Goal: Task Accomplishment & Management: Use online tool/utility

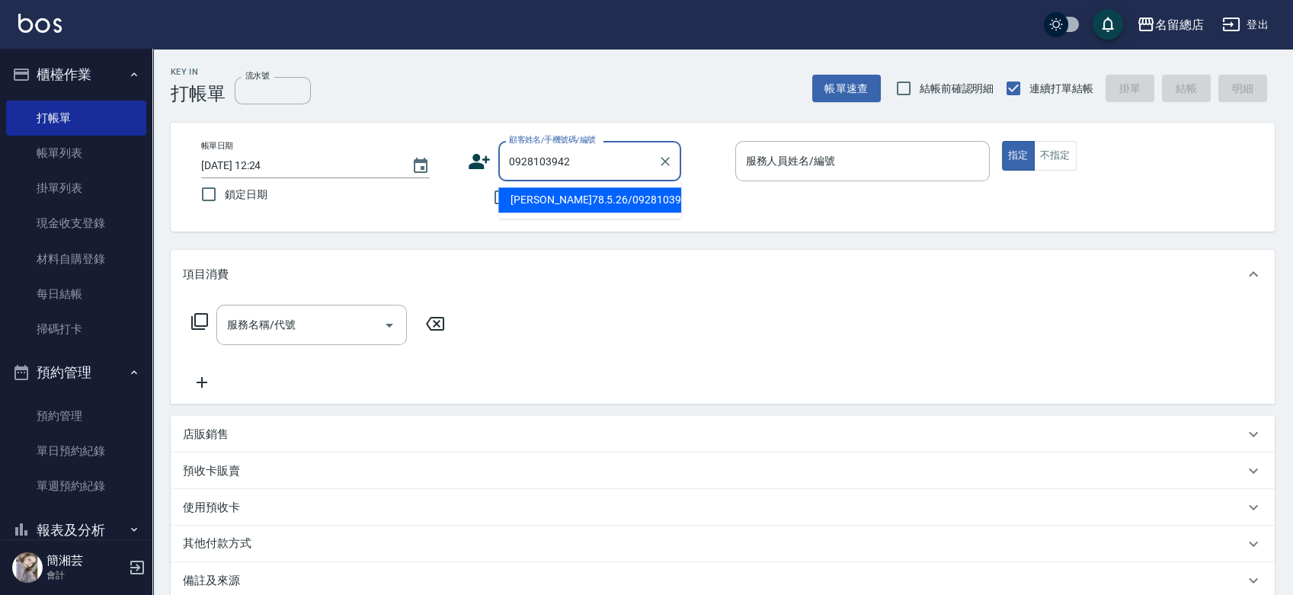
type input "[PERSON_NAME]78.5.26/0928103942/null"
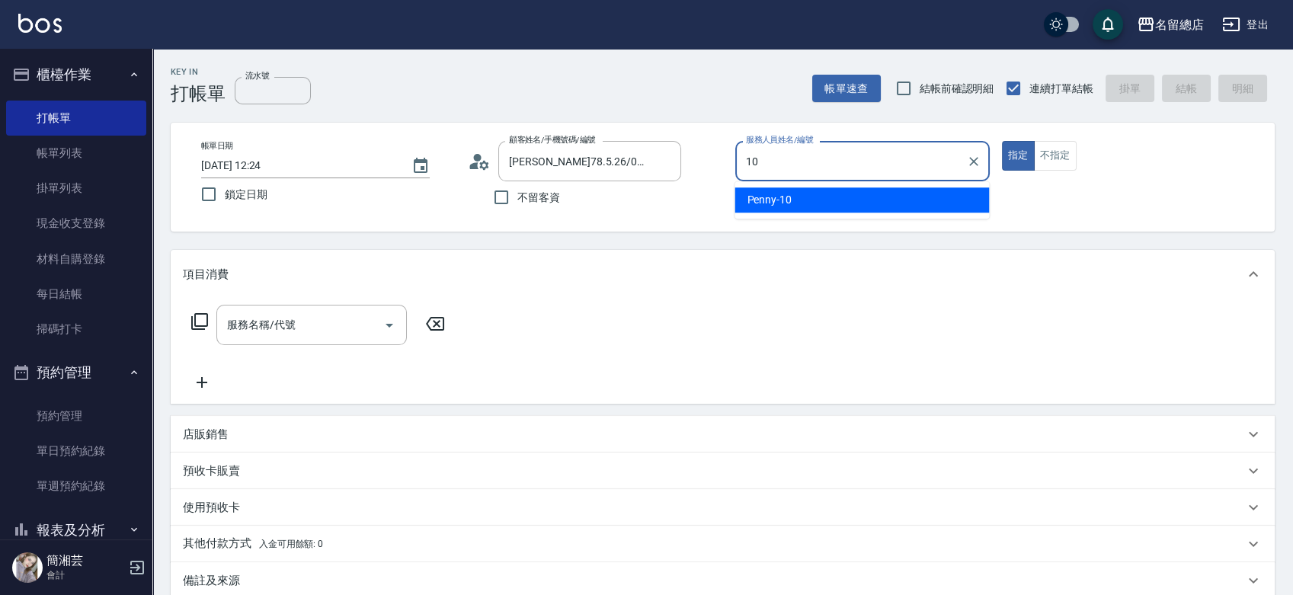
type input "Penny-10"
type button "true"
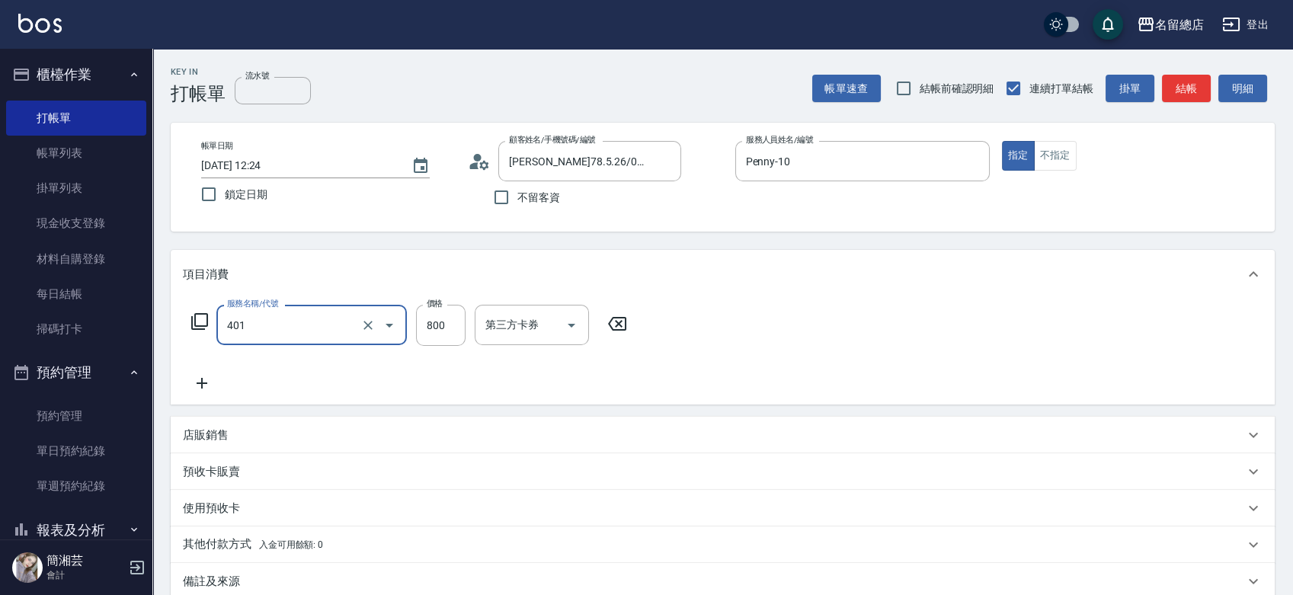
type input "自備護髮(401)"
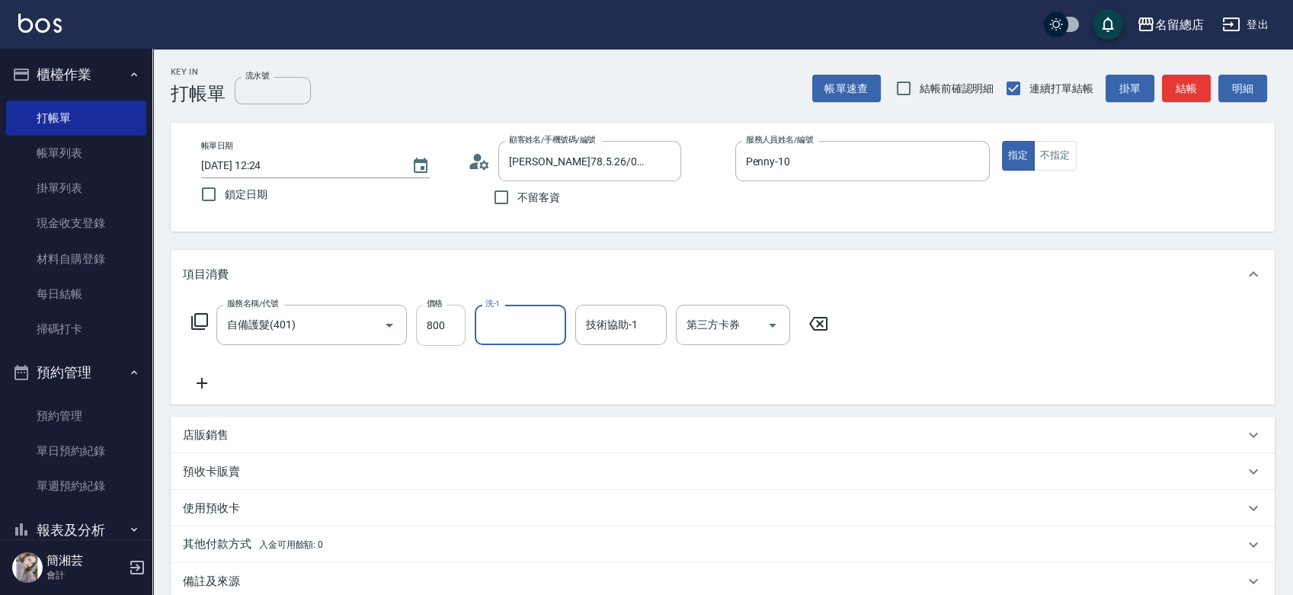
click at [429, 322] on input "800" at bounding box center [441, 325] width 50 height 41
click at [363, 325] on icon "Clear" at bounding box center [368, 325] width 15 height 15
type input "2段自單次1300以上(441)"
type input "1800"
type input "[PERSON_NAME]-26"
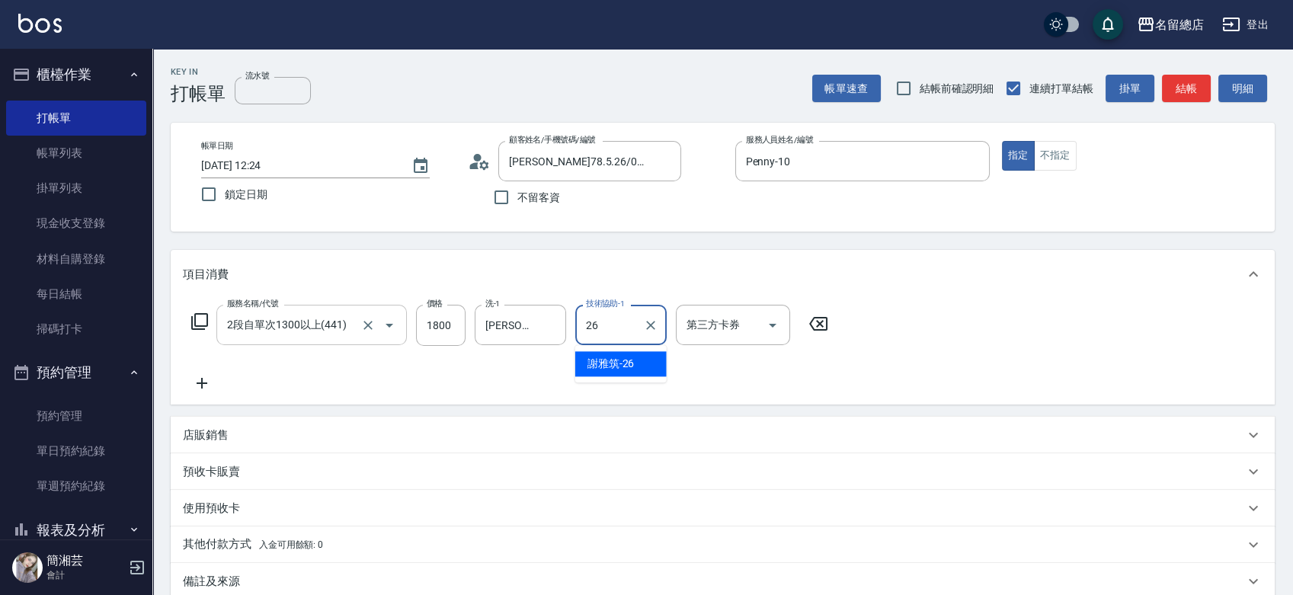
type input "[PERSON_NAME]-26"
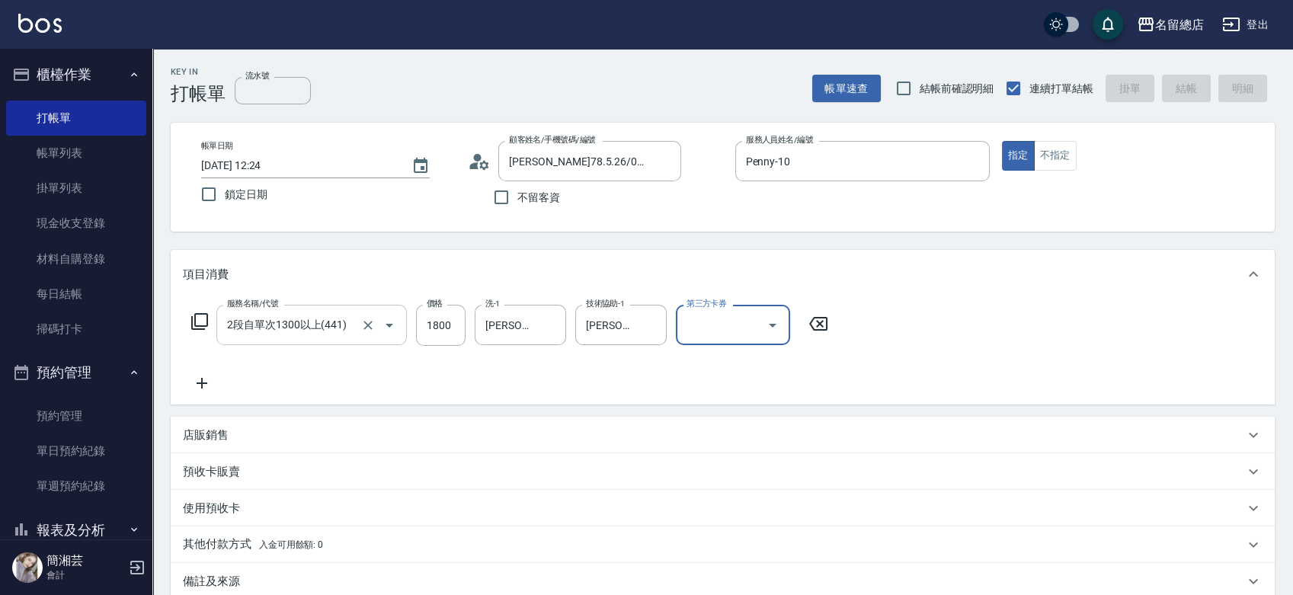
type input "[DATE] 13:14"
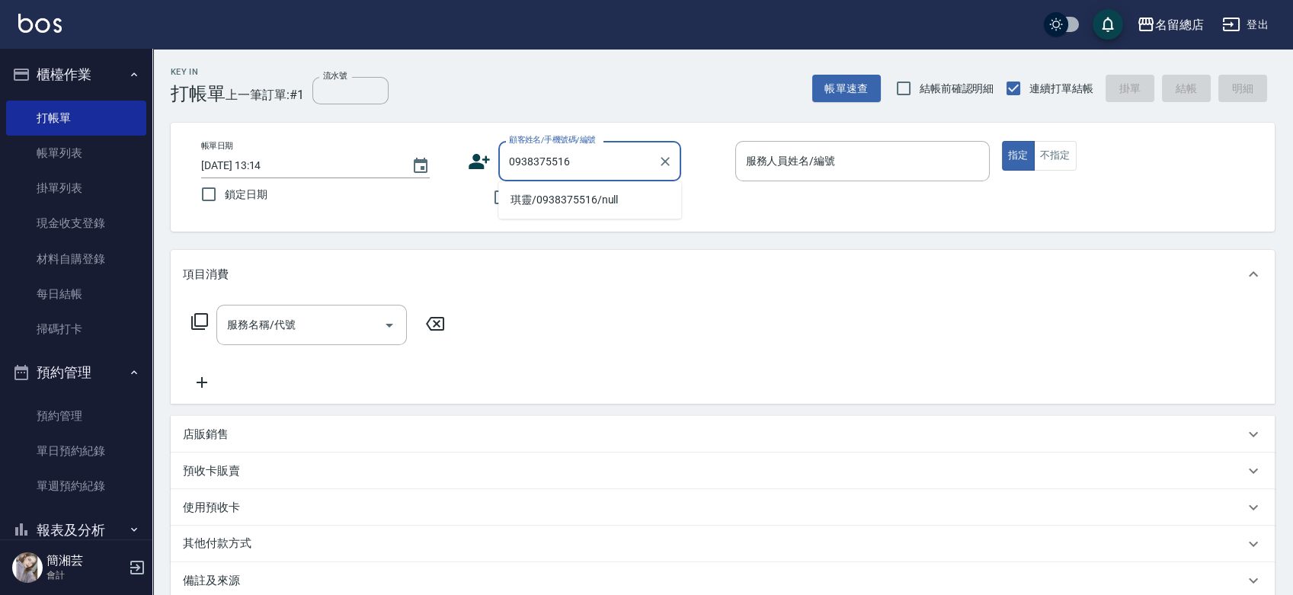
type input "琪靈/0938375516/null"
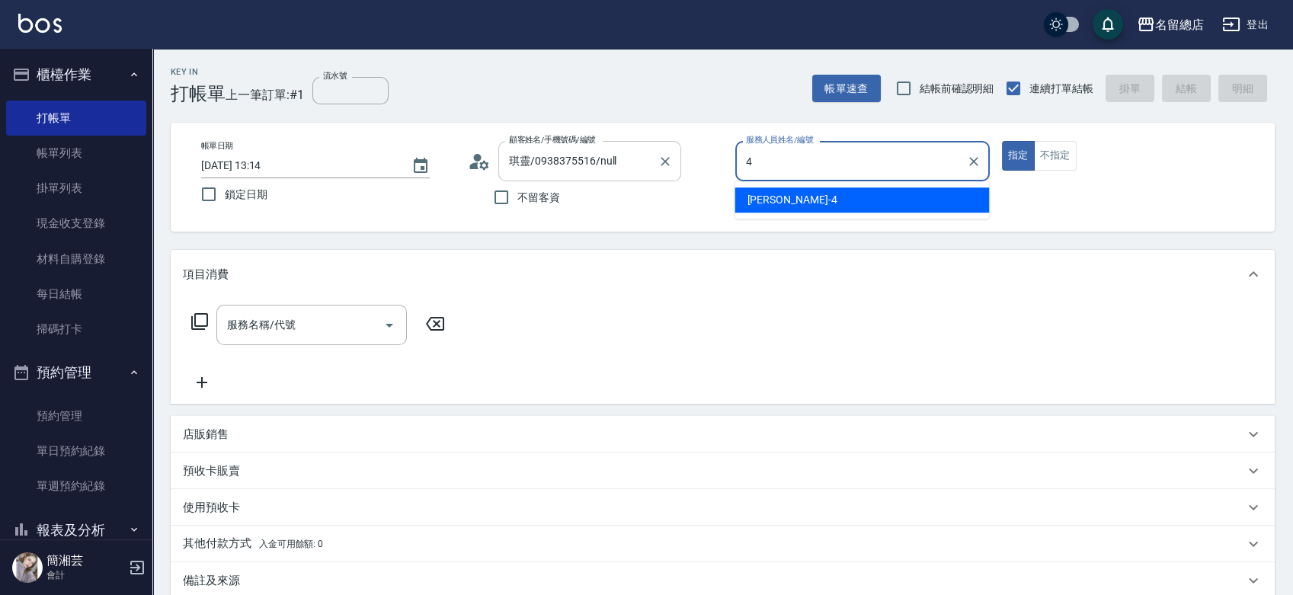
type input "[PERSON_NAME]-4"
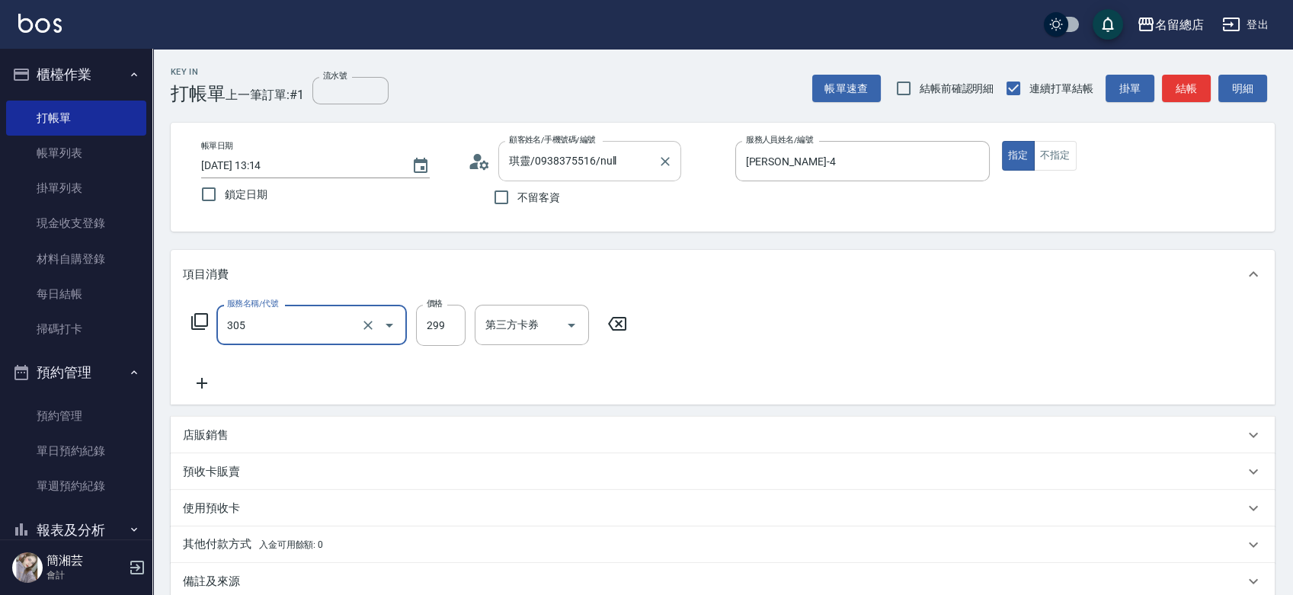
type input "剪髮(305)"
type input "500"
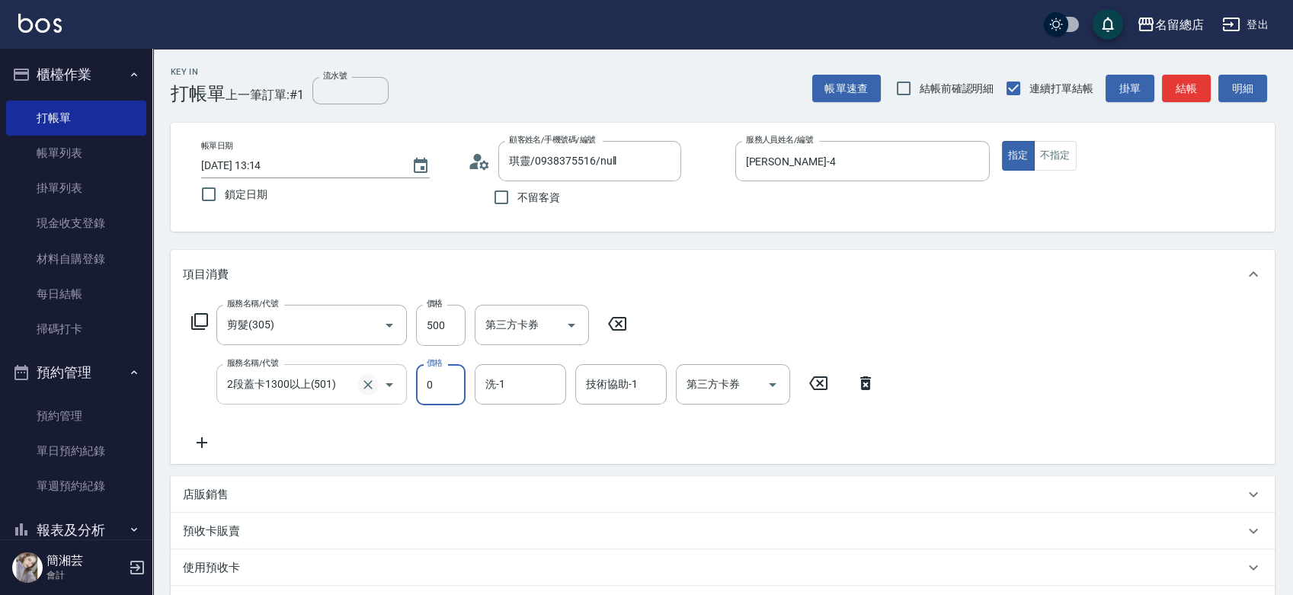
click at [365, 382] on icon "Clear" at bounding box center [368, 384] width 9 height 9
type input "2段蓋卡1300以上(501)"
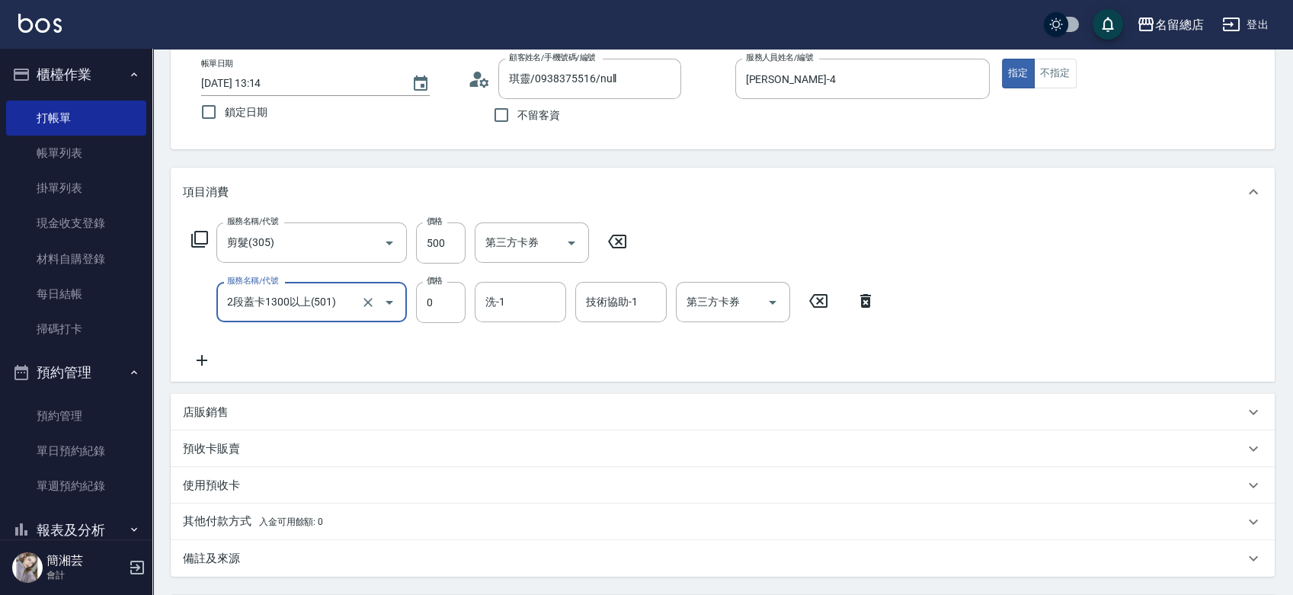
scroll to position [234, 0]
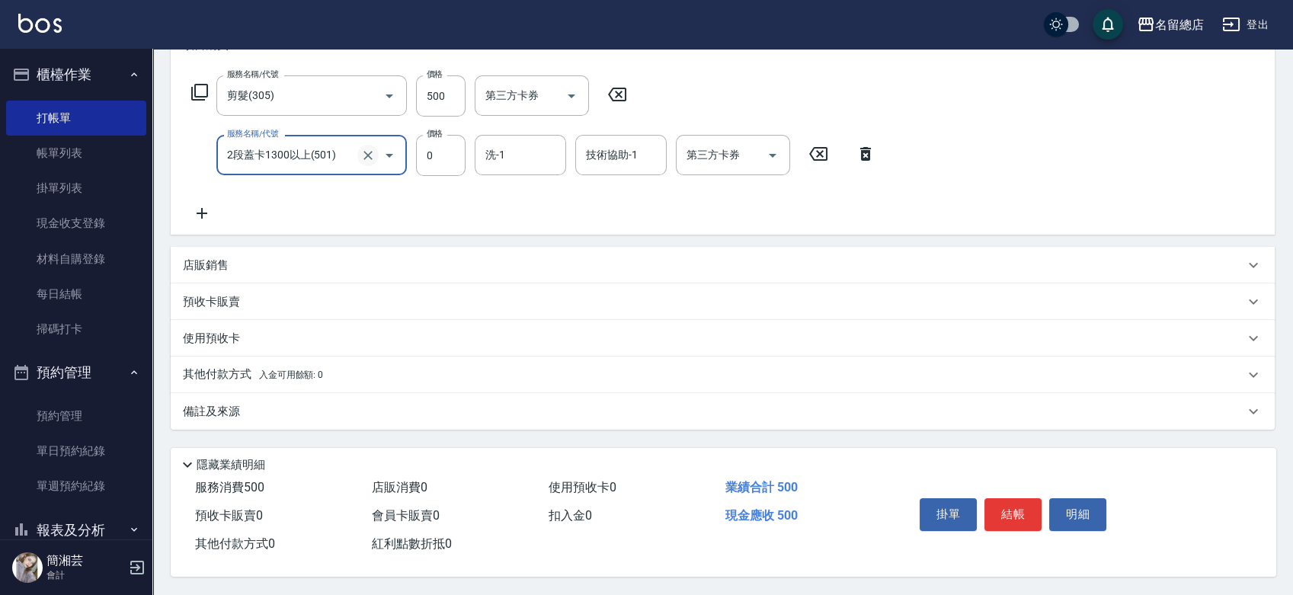
click at [368, 151] on icon "Clear" at bounding box center [368, 155] width 9 height 9
type input "2段蓋卡1300以上(501)"
click at [240, 304] on div "預收卡販賣" at bounding box center [714, 302] width 1062 height 16
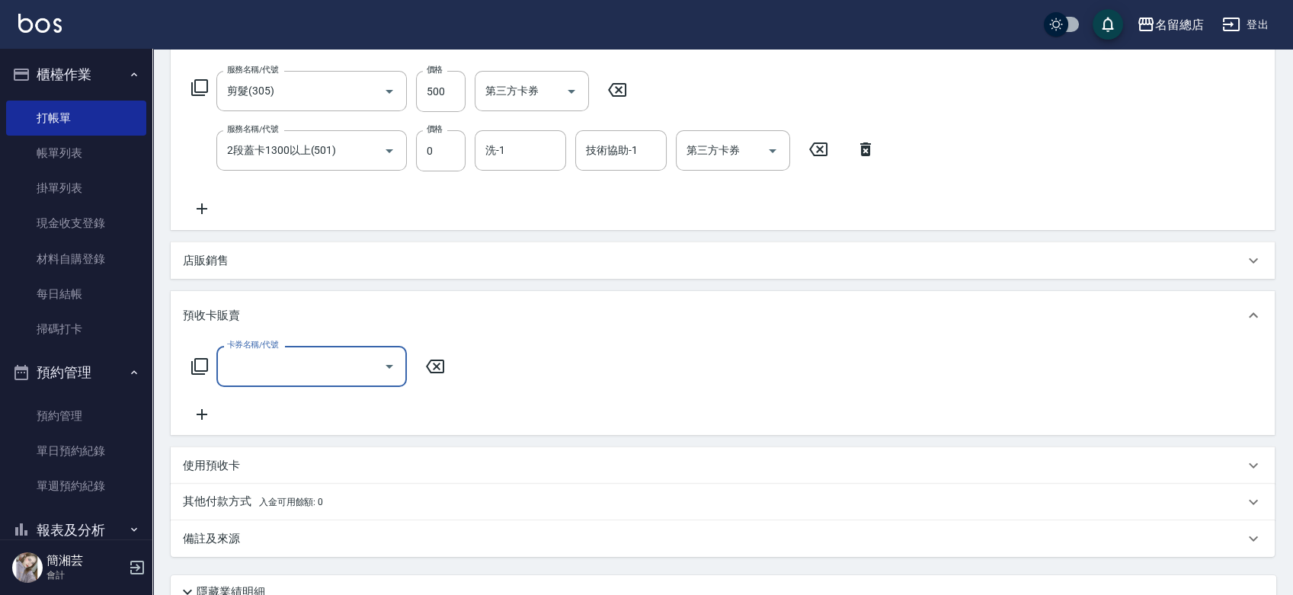
scroll to position [0, 0]
type input "二段自備卡(407)"
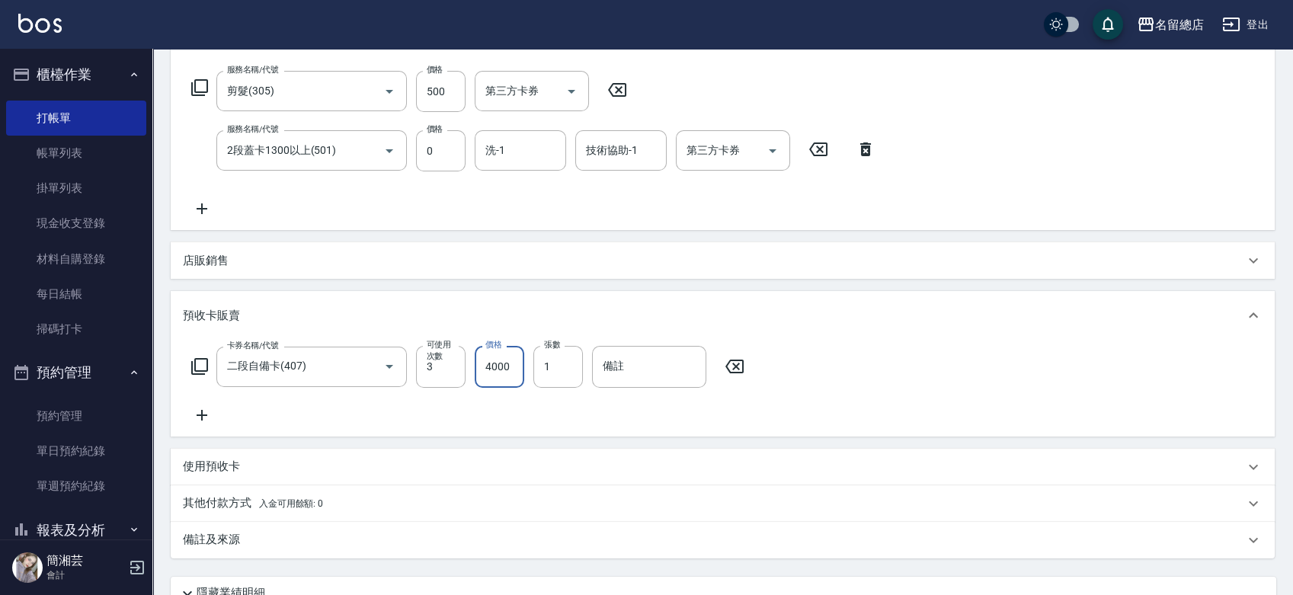
type input "4000"
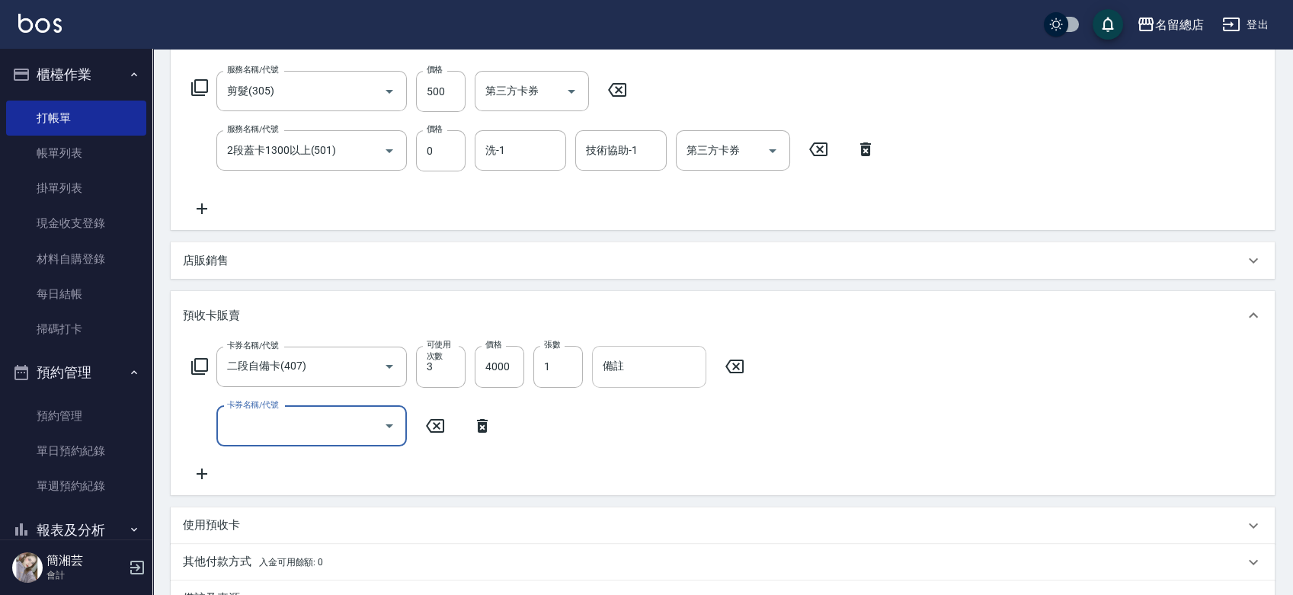
click at [641, 367] on input "備註" at bounding box center [649, 366] width 114 height 41
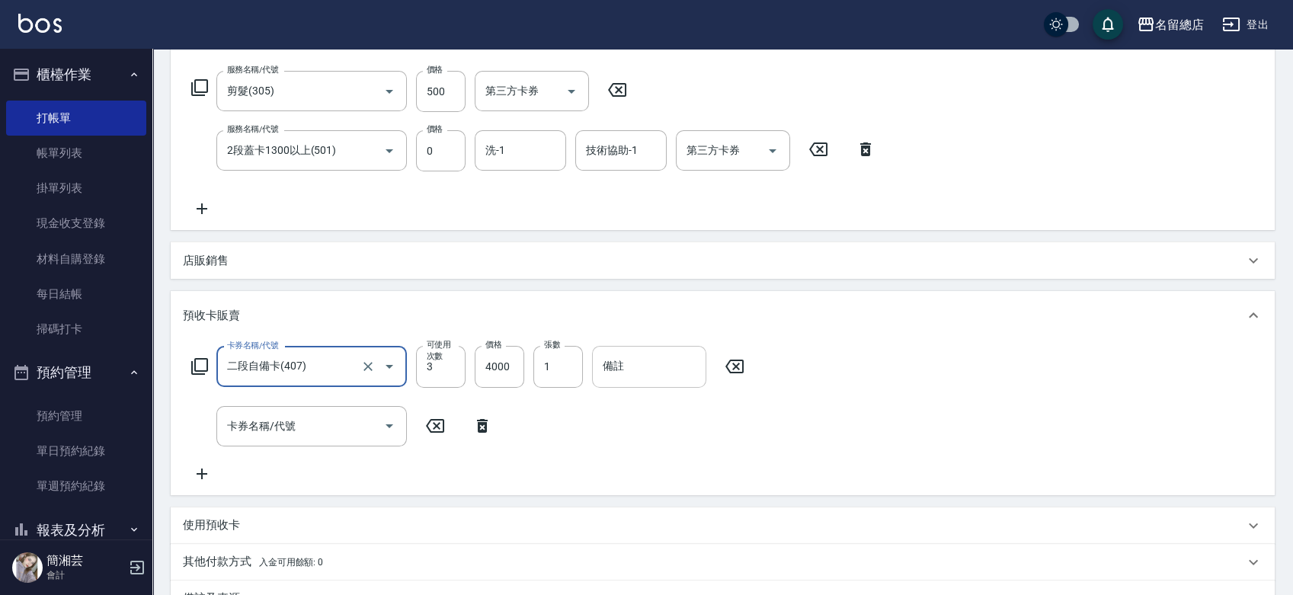
click at [643, 364] on input "備註" at bounding box center [649, 366] width 114 height 41
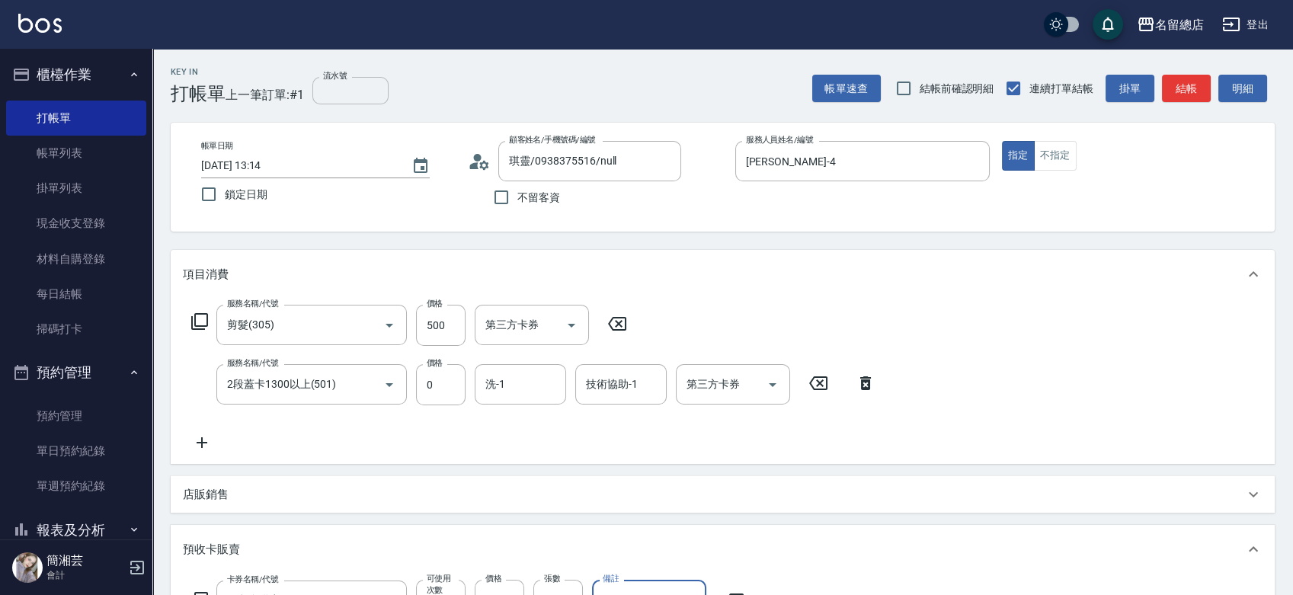
type input "9151"
click at [368, 96] on input "流水號" at bounding box center [350, 90] width 76 height 27
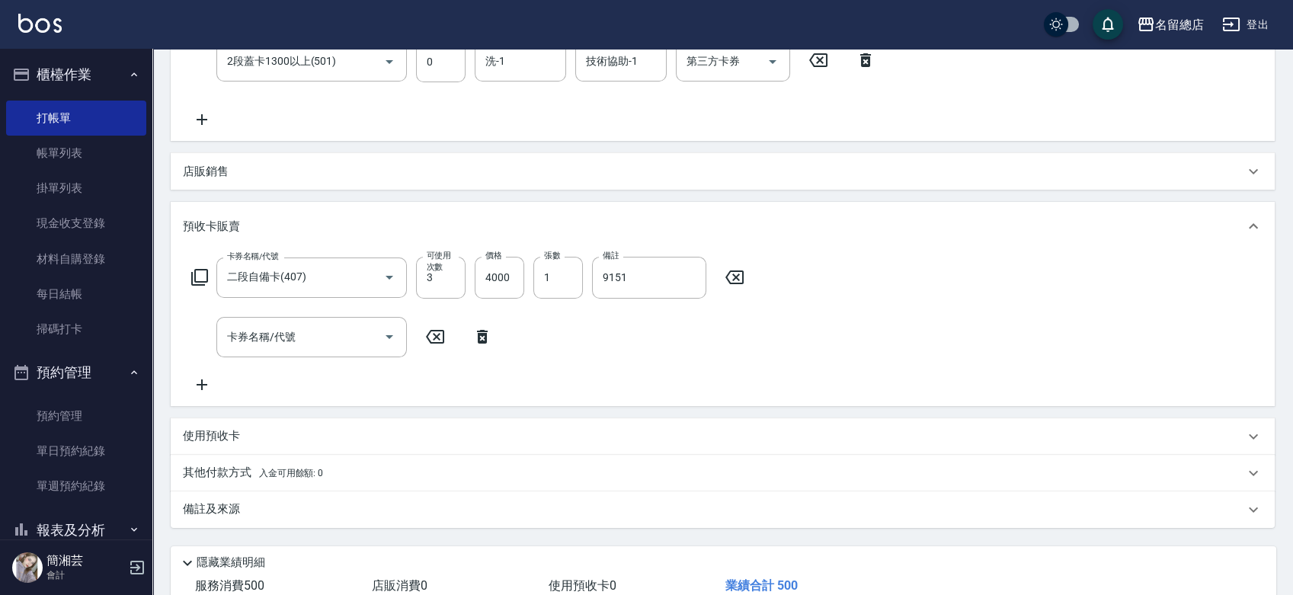
scroll to position [423, 0]
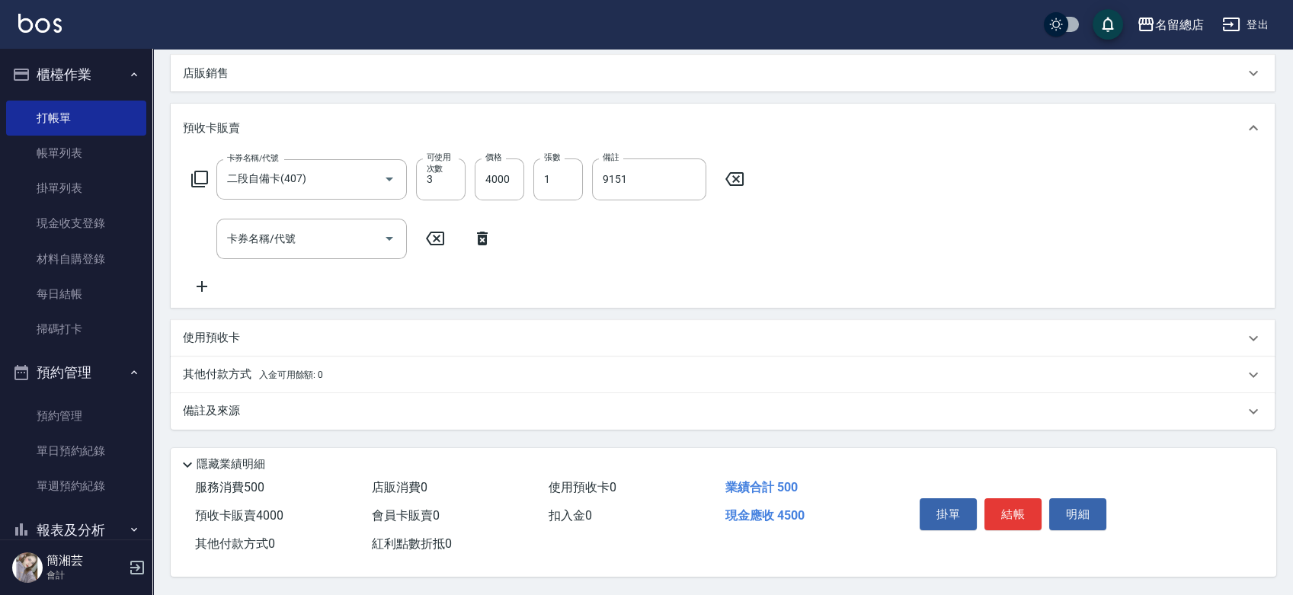
type input "9151"
click at [482, 236] on icon at bounding box center [482, 239] width 11 height 14
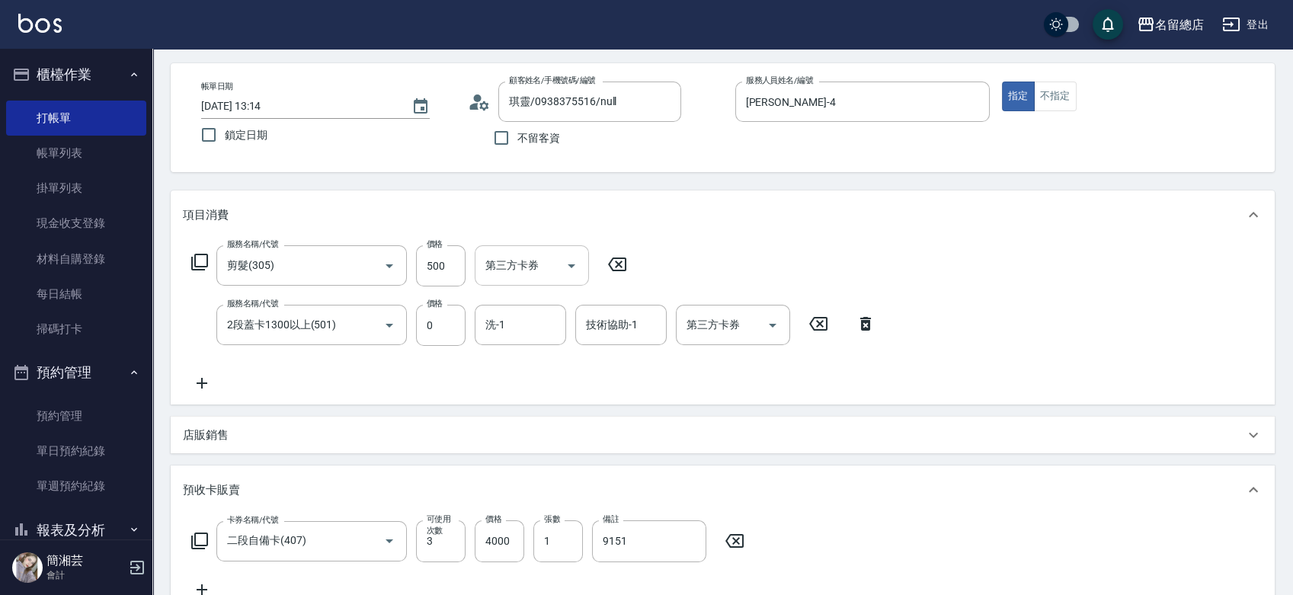
scroll to position [0, 0]
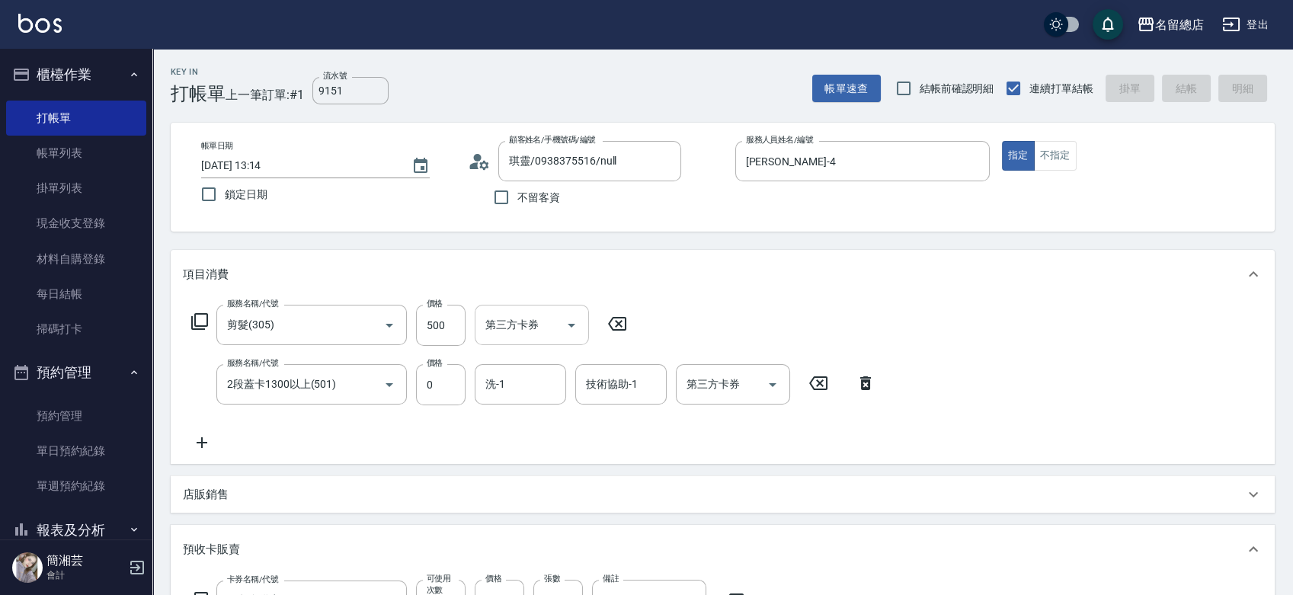
type input "[DATE] 13:15"
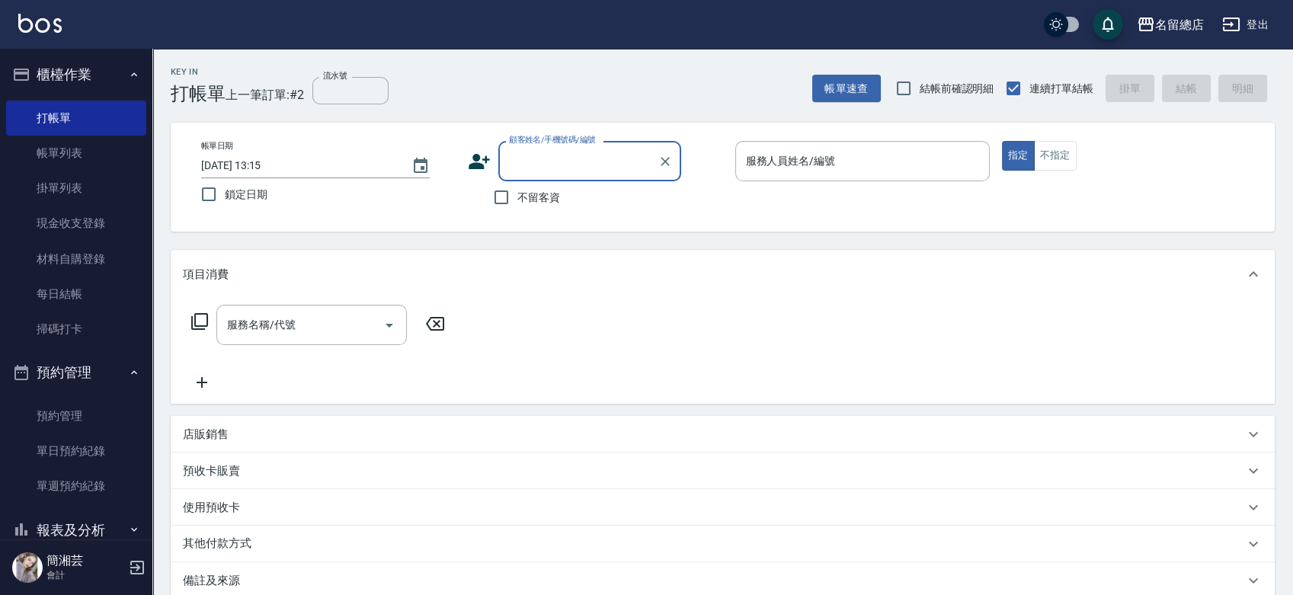
click at [519, 191] on span "不留客資" at bounding box center [539, 198] width 43 height 16
click at [518, 191] on input "不留客資" at bounding box center [502, 197] width 32 height 32
checkbox input "true"
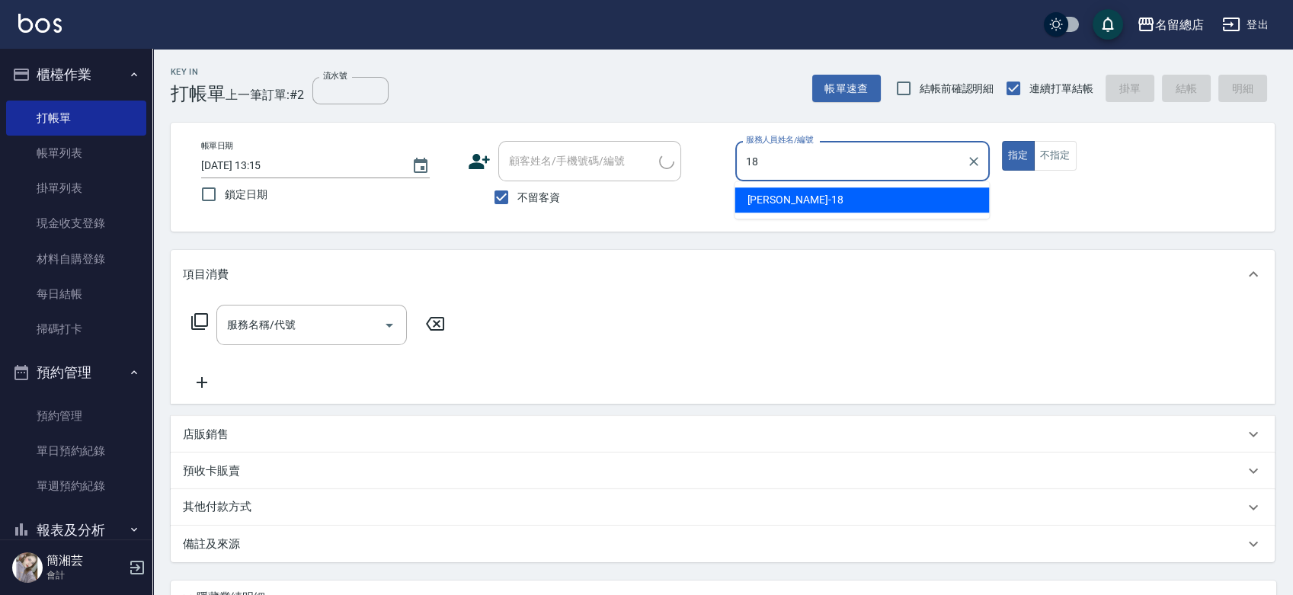
type input "[PERSON_NAME]-18"
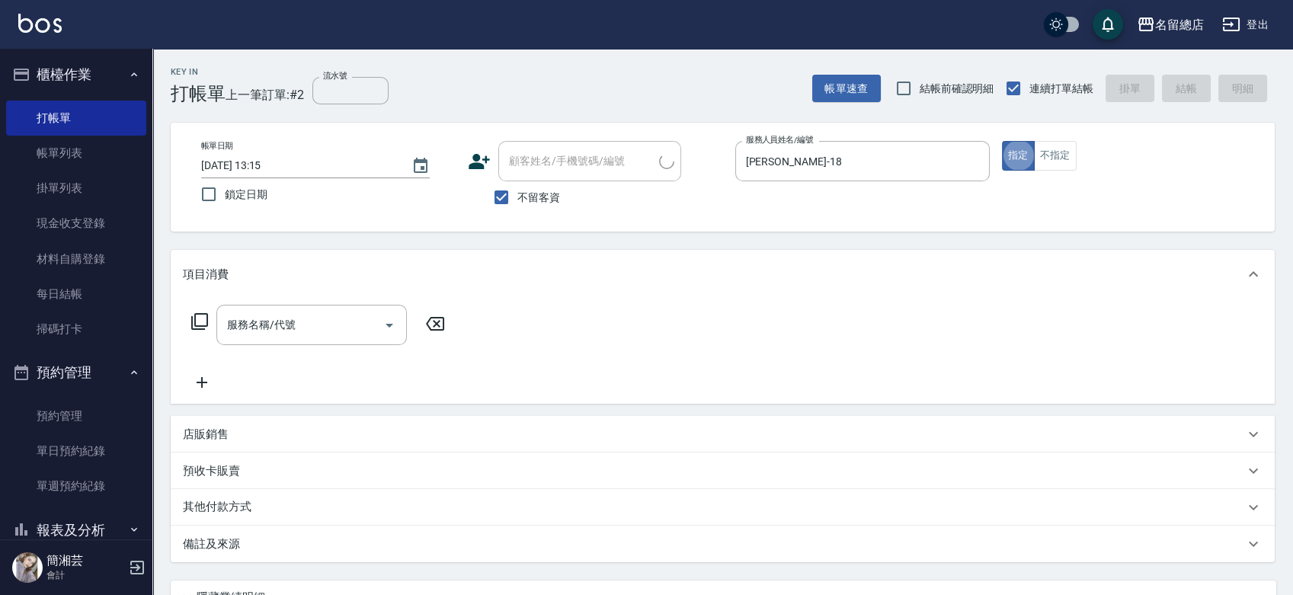
type input "張書/0919501298/"
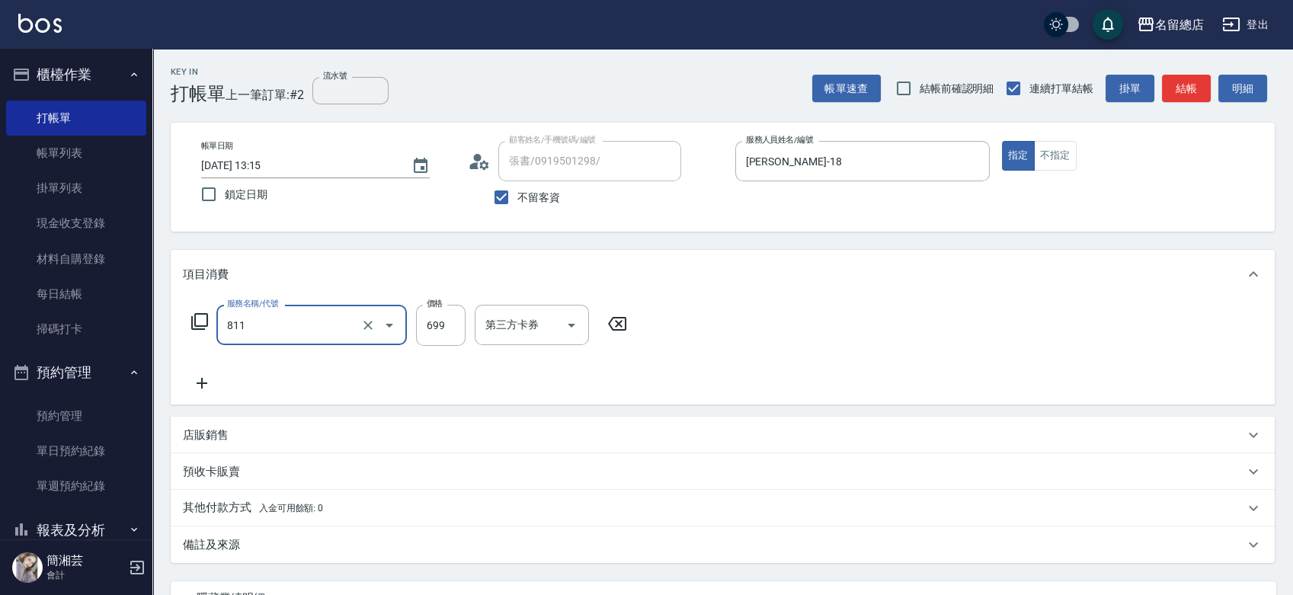
type input "洗+剪(811)"
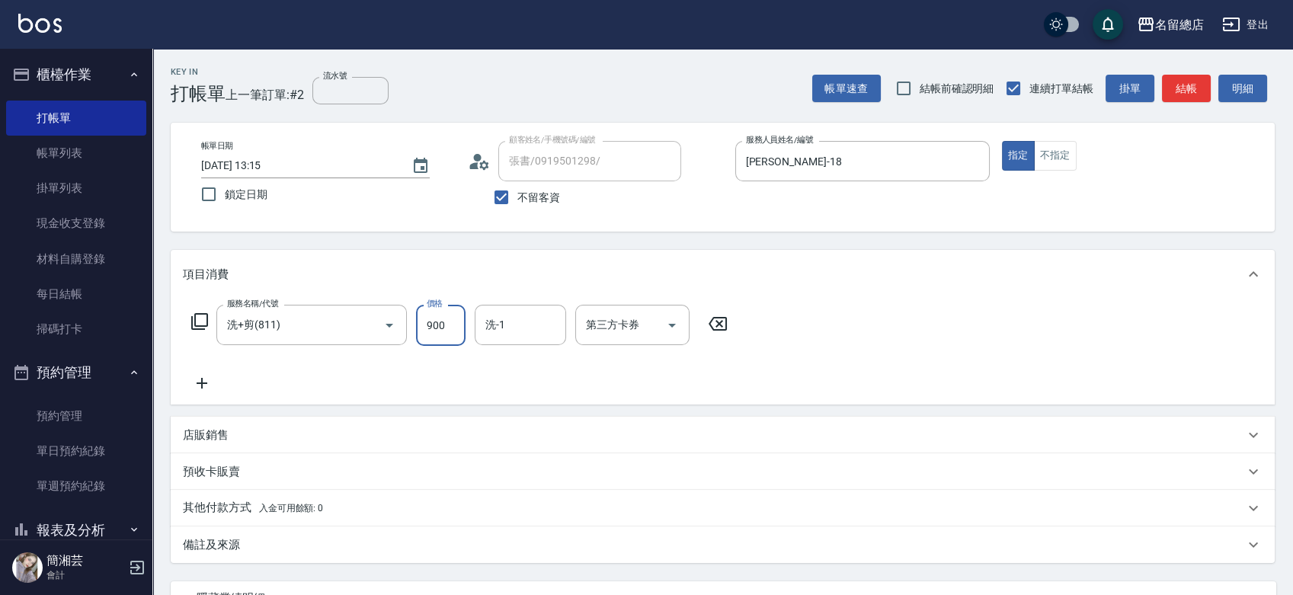
type input "900"
type input "[PERSON_NAME]-66"
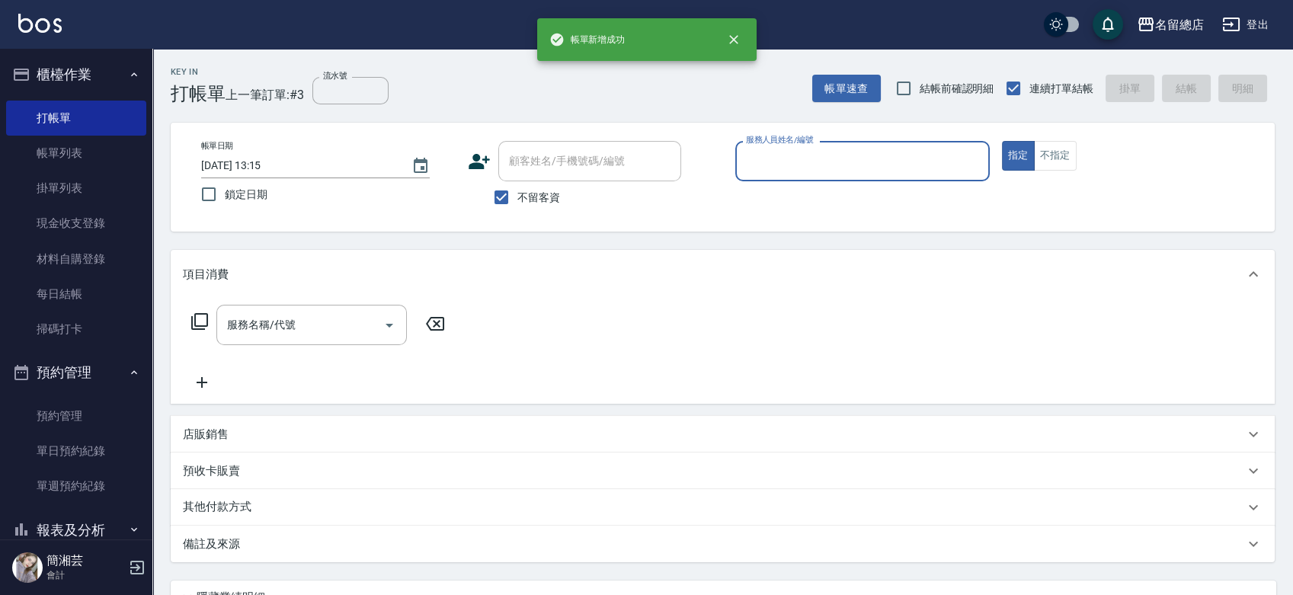
click at [527, 183] on label "不留客資" at bounding box center [523, 197] width 75 height 32
click at [518, 183] on input "不留客資" at bounding box center [502, 197] width 32 height 32
checkbox input "false"
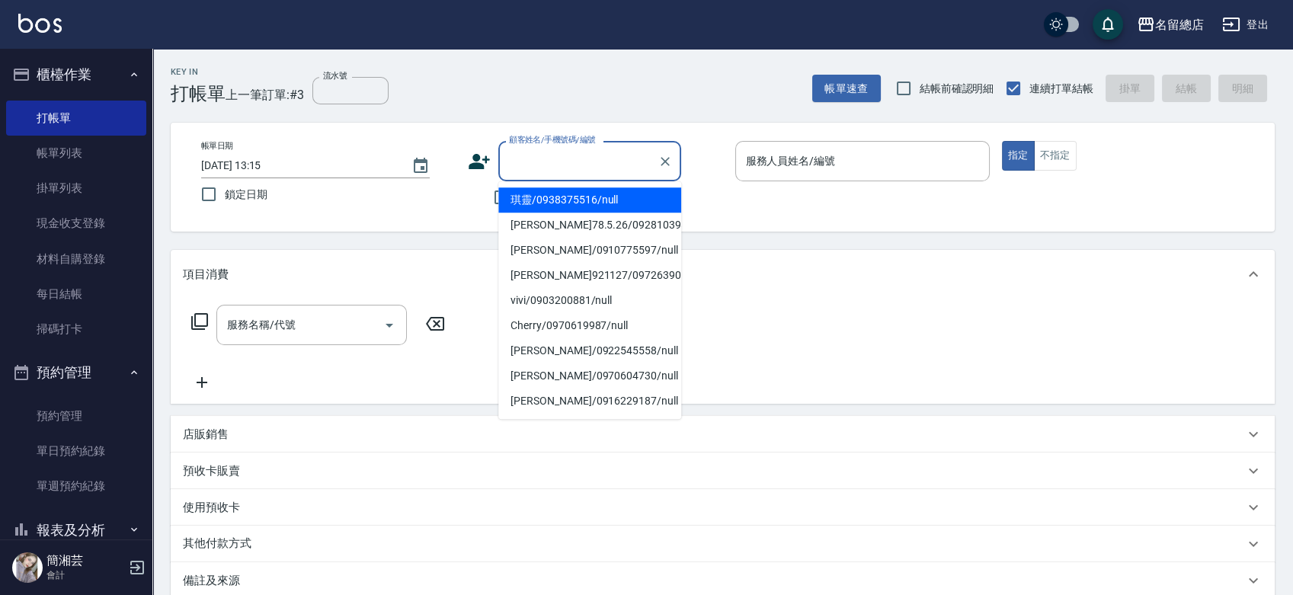
click at [534, 162] on input "顧客姓名/手機號碼/編號" at bounding box center [578, 161] width 146 height 27
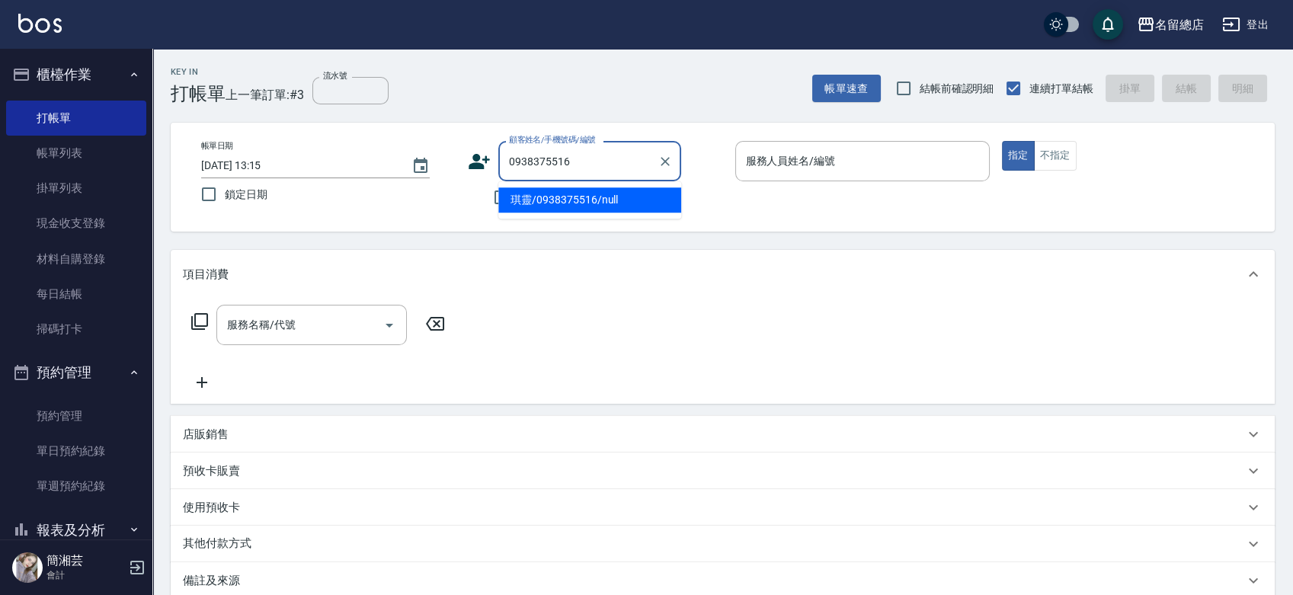
type input "琪靈/0938375516/null"
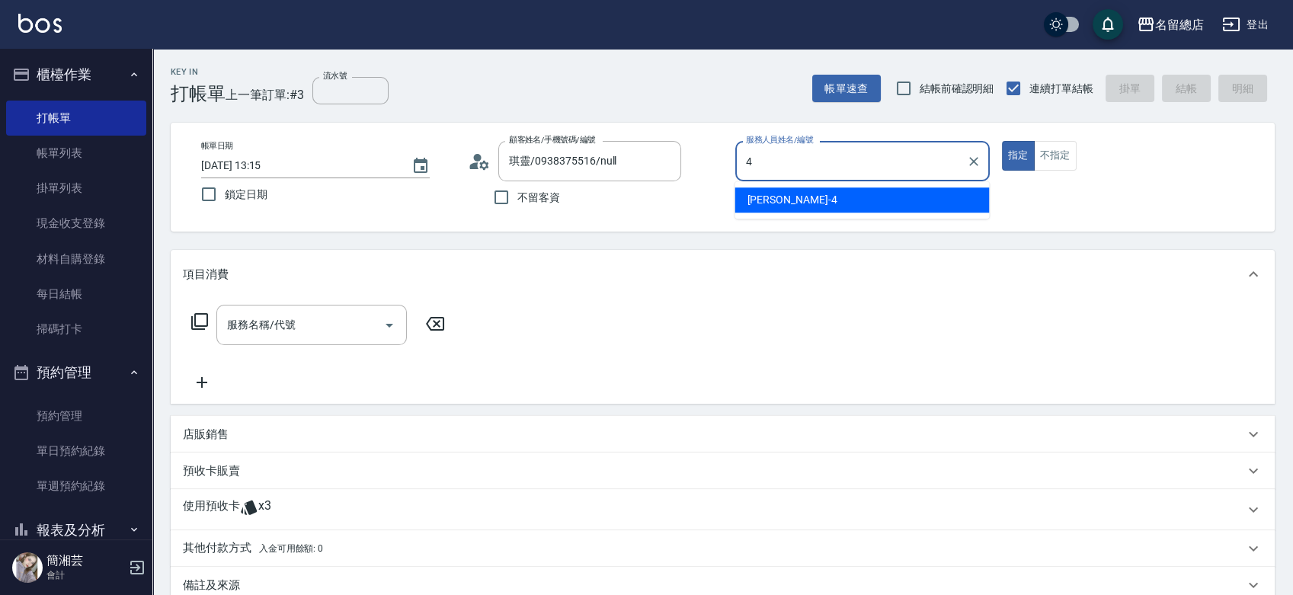
type input "[PERSON_NAME]-4"
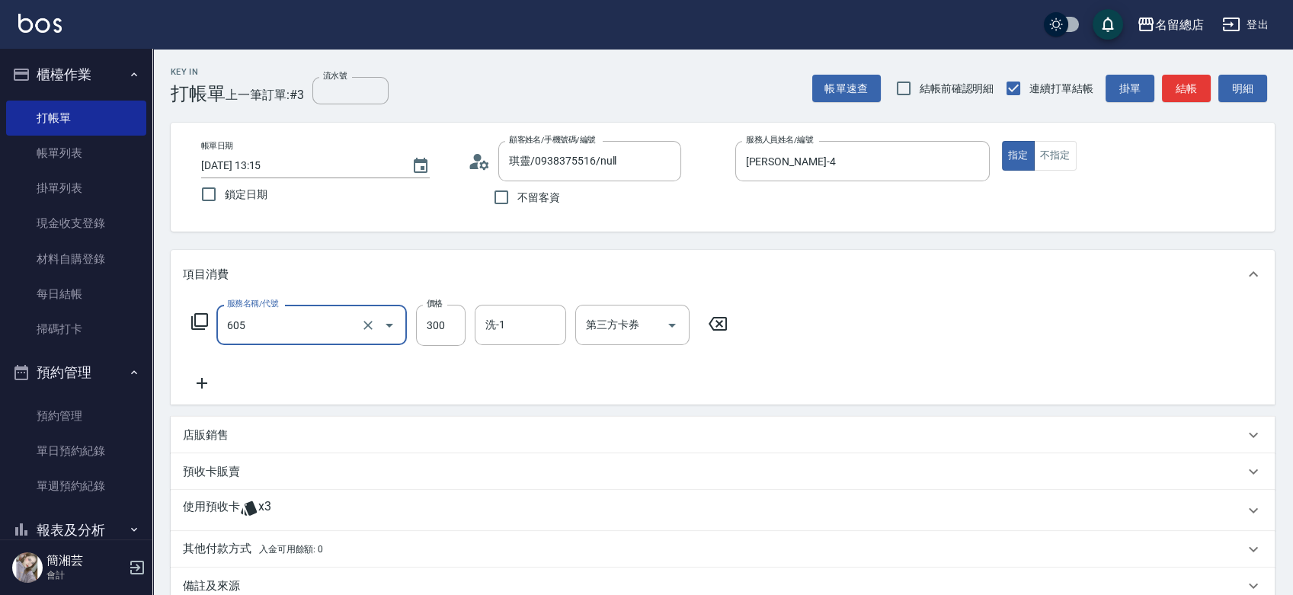
type input "洗髮 (女)(605)"
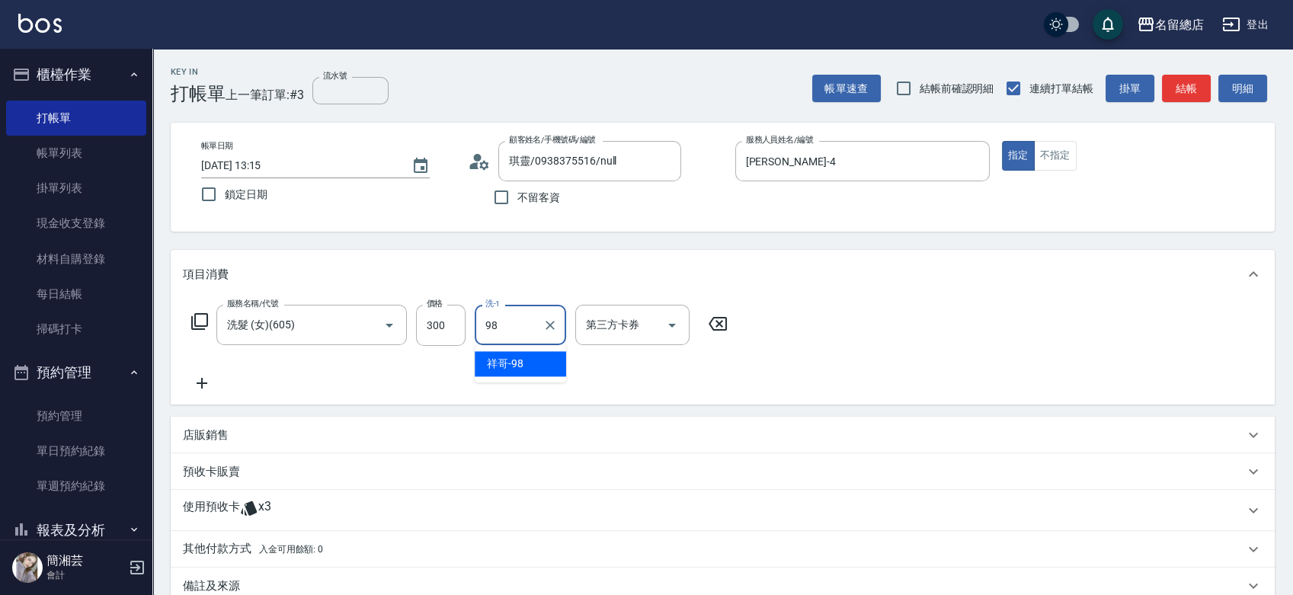
type input "祥哥-98"
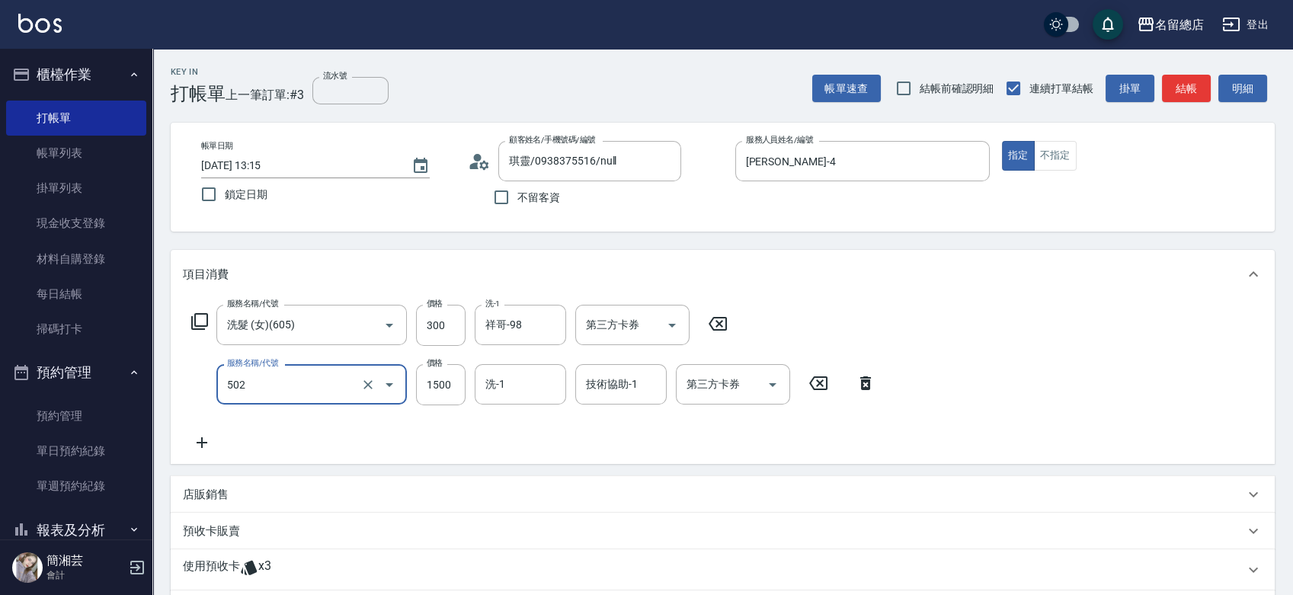
type input "染髮1500以上(502)"
type input "1800"
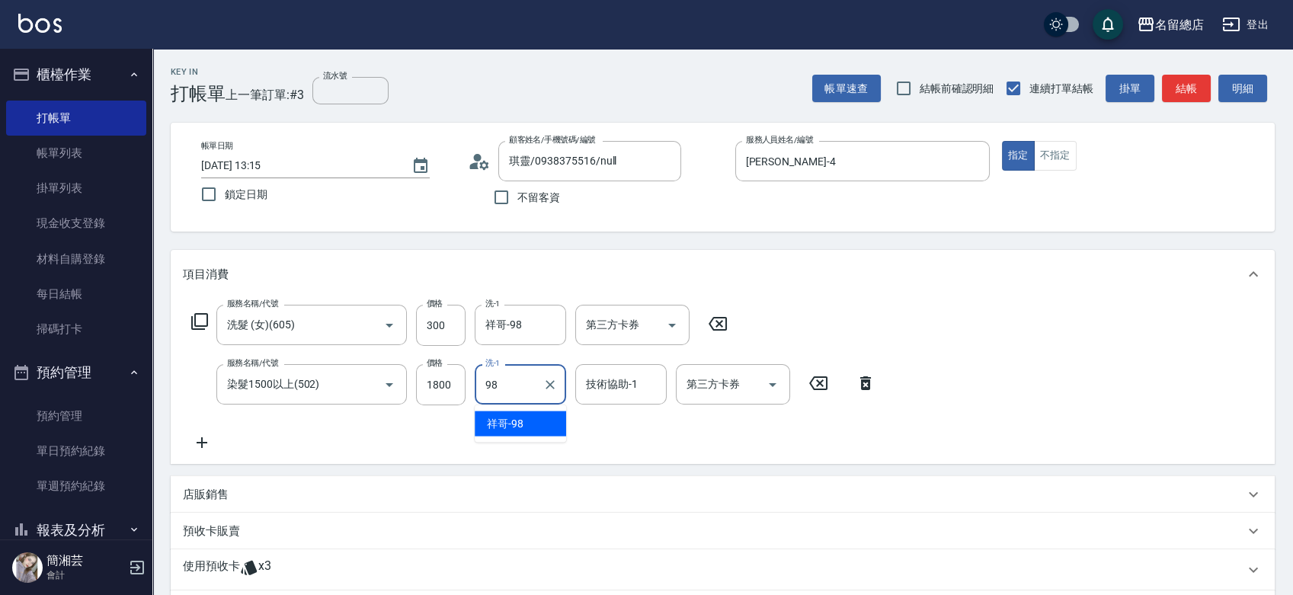
type input "祥哥-98"
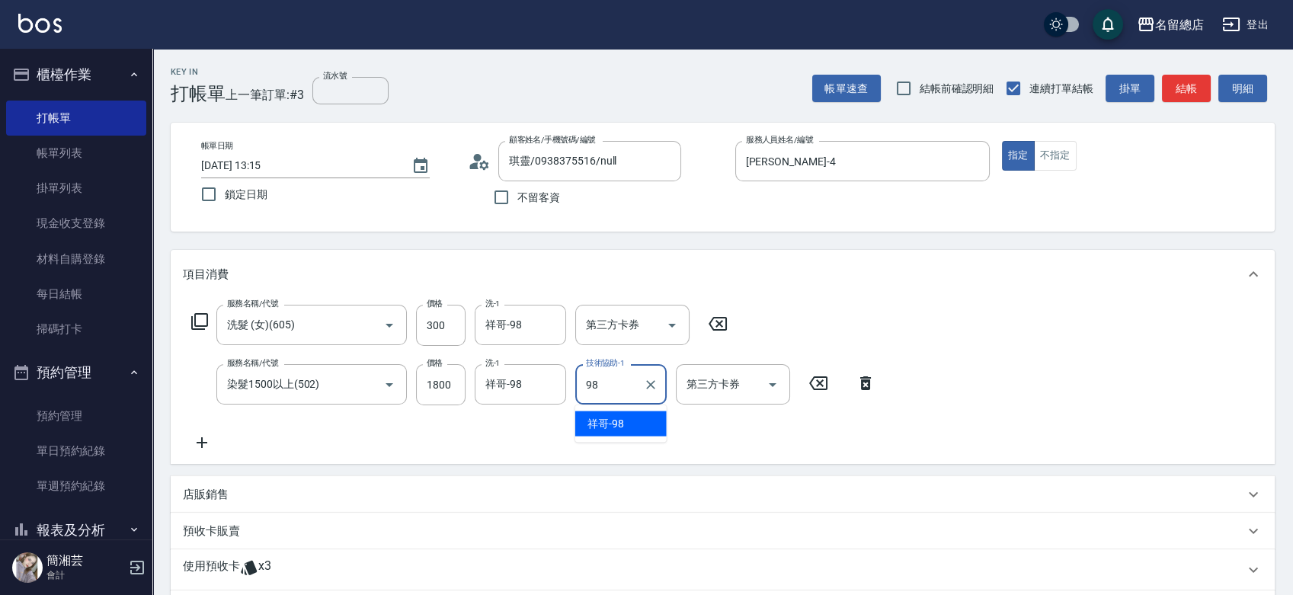
type input "祥哥-98"
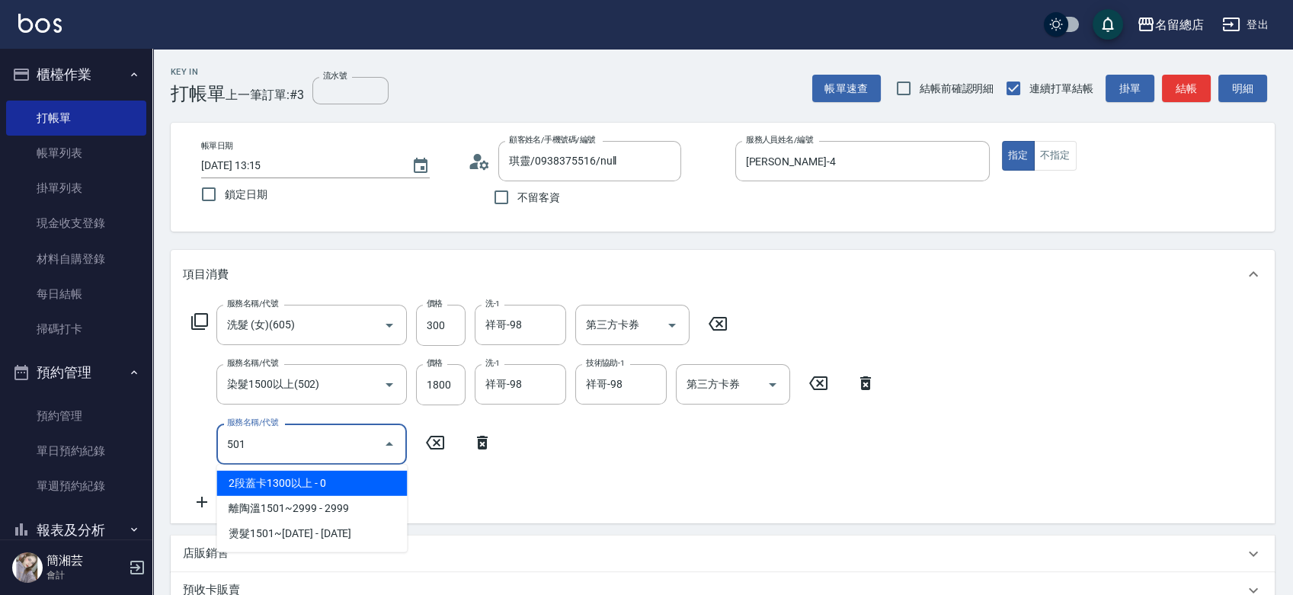
type input "2段蓋卡1300以上(501)"
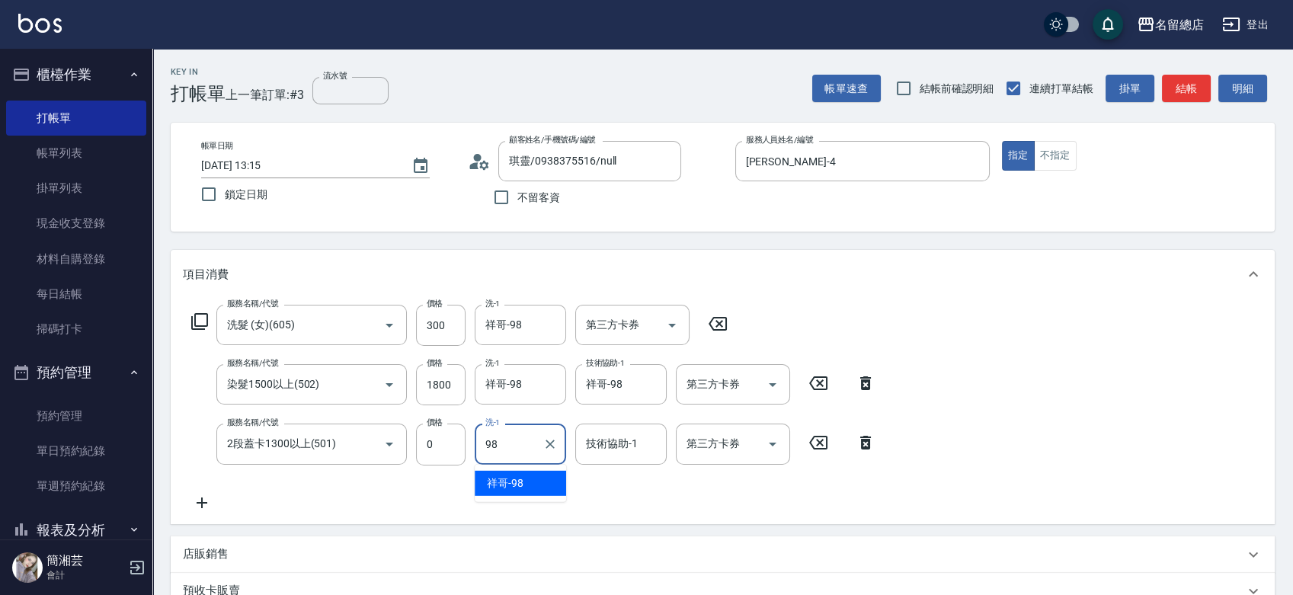
type input "祥哥-98"
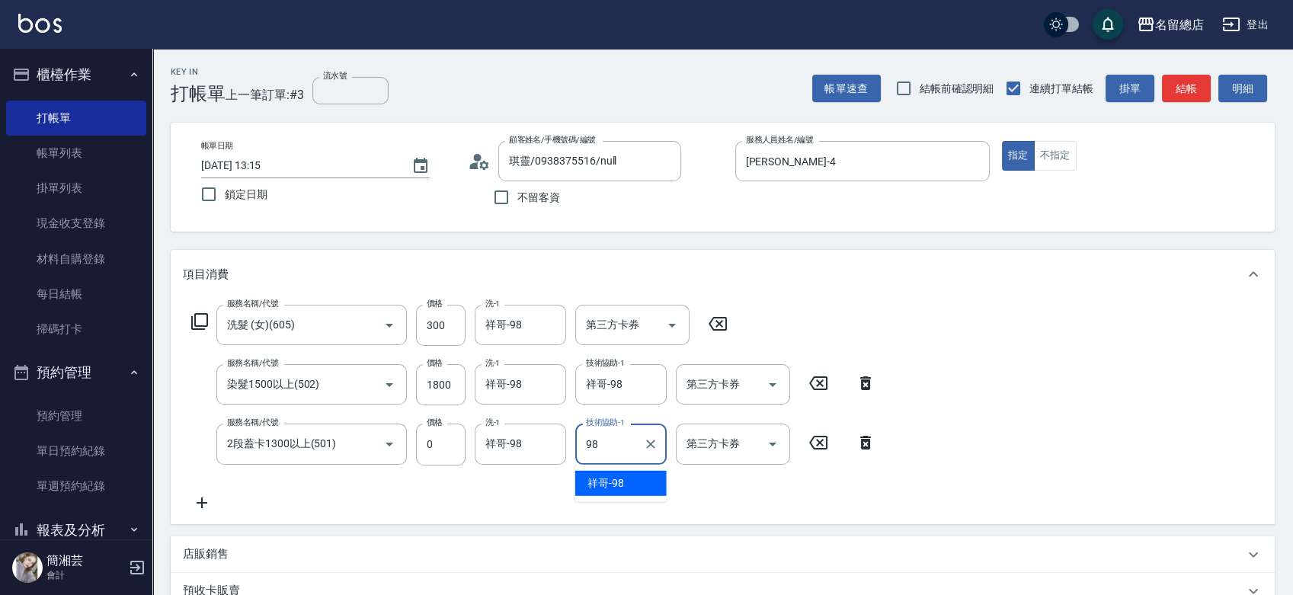
type input "祥哥-98"
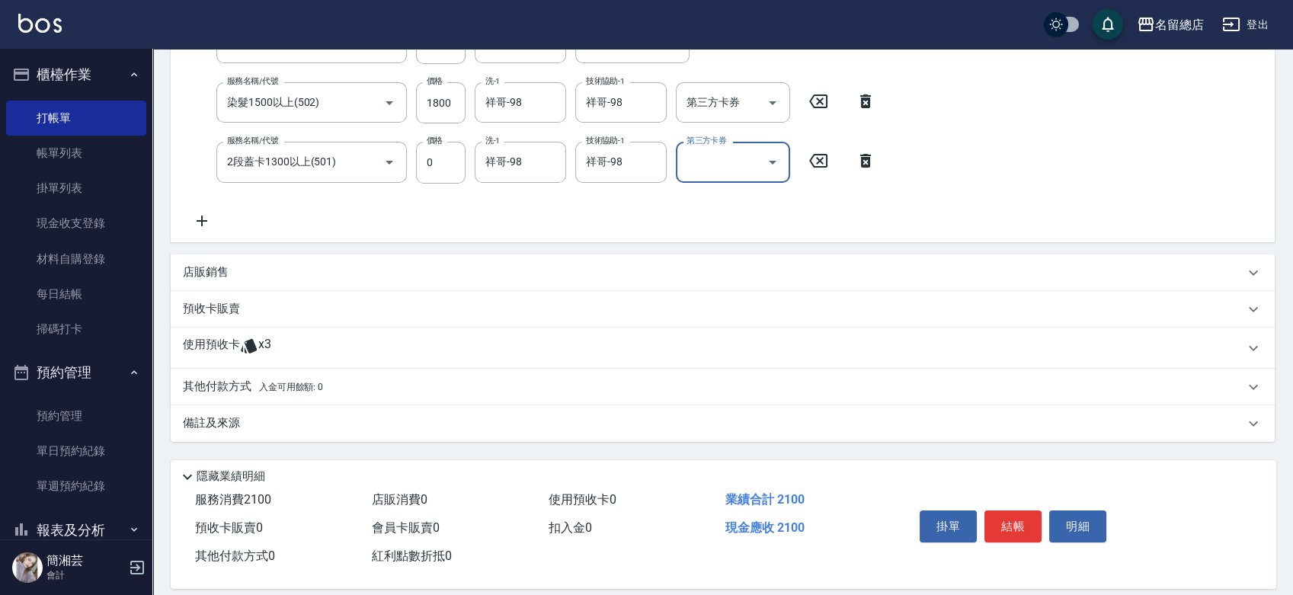
scroll to position [298, 0]
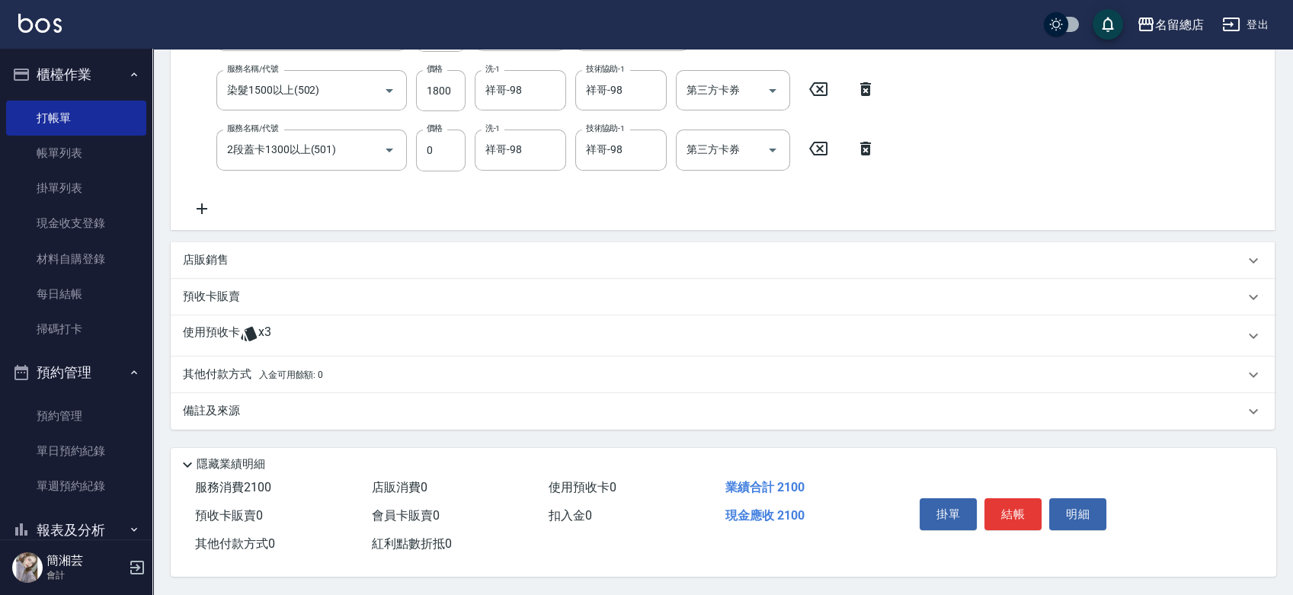
click at [248, 333] on icon at bounding box center [249, 333] width 16 height 14
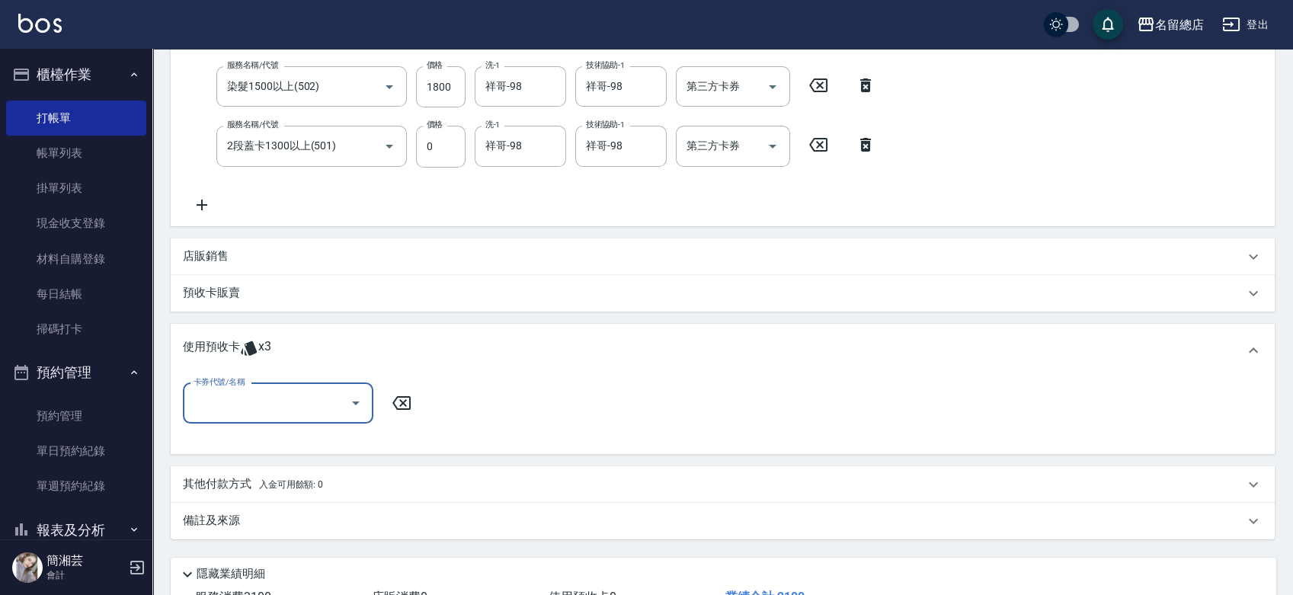
scroll to position [0, 0]
click at [239, 407] on input "卡券代號/名稱" at bounding box center [267, 403] width 154 height 27
click at [244, 440] on div "二段自備卡 剩餘3張 9151" at bounding box center [278, 442] width 191 height 25
type input "二段自備卡 9151"
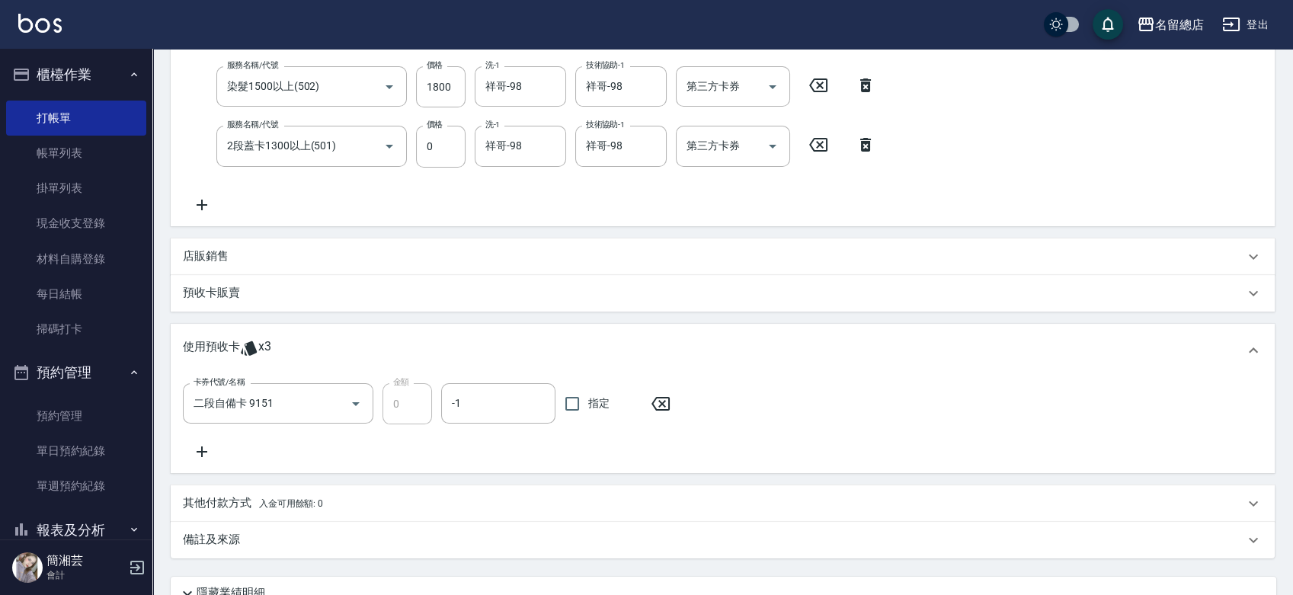
click at [601, 407] on span "指定" at bounding box center [598, 404] width 21 height 16
click at [588, 407] on input "指定" at bounding box center [572, 404] width 32 height 32
checkbox input "true"
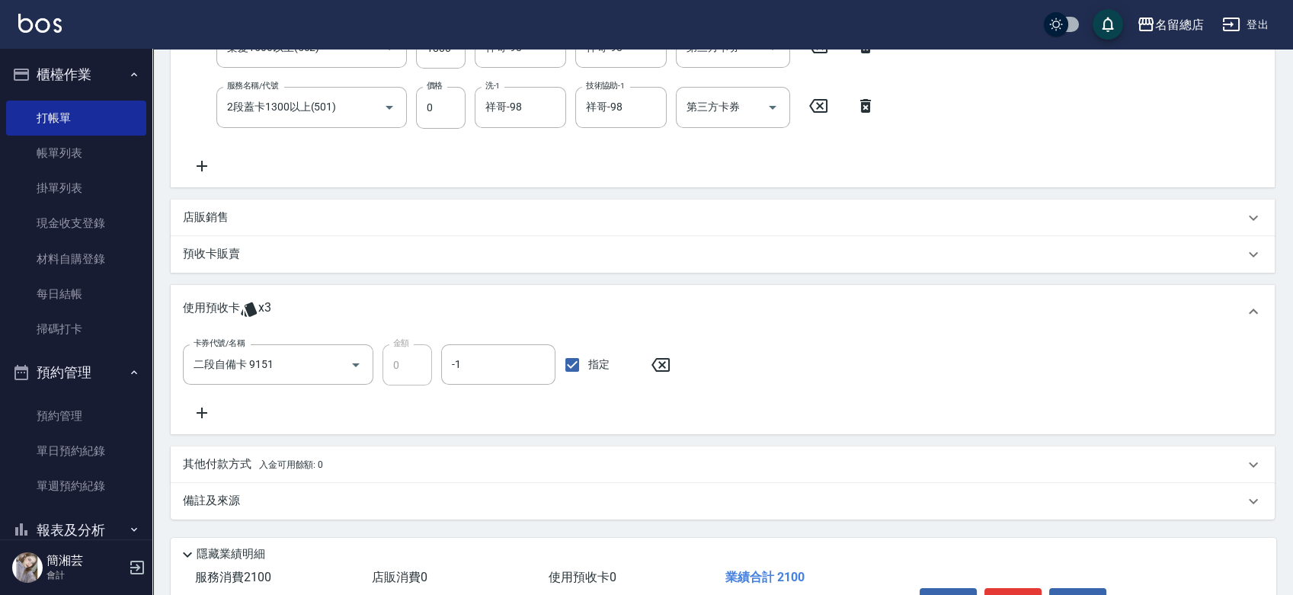
scroll to position [177, 0]
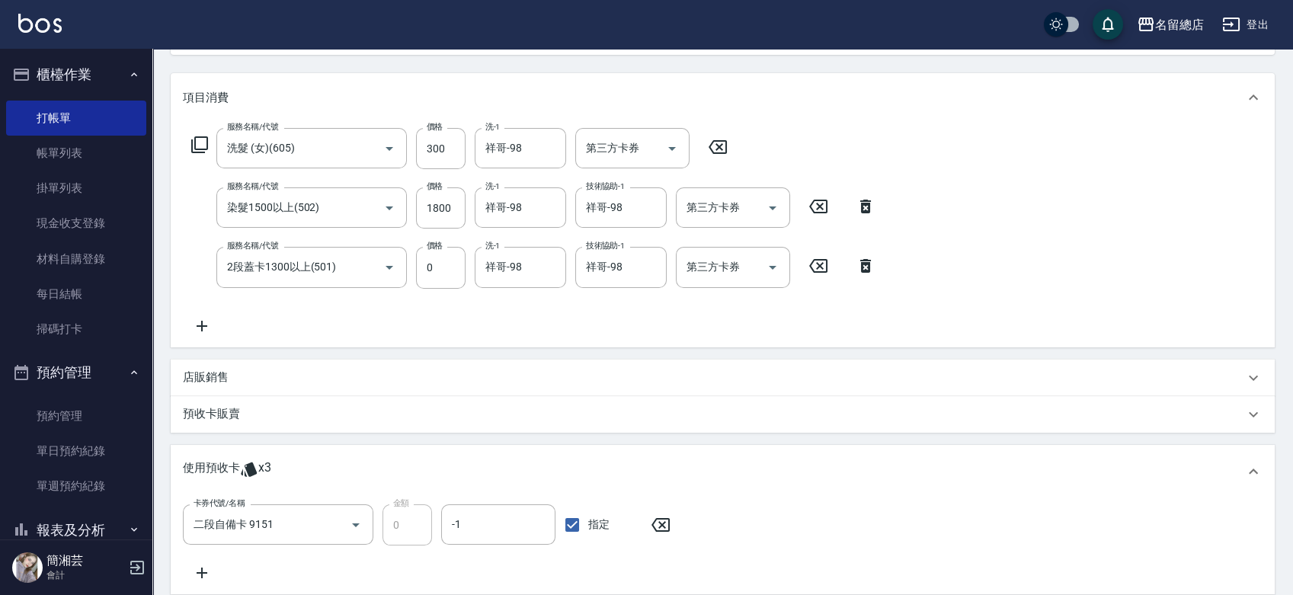
type input "[DATE] 13:16"
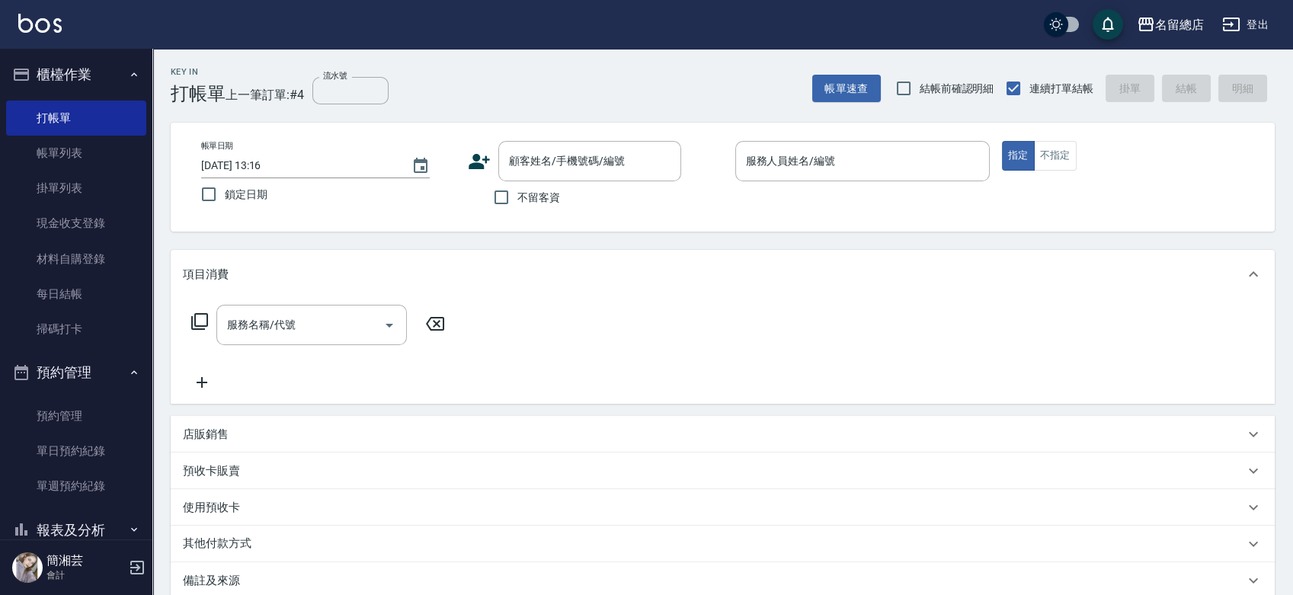
click at [518, 204] on span "不留客資" at bounding box center [539, 198] width 43 height 16
click at [518, 204] on input "不留客資" at bounding box center [502, 197] width 32 height 32
checkbox input "true"
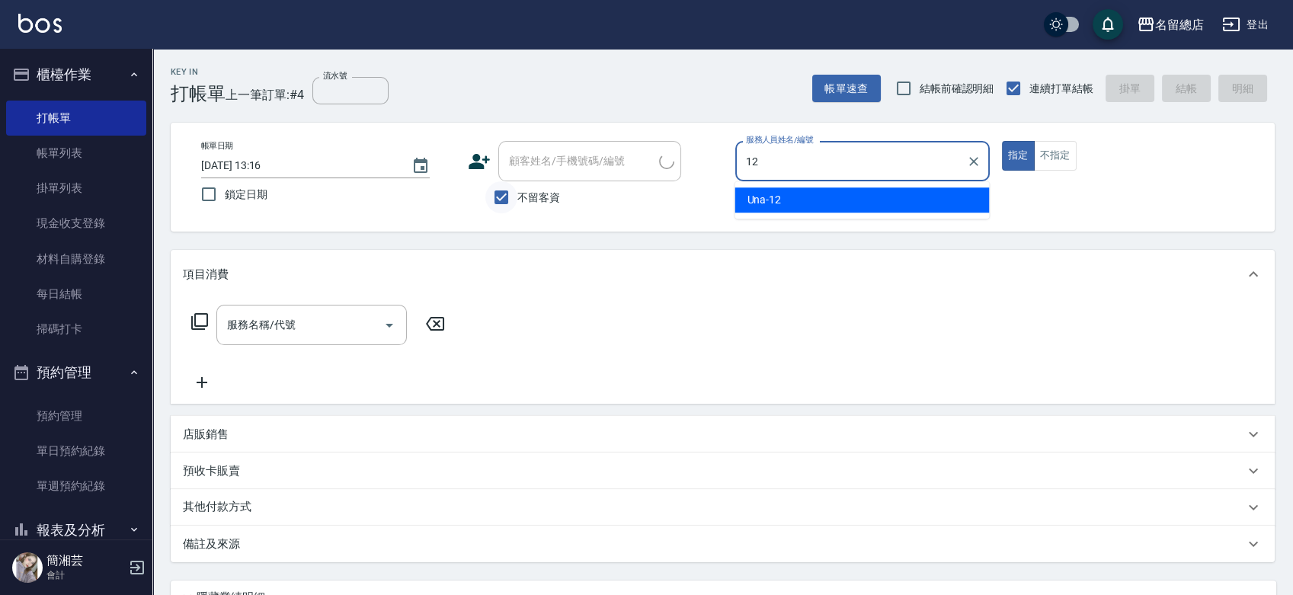
type input "Una-12"
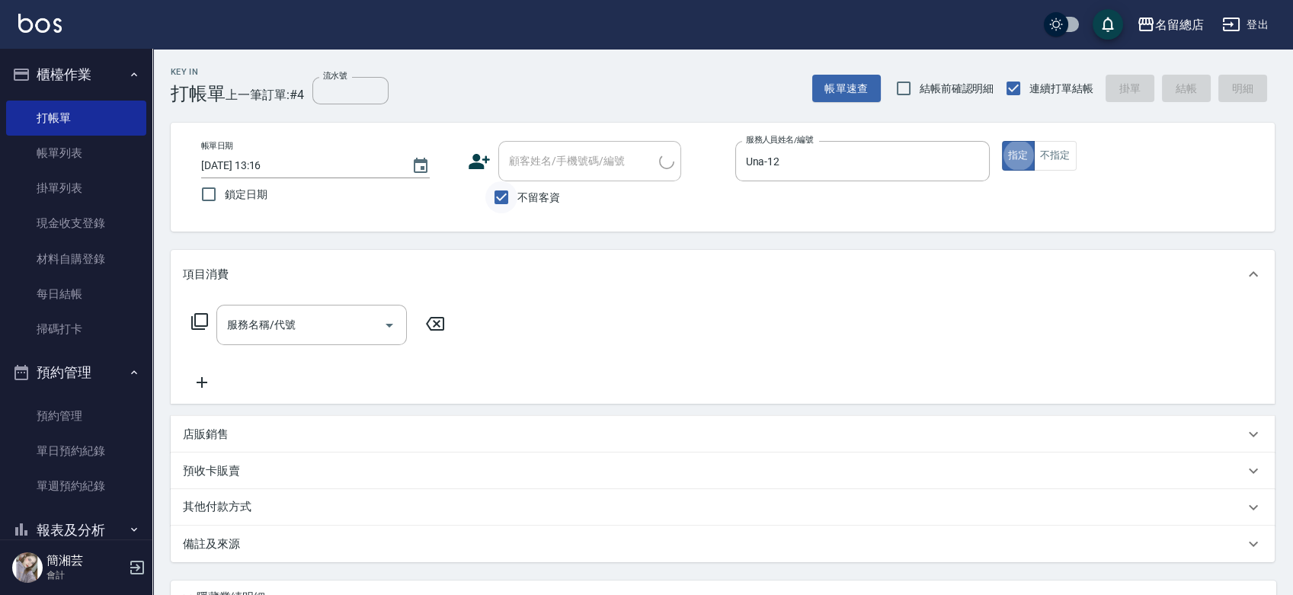
type input "張書/0919501298/"
click at [549, 193] on span "不留客資" at bounding box center [539, 198] width 43 height 16
click at [518, 193] on input "不留客資" at bounding box center [502, 197] width 32 height 32
checkbox input "false"
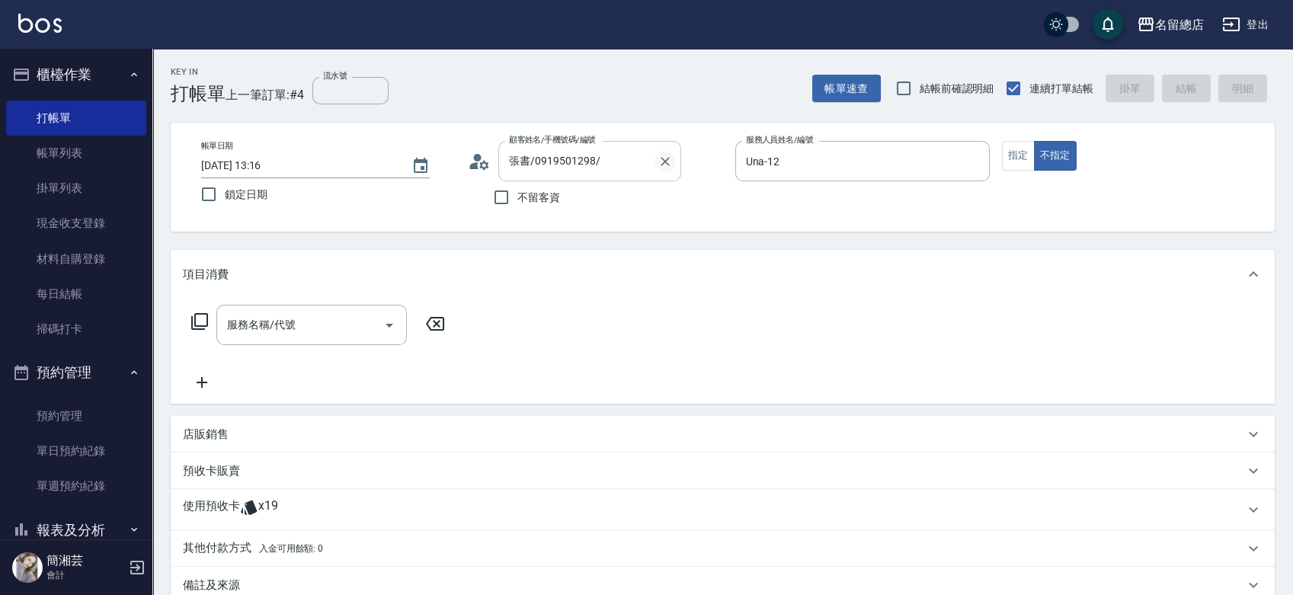
click at [677, 163] on div "張書/0919501298/ 顧客姓名/手機號碼/編號" at bounding box center [589, 161] width 183 height 40
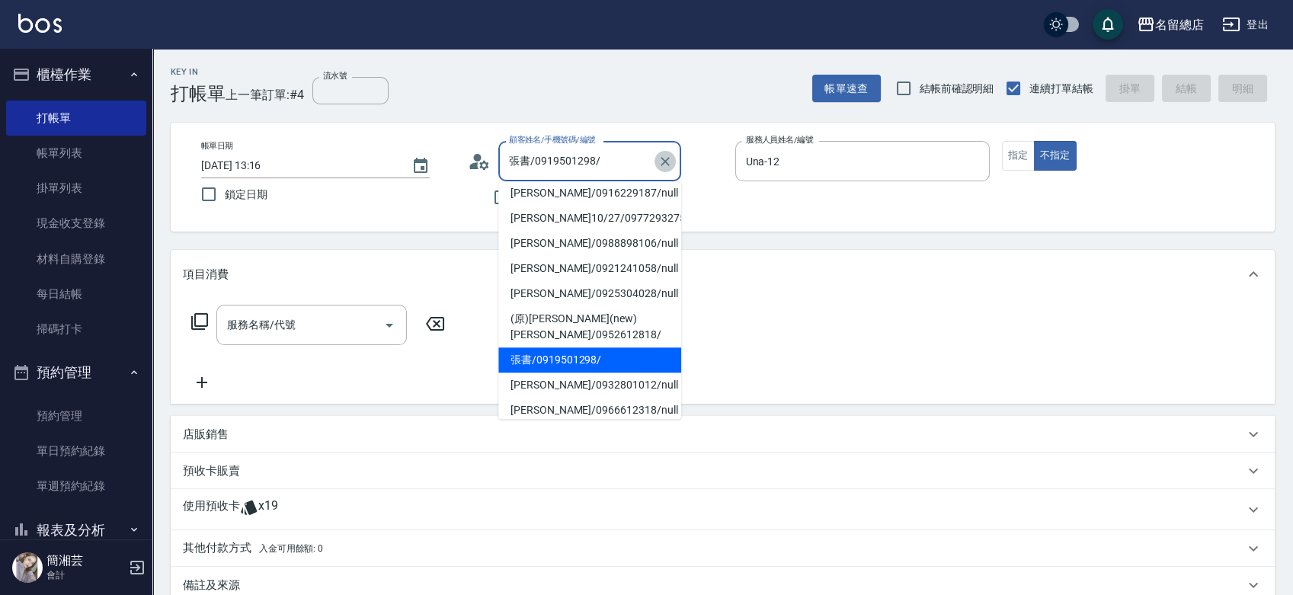
click at [659, 159] on icon "Clear" at bounding box center [665, 161] width 15 height 15
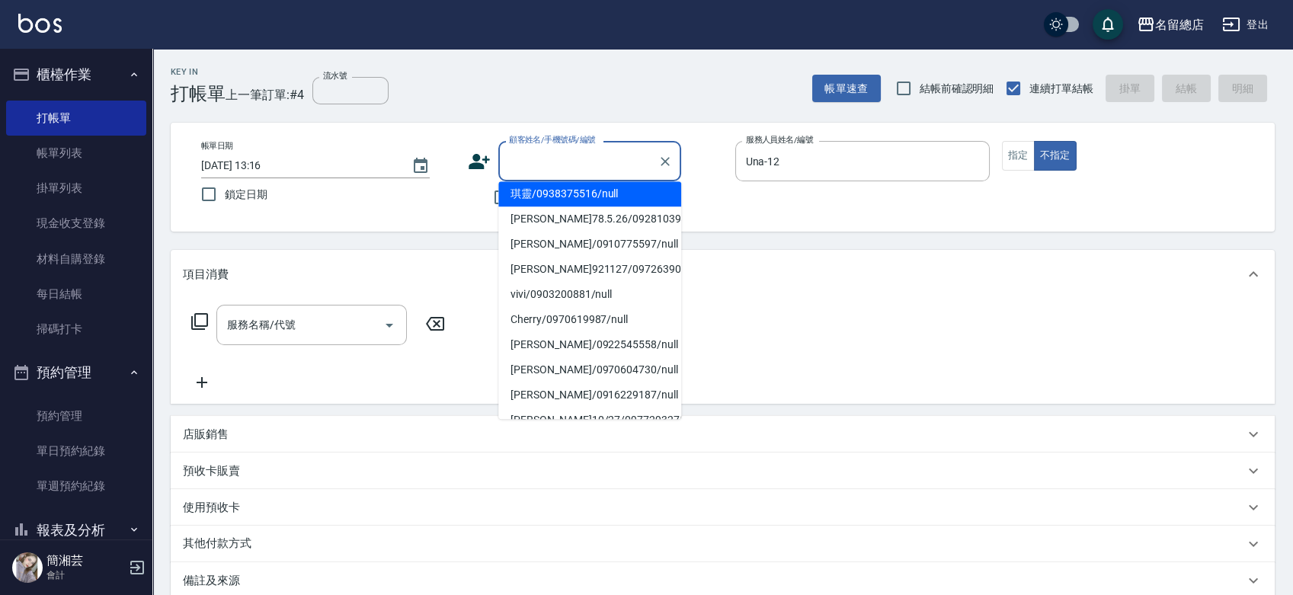
click at [476, 198] on div "不留客資" at bounding box center [574, 197] width 213 height 32
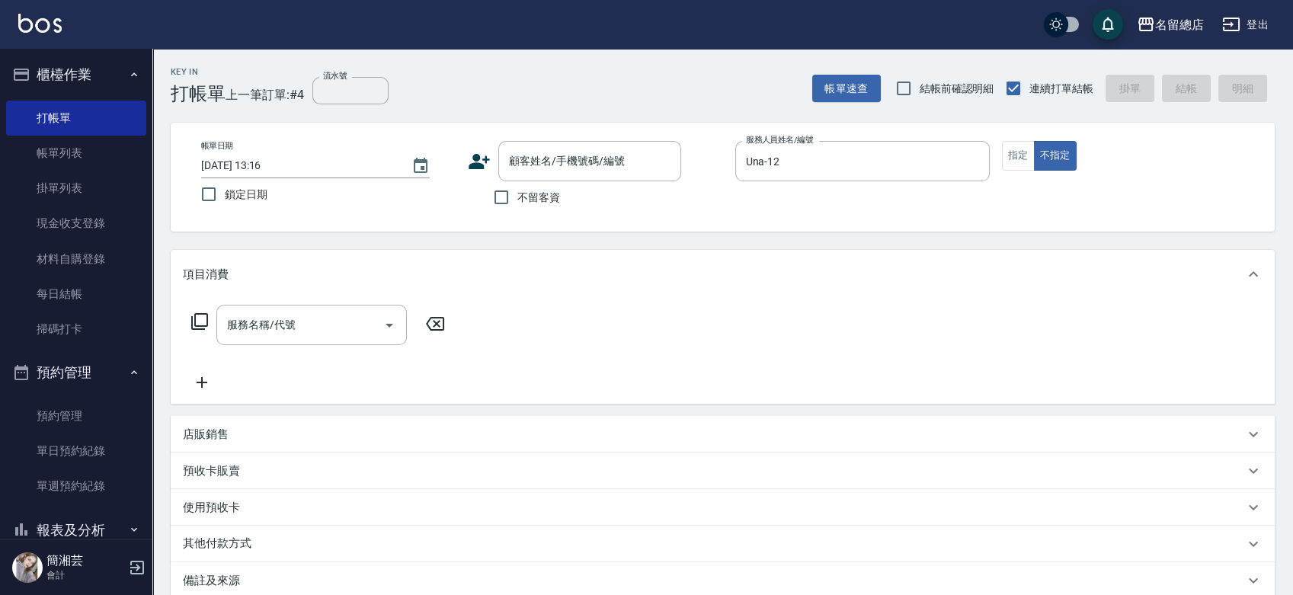
click at [523, 197] on span "不留客資" at bounding box center [539, 198] width 43 height 16
click at [518, 197] on input "不留客資" at bounding box center [502, 197] width 32 height 32
checkbox input "true"
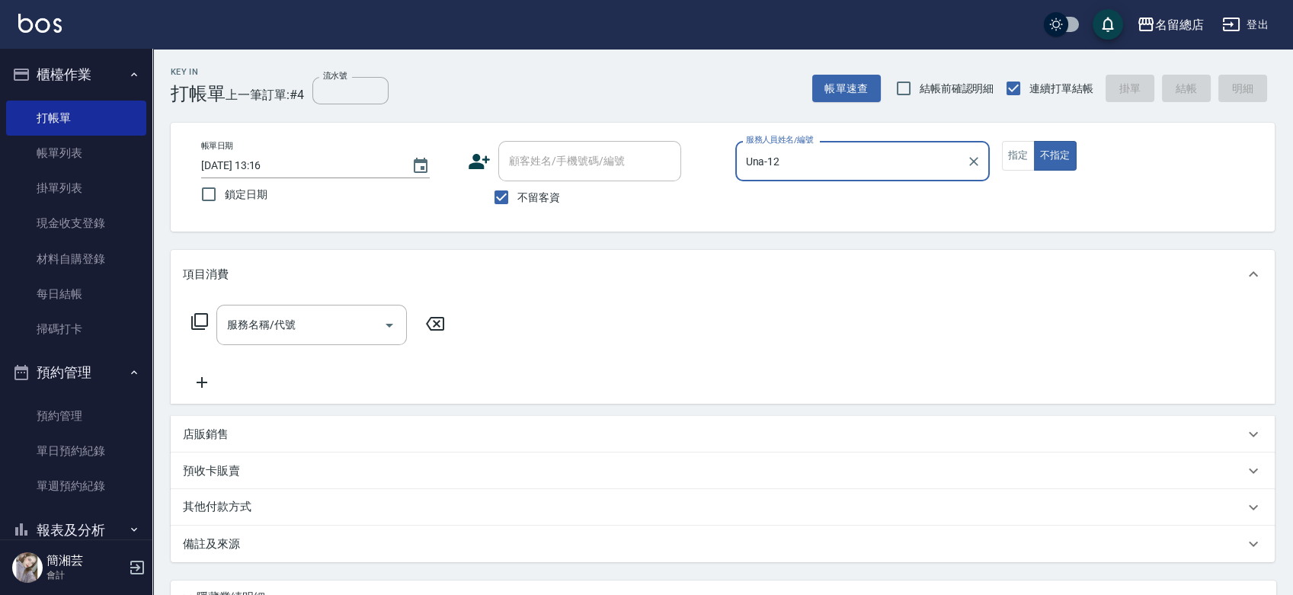
click at [1034, 141] on button "不指定" at bounding box center [1055, 156] width 43 height 30
type button "false"
click at [351, 349] on div "服務名稱/代號 服務名稱/代號" at bounding box center [318, 348] width 271 height 87
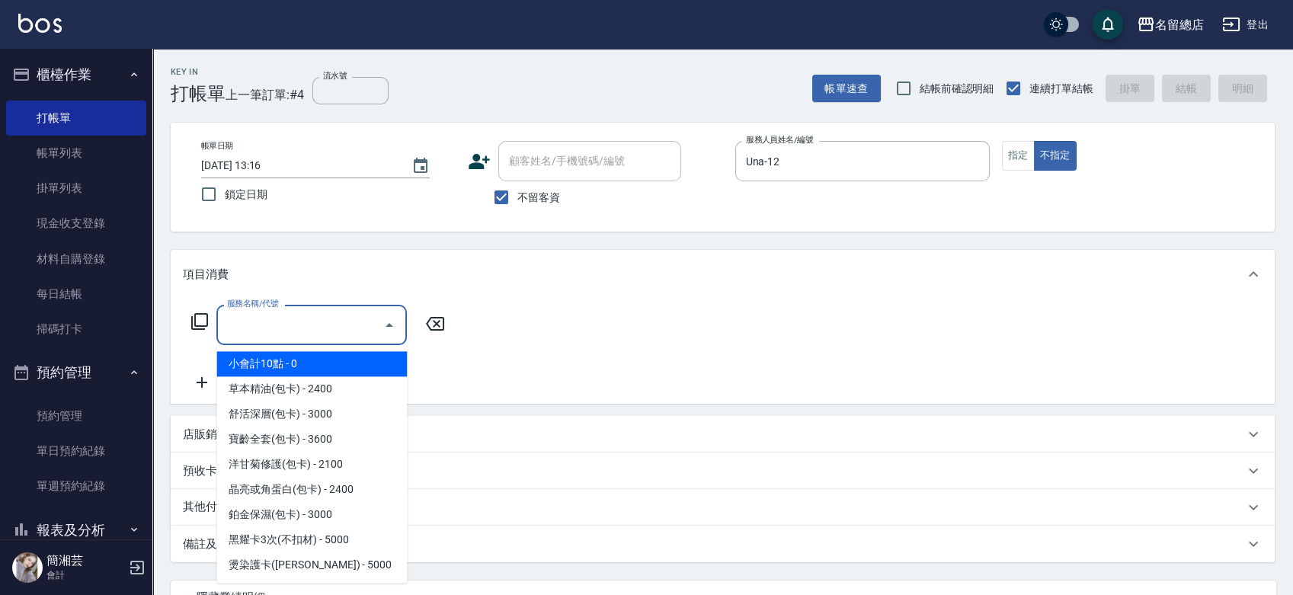
click at [351, 329] on input "服務名稱/代號" at bounding box center [300, 325] width 154 height 27
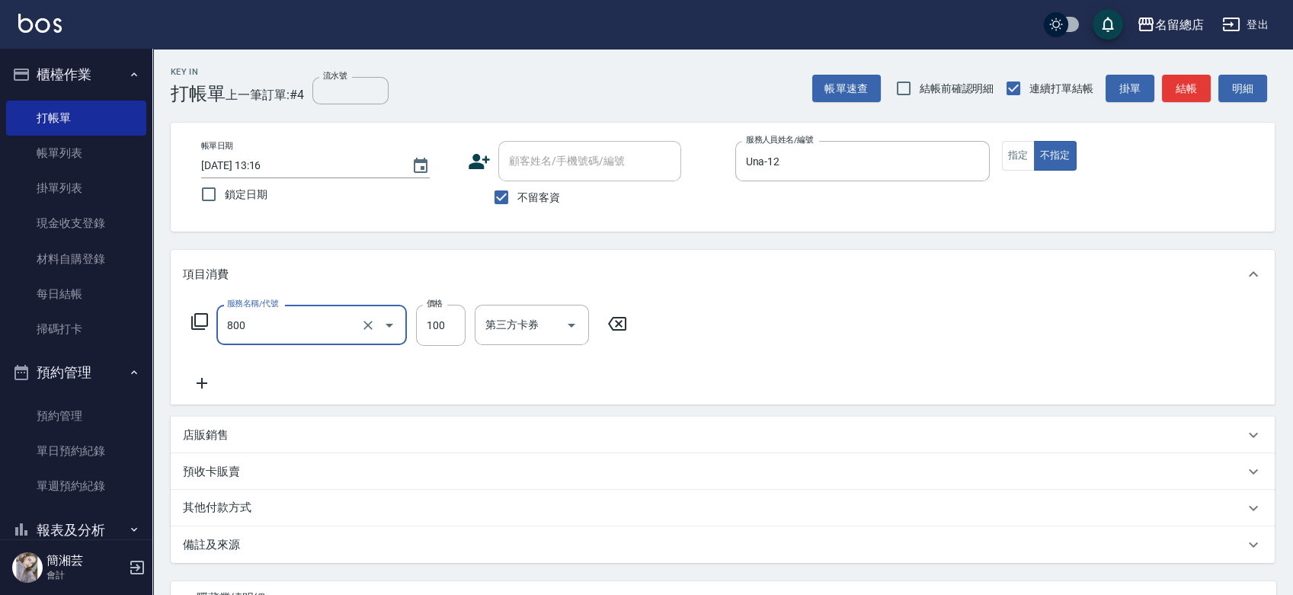
type input "梳髮(800)"
type input "300"
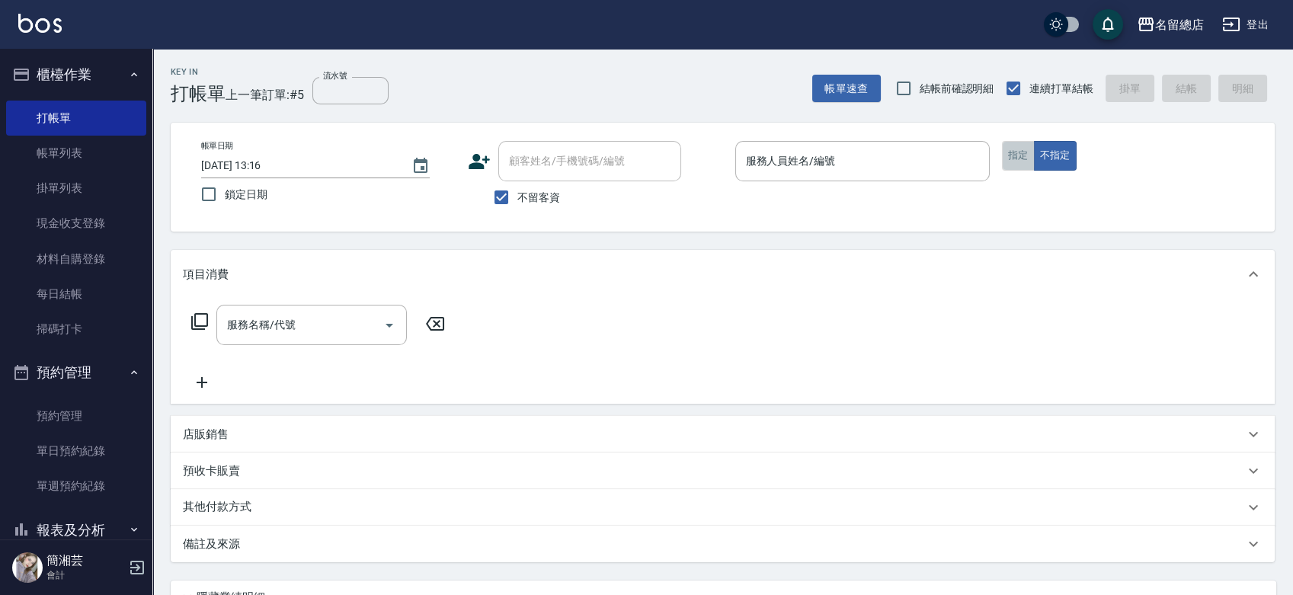
click at [1024, 146] on button "指定" at bounding box center [1018, 156] width 33 height 30
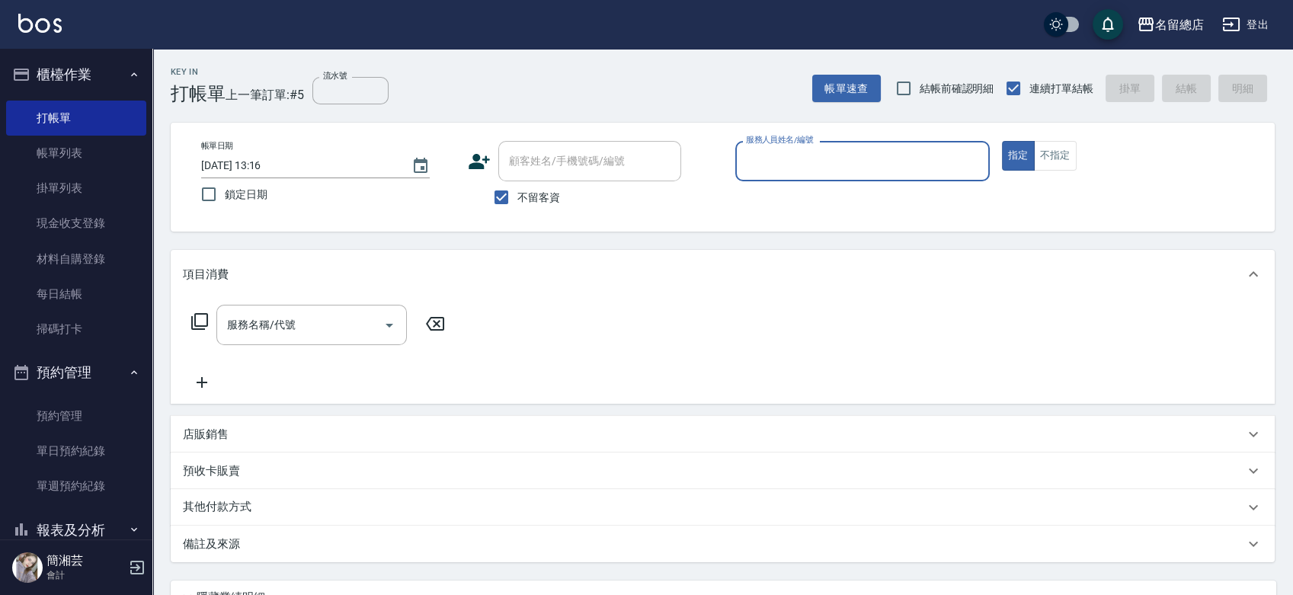
click at [905, 169] on input "服務人員姓名/編號" at bounding box center [862, 161] width 241 height 27
type input "Penny-10"
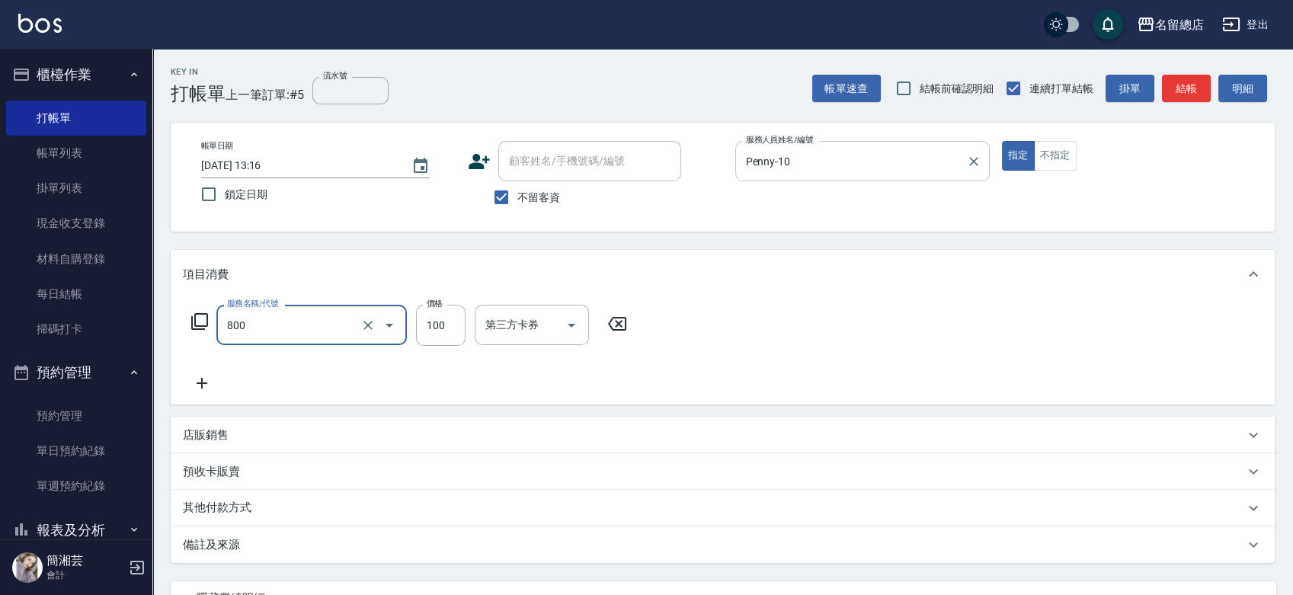
type input "梳髮(800)"
type input "400"
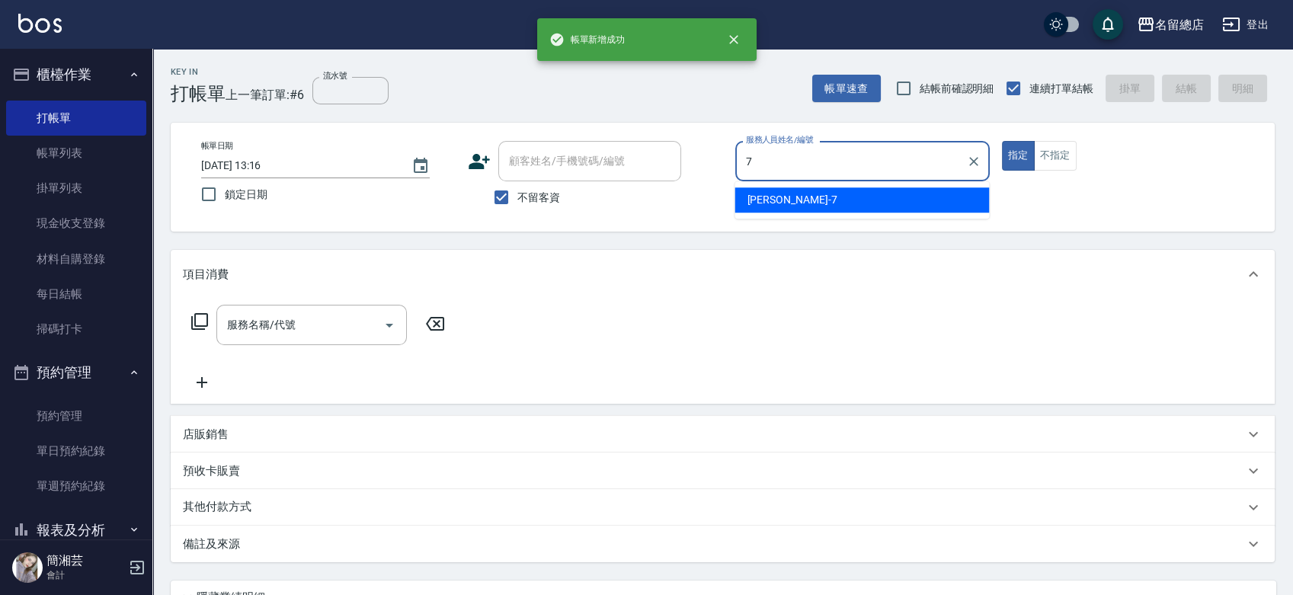
type input "Mick-7"
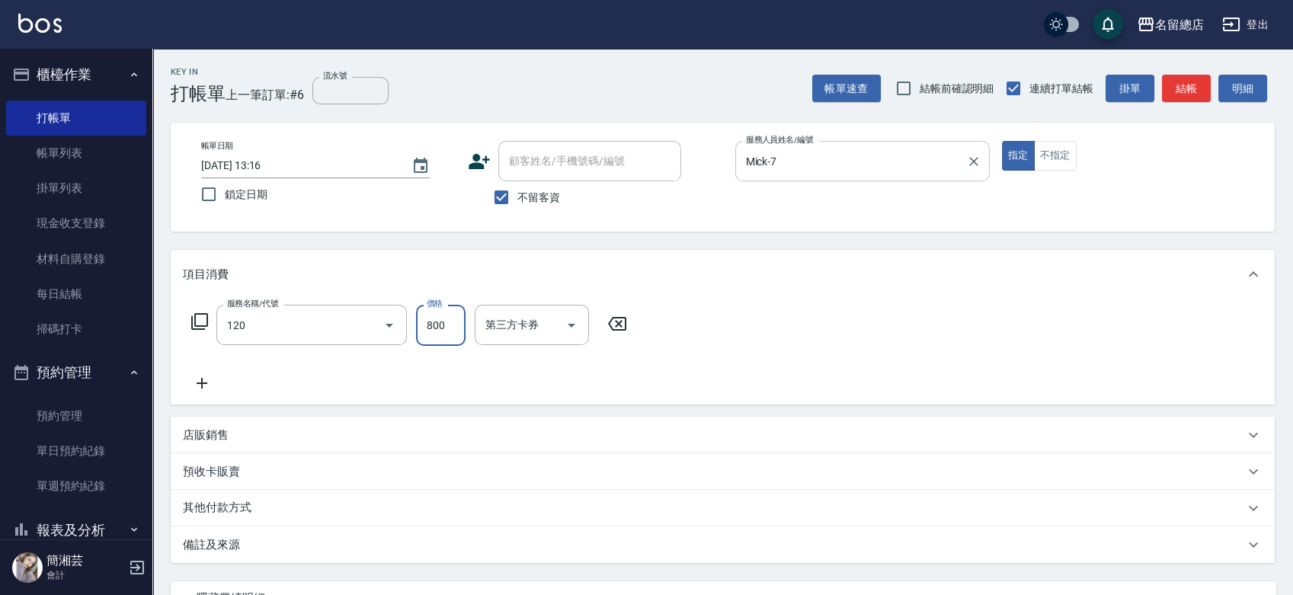
type input "自備頭皮(120)"
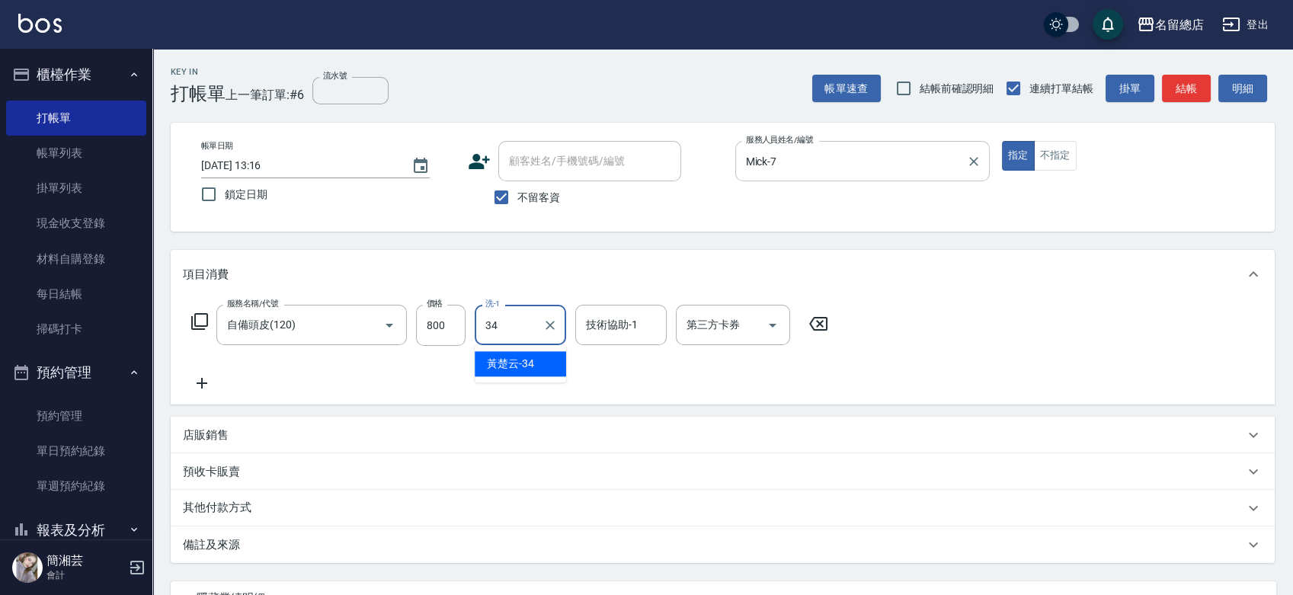
type input "[PERSON_NAME]-34"
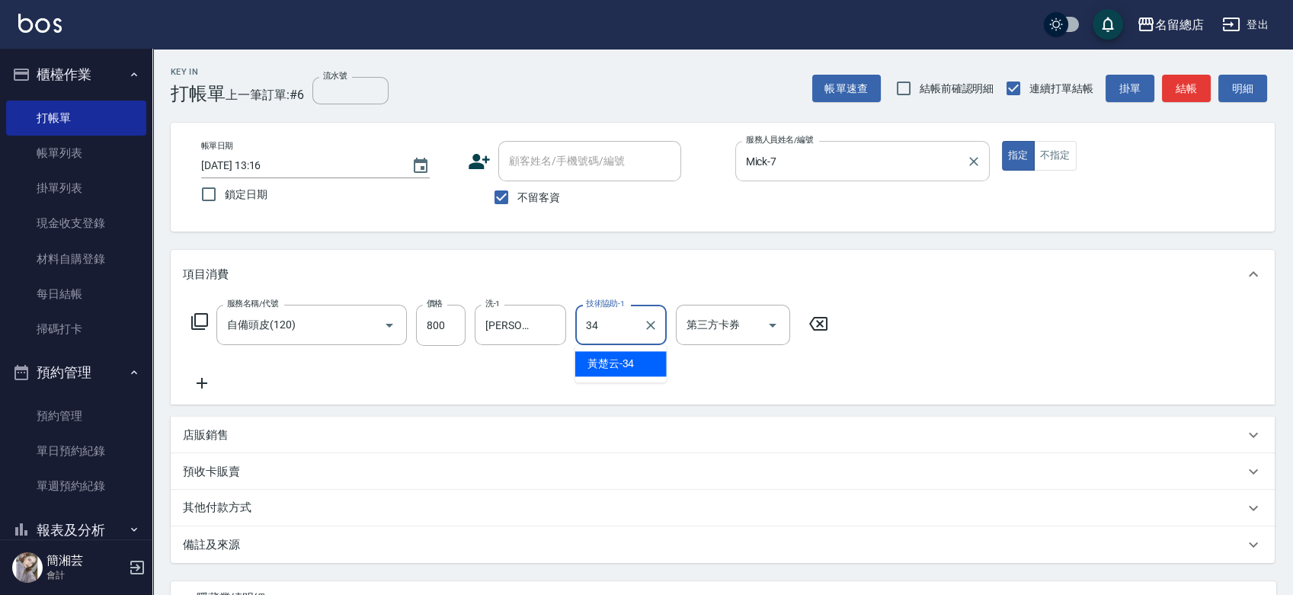
type input "[PERSON_NAME]-34"
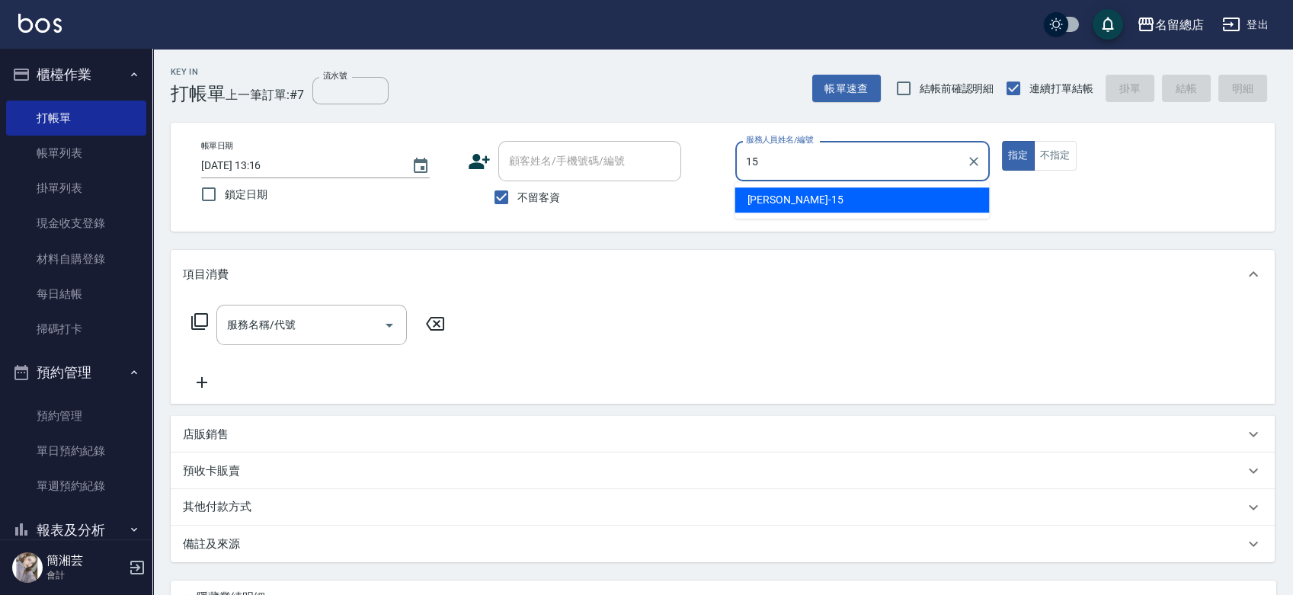
type input "[PERSON_NAME]-15"
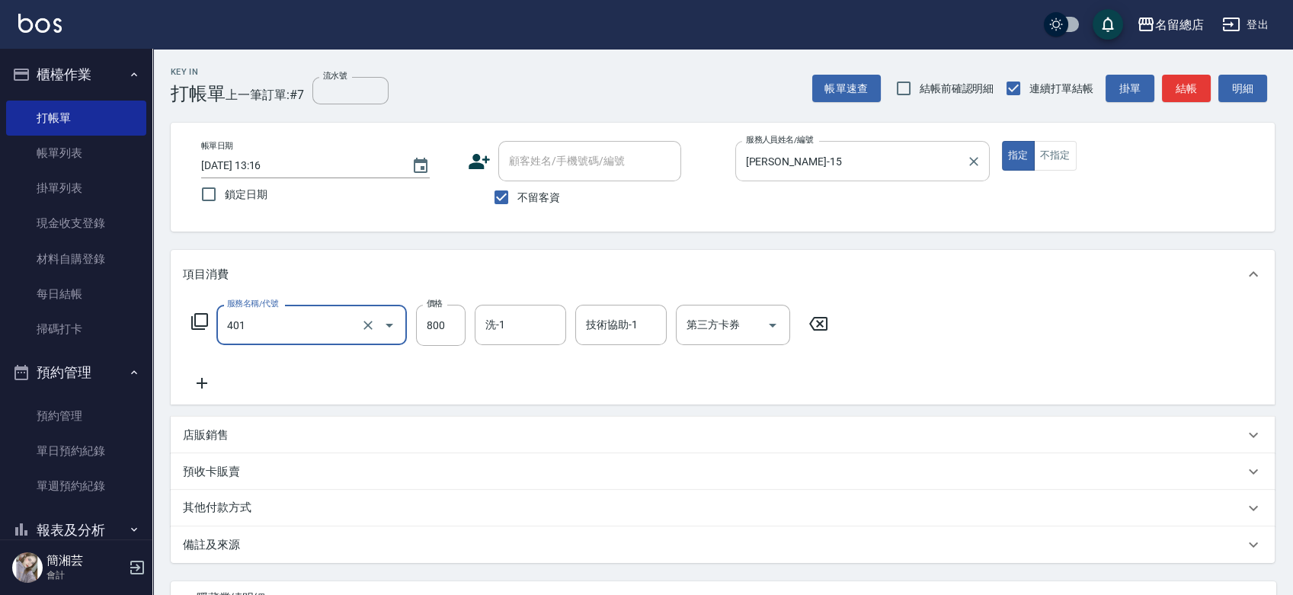
type input "自備護髮(401)"
type input "1000"
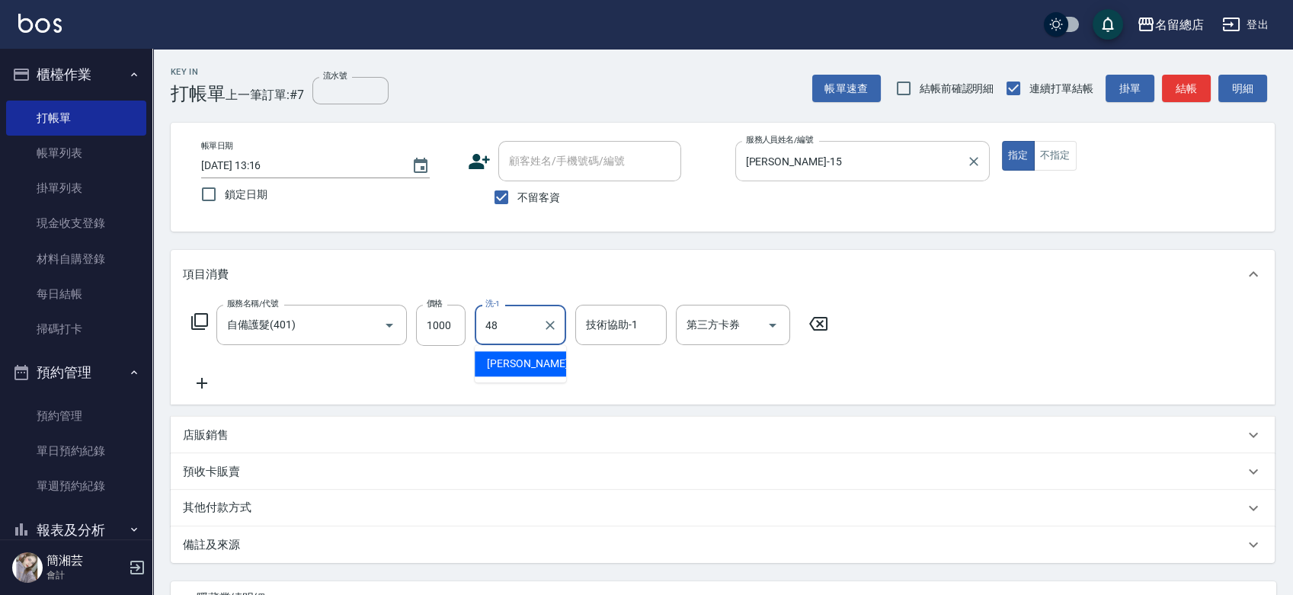
type input "游之語-48"
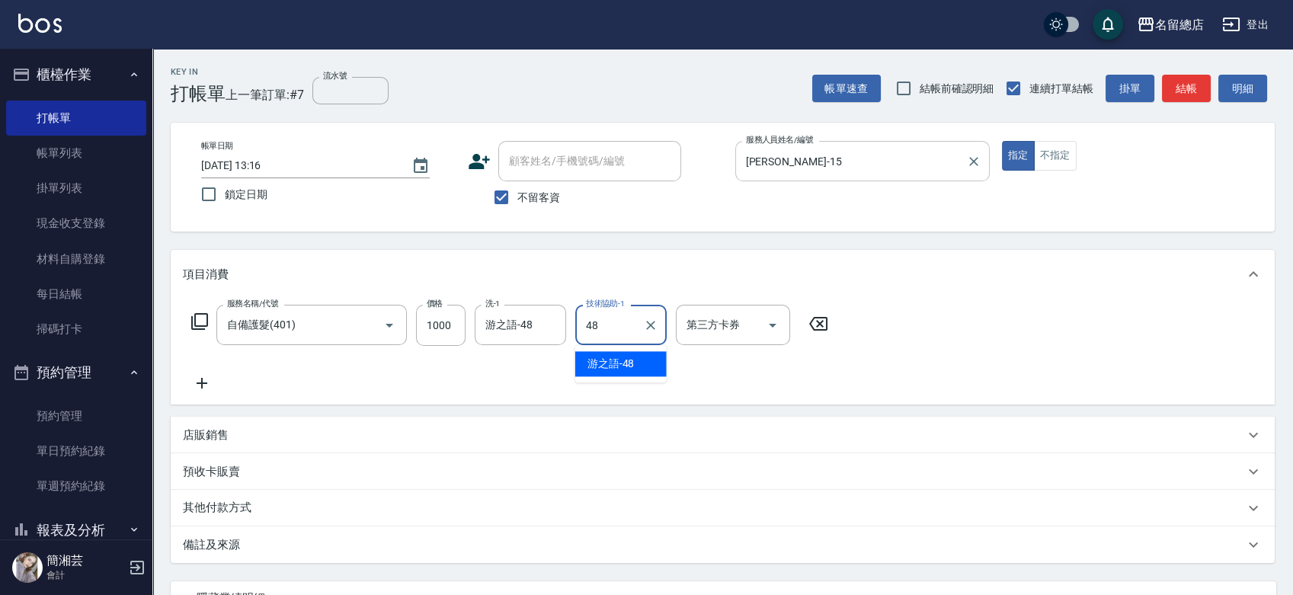
type input "游之語-48"
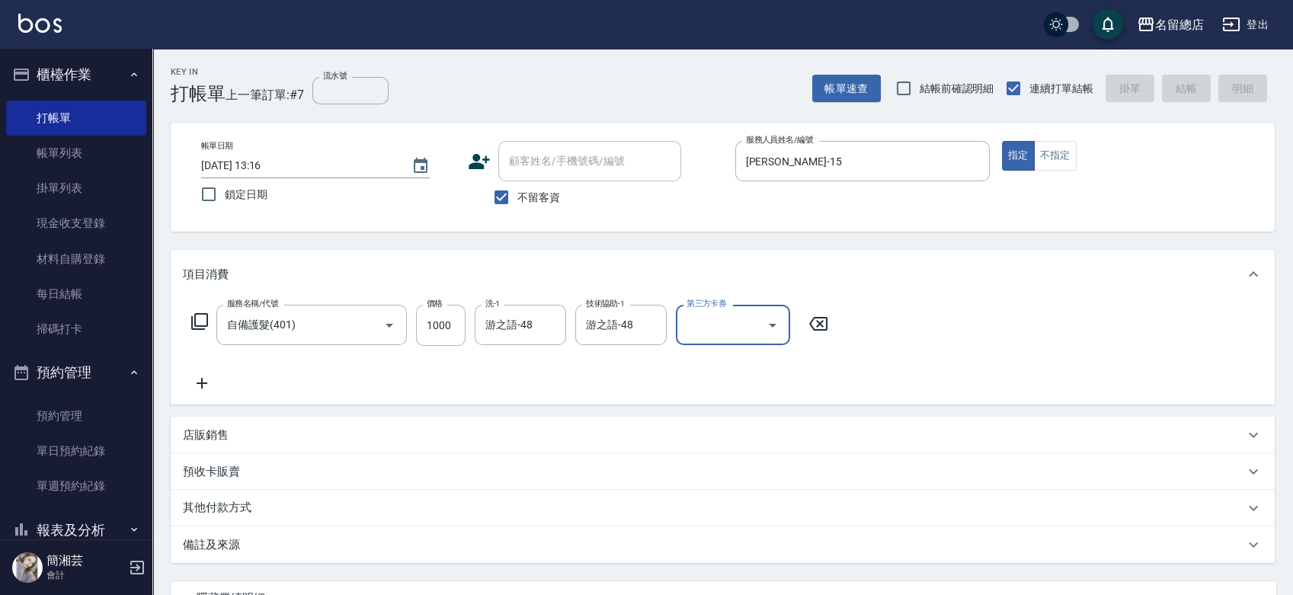
type input "[DATE] 13:17"
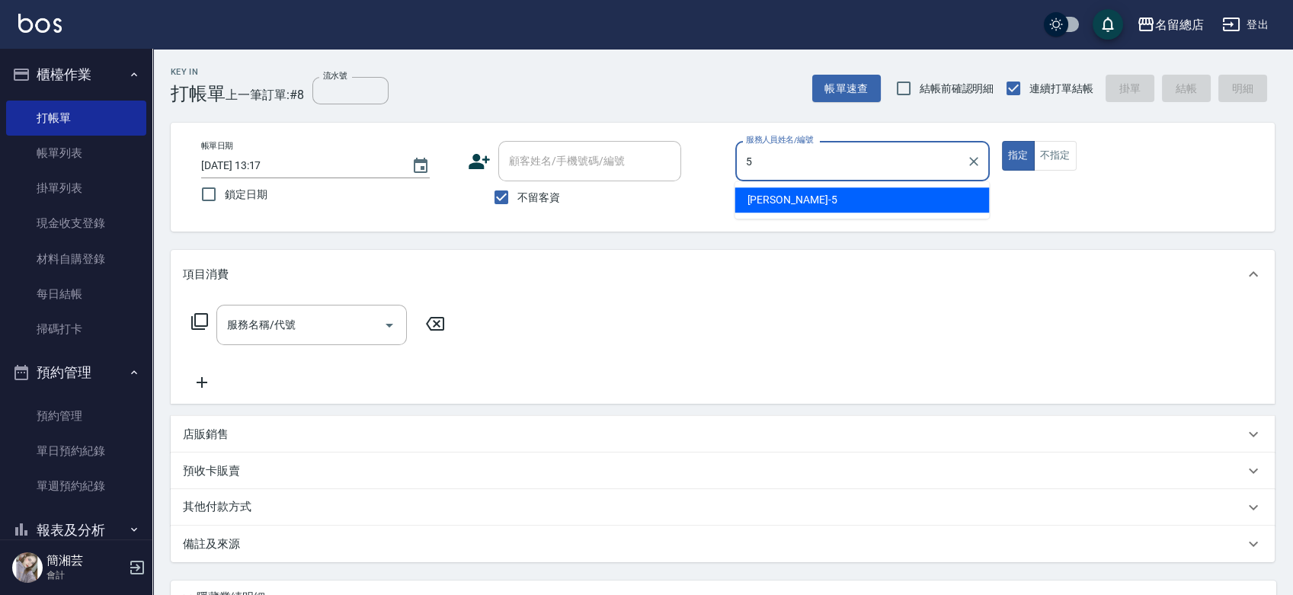
type input "[PERSON_NAME]-5"
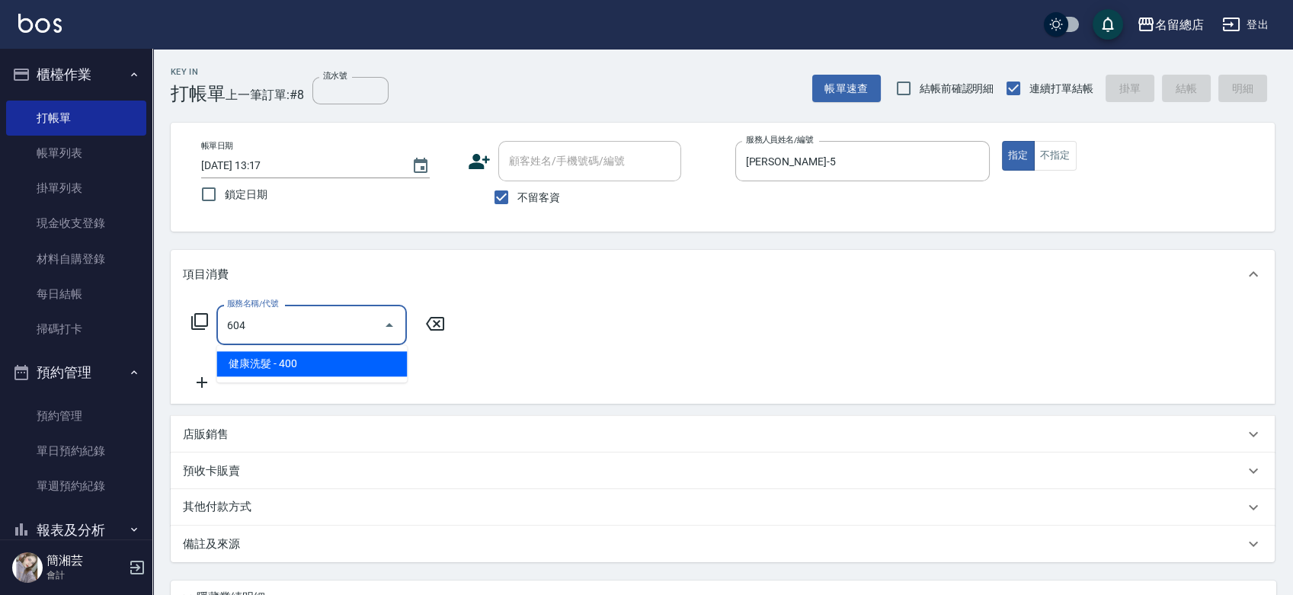
type input "健康洗髮(604)"
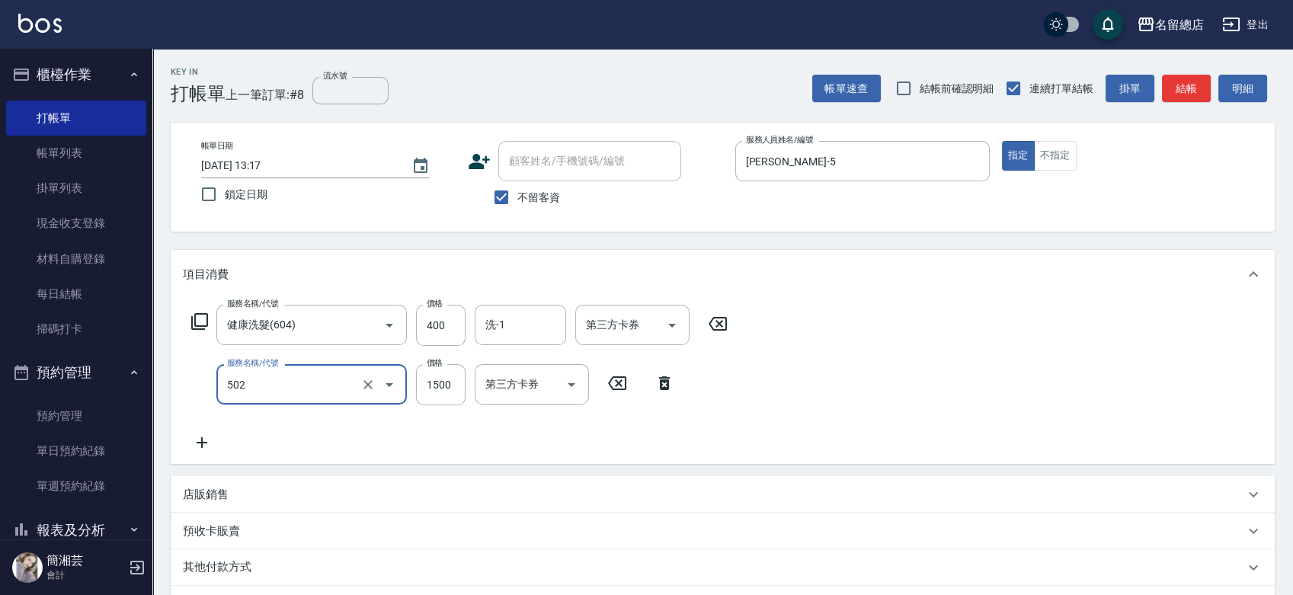
type input "染髮1500以上(502)"
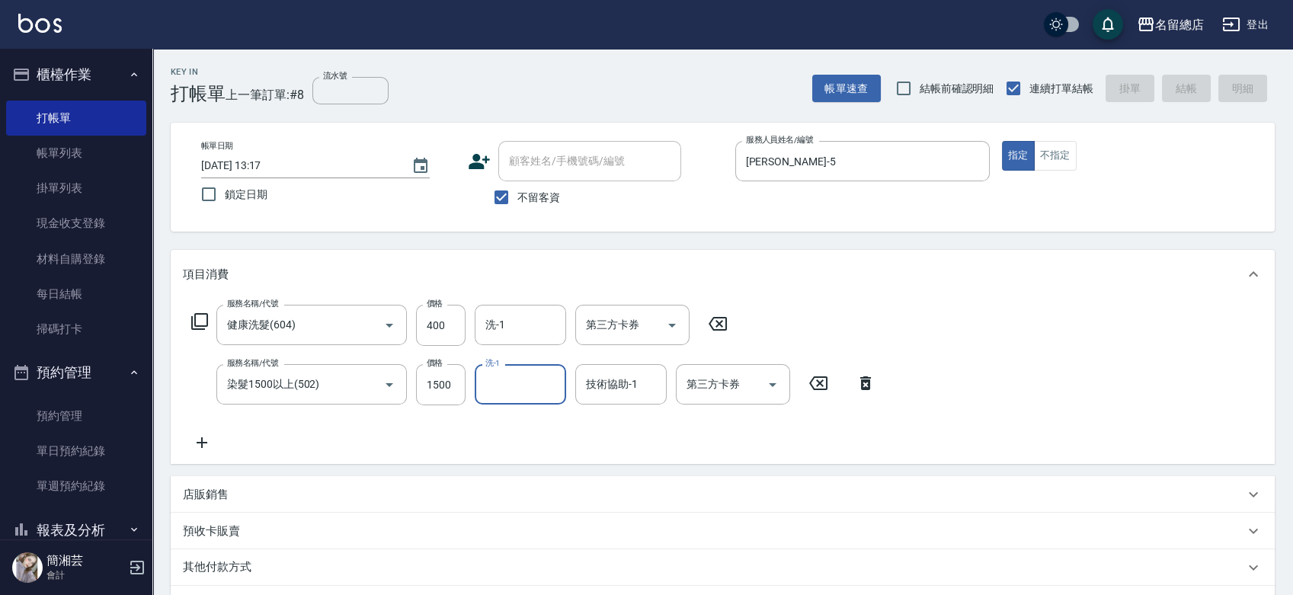
type input "[DATE] 13:18"
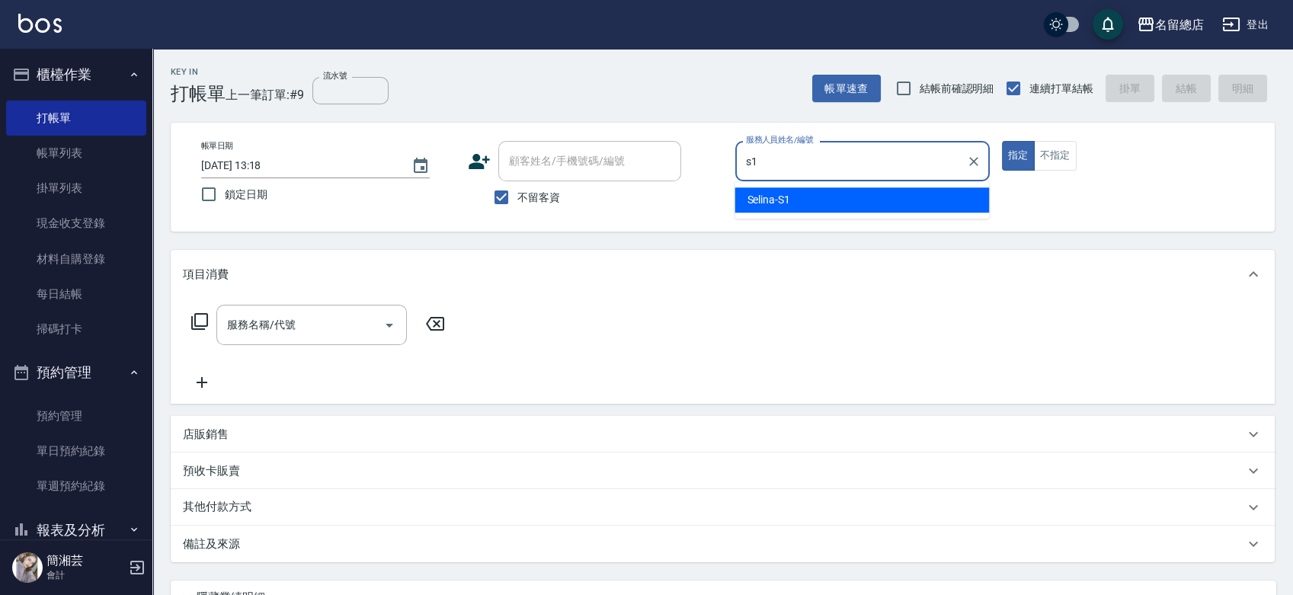
type input "Selina-S1"
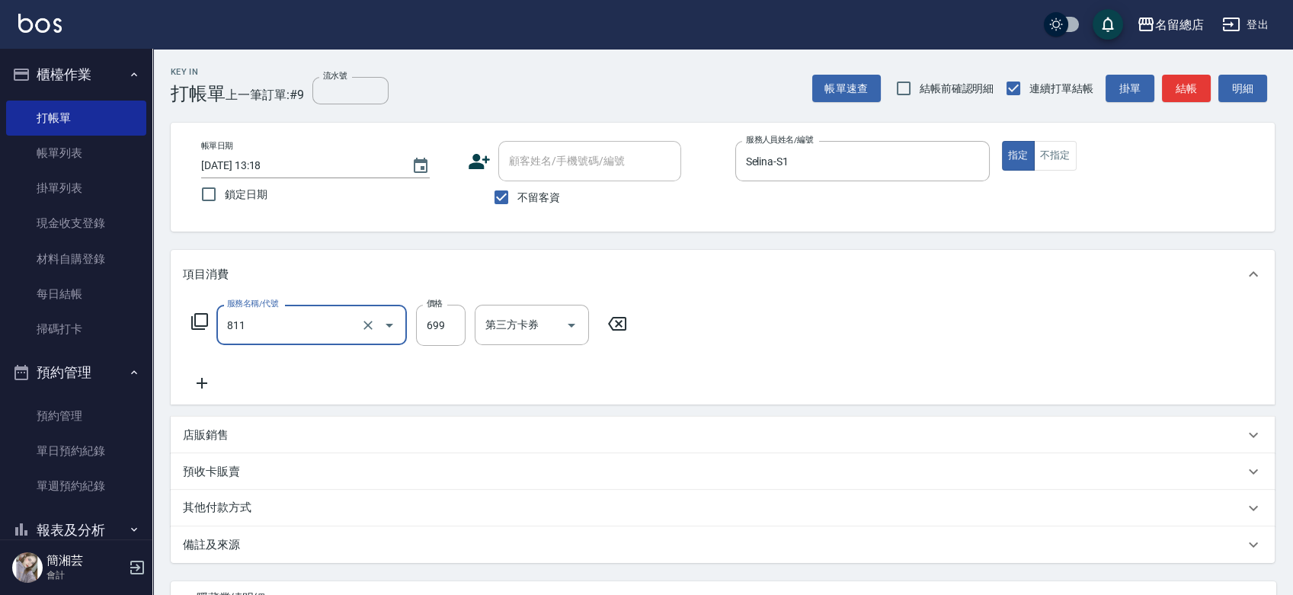
type input "洗+剪(811)"
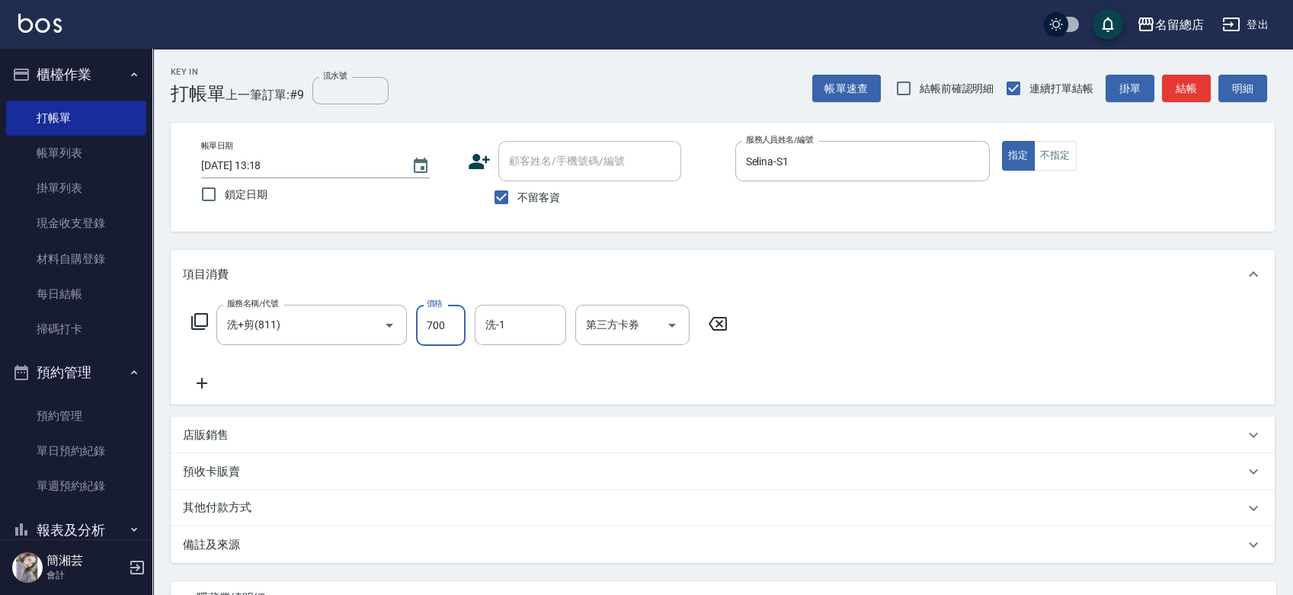
type input "700"
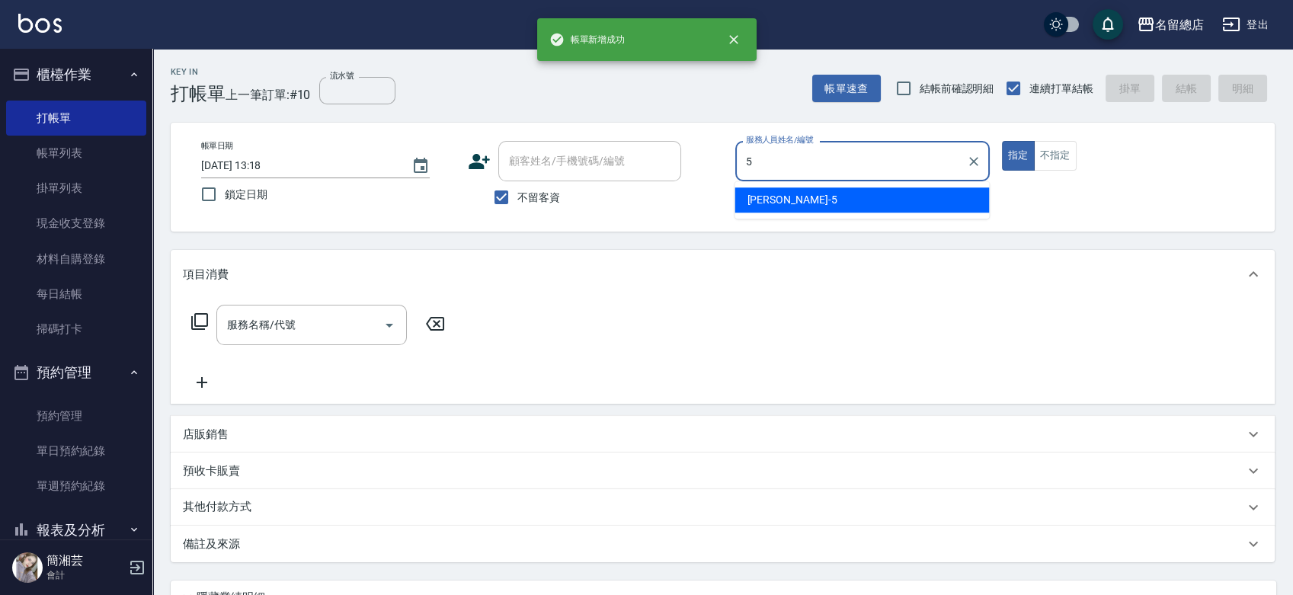
type input "[PERSON_NAME]-5"
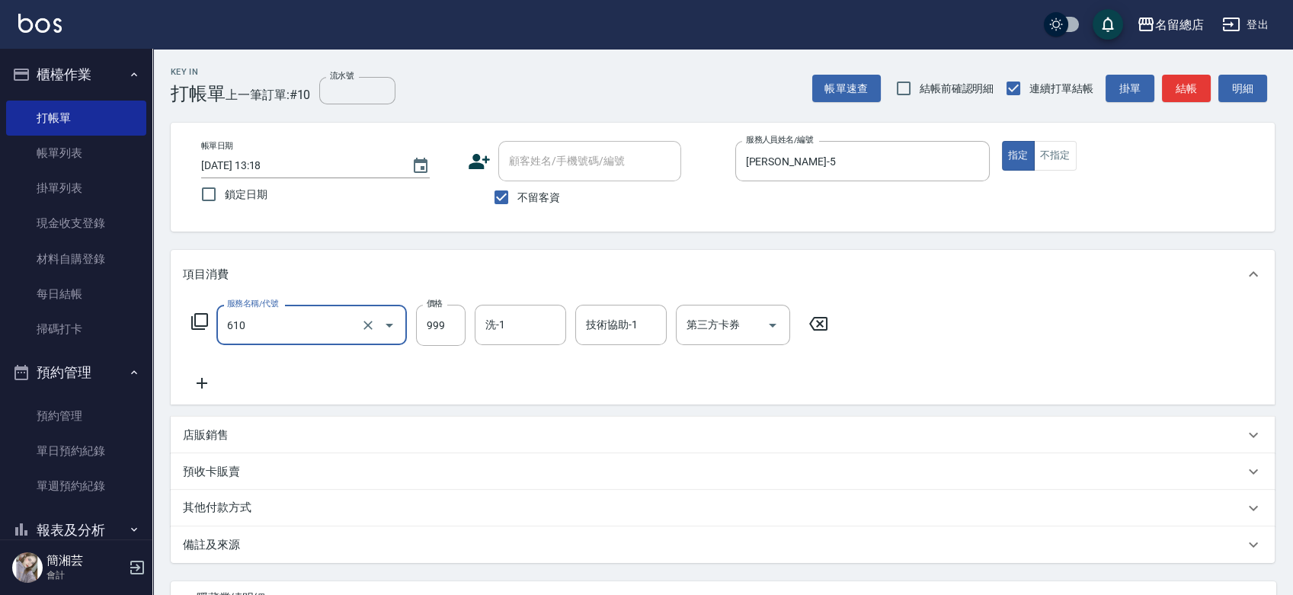
type input "頭皮SPA洗(610)"
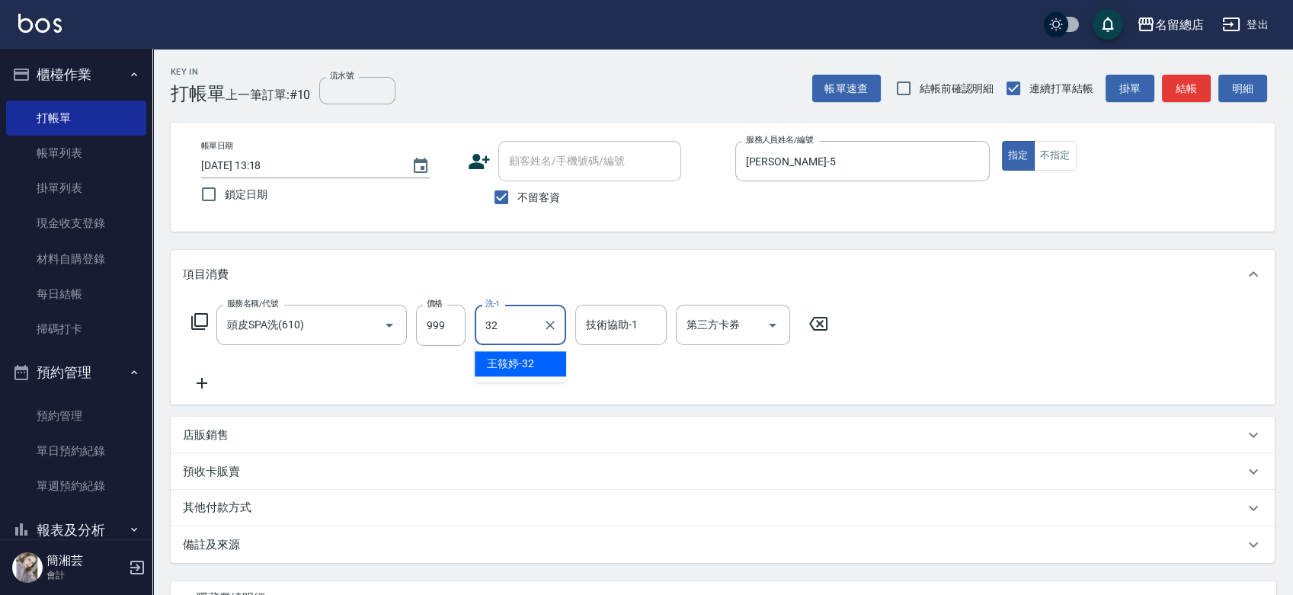
type input "[PERSON_NAME]-32"
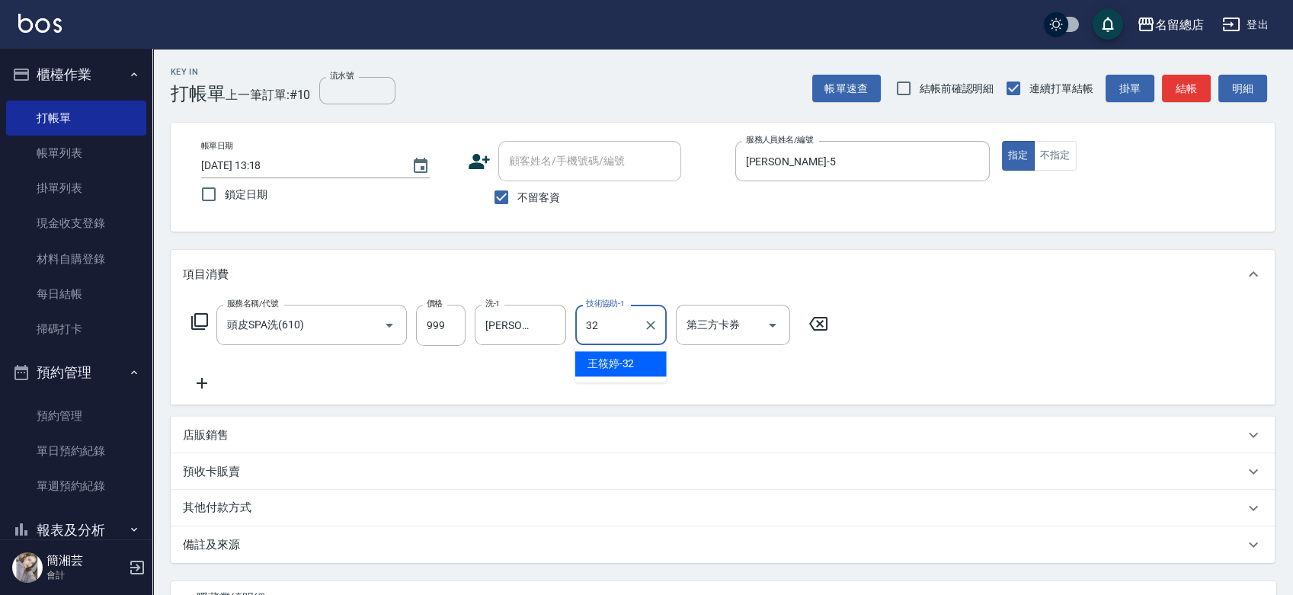
type input "[PERSON_NAME]-32"
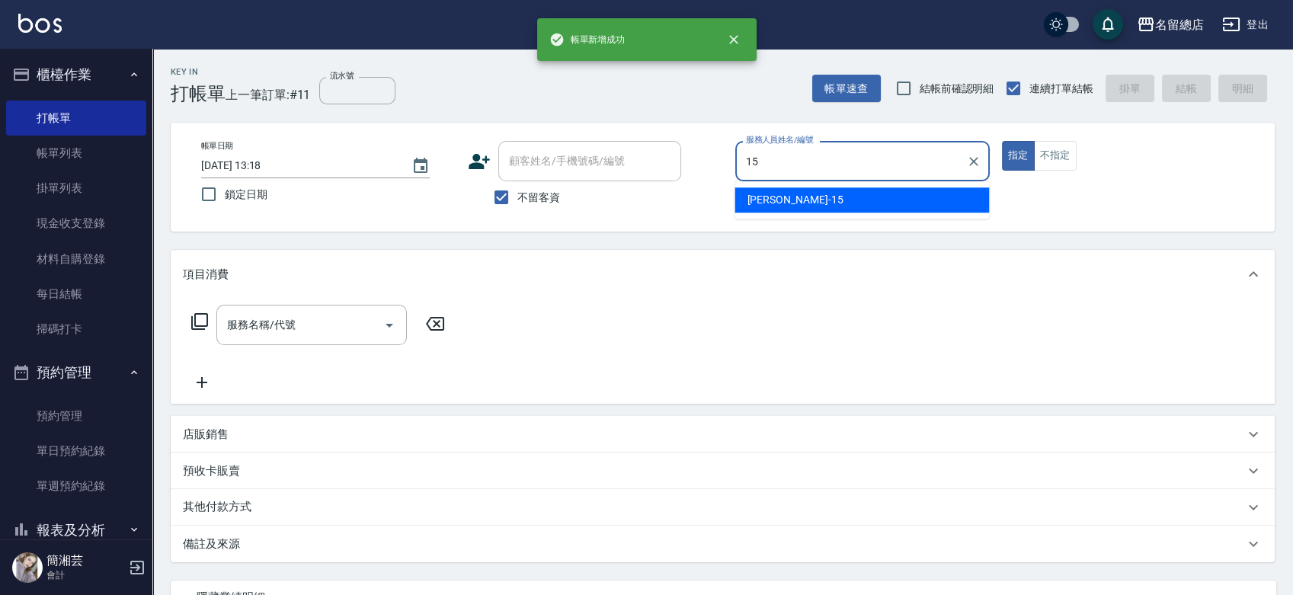
type input "[PERSON_NAME]-15"
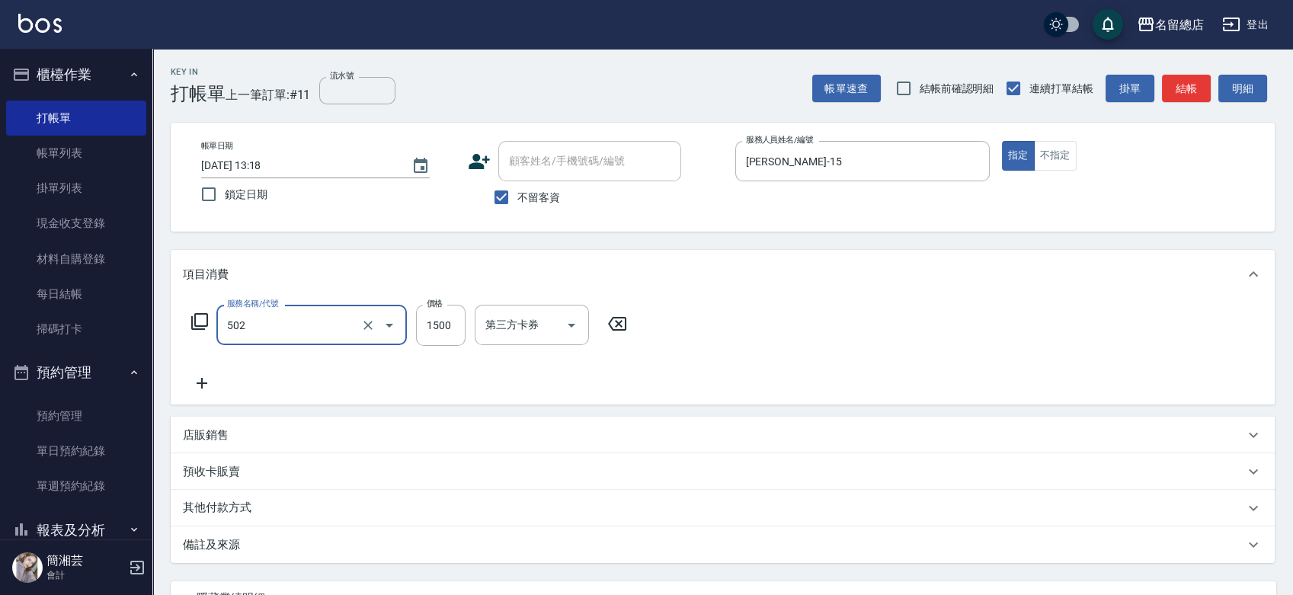
type input "染髮1500以上(502)"
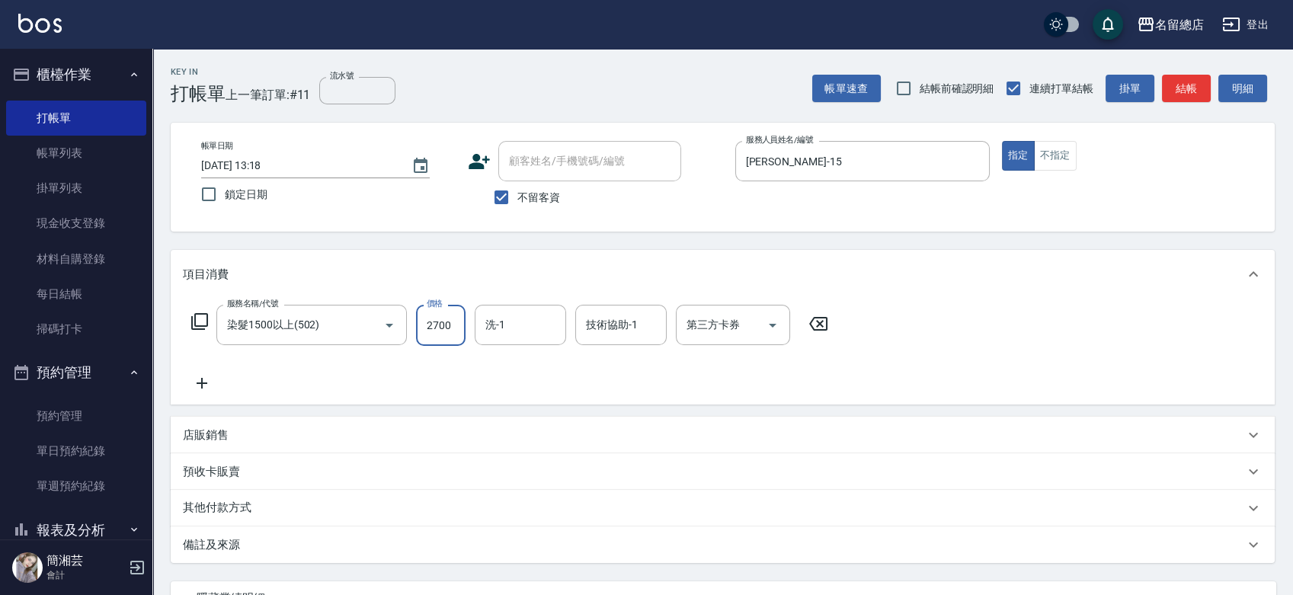
type input "2700"
type input "游之語-48"
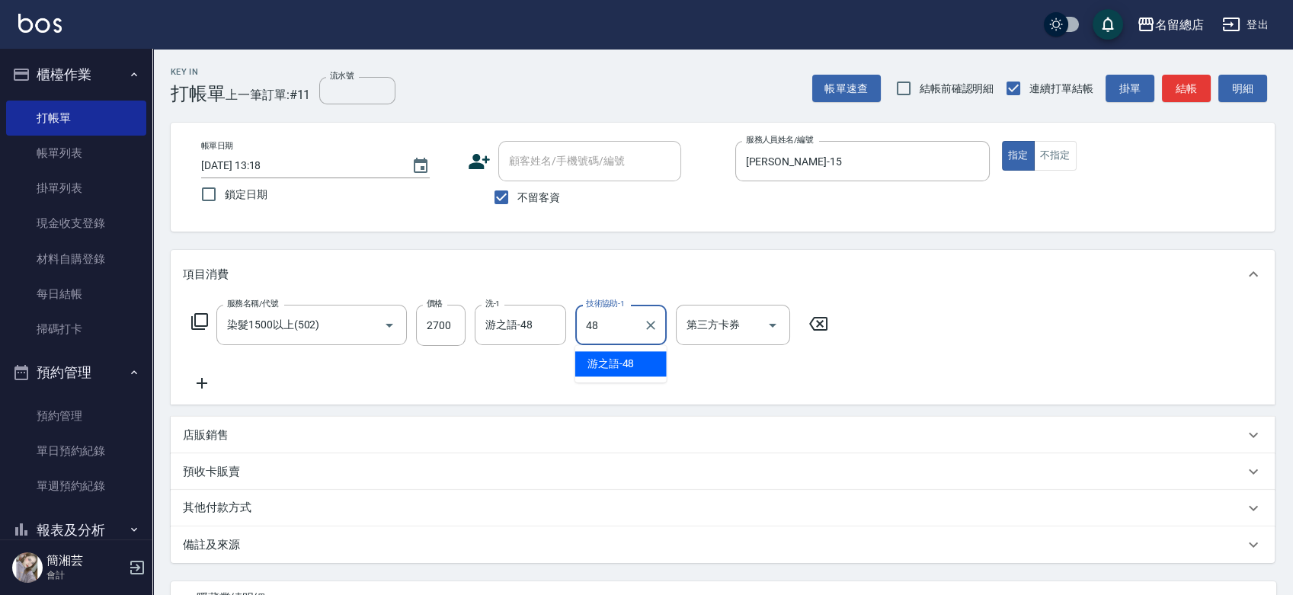
type input "游之語-48"
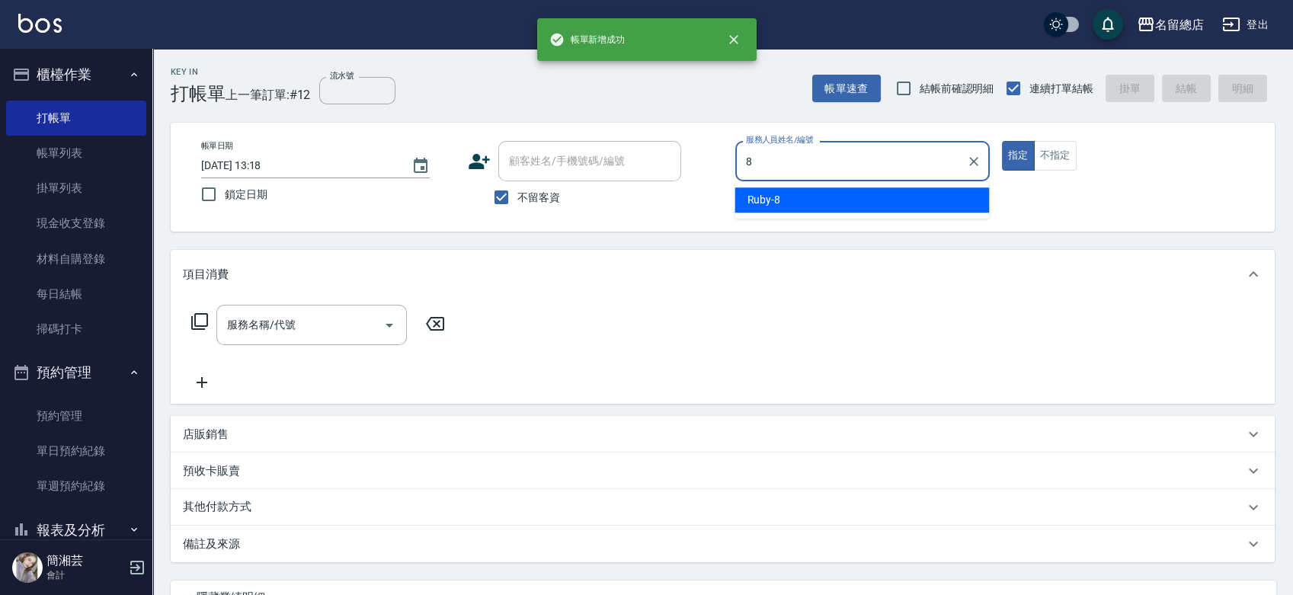
type input "Ruby-8"
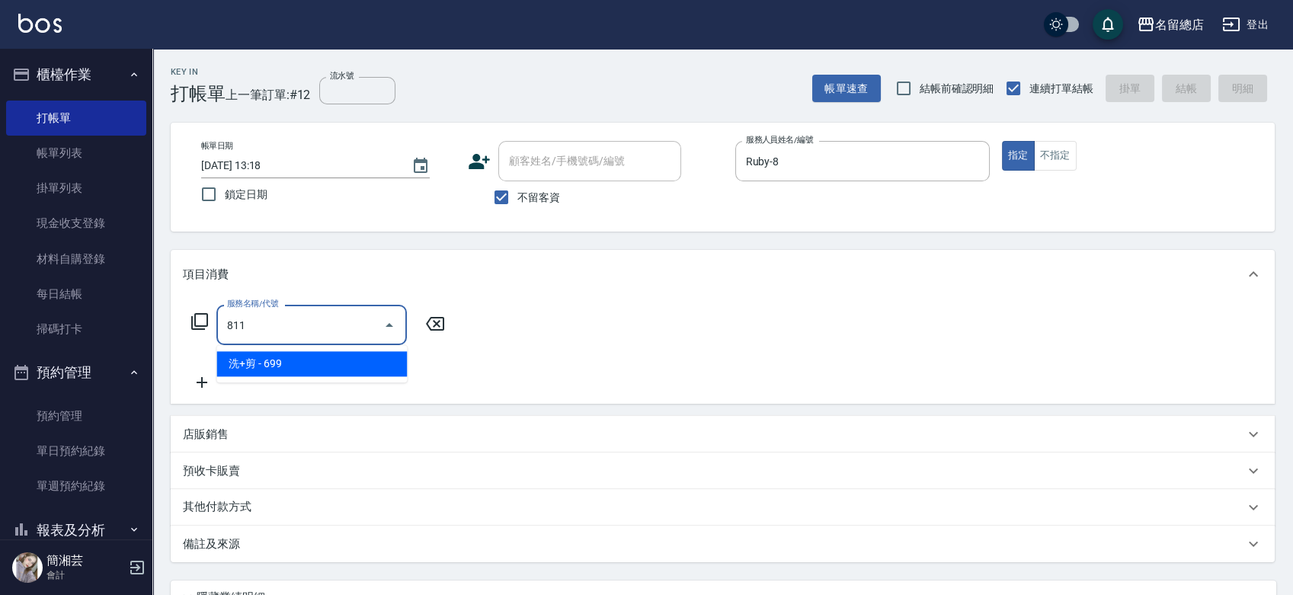
type input "洗+剪(811)"
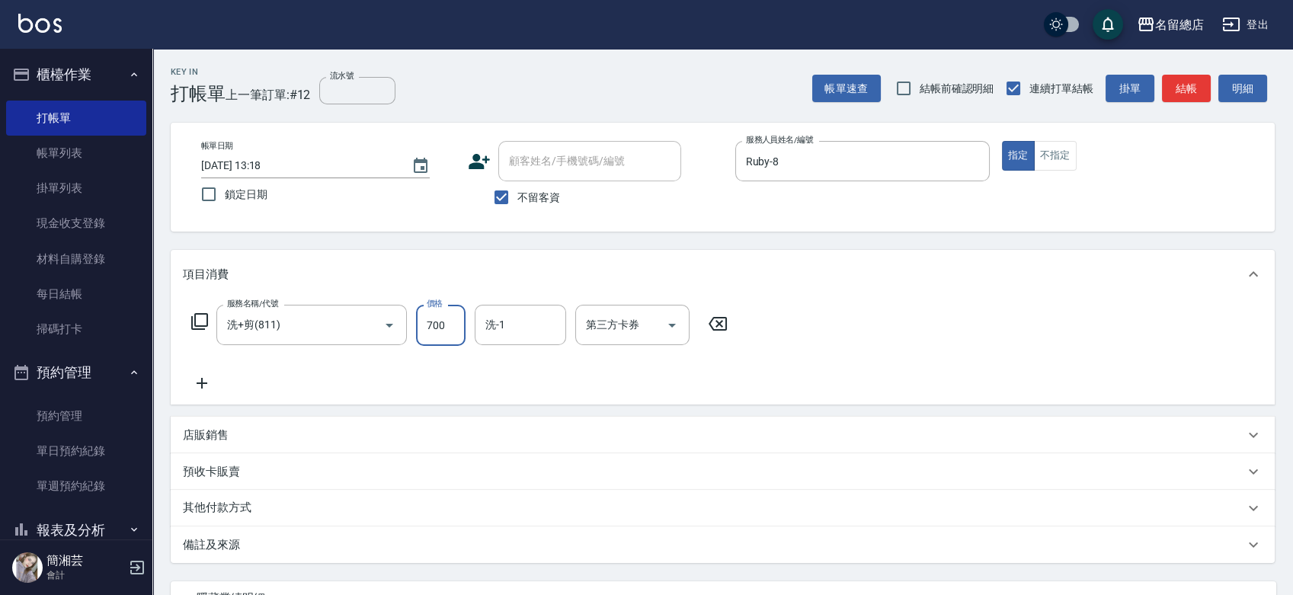
type input "700"
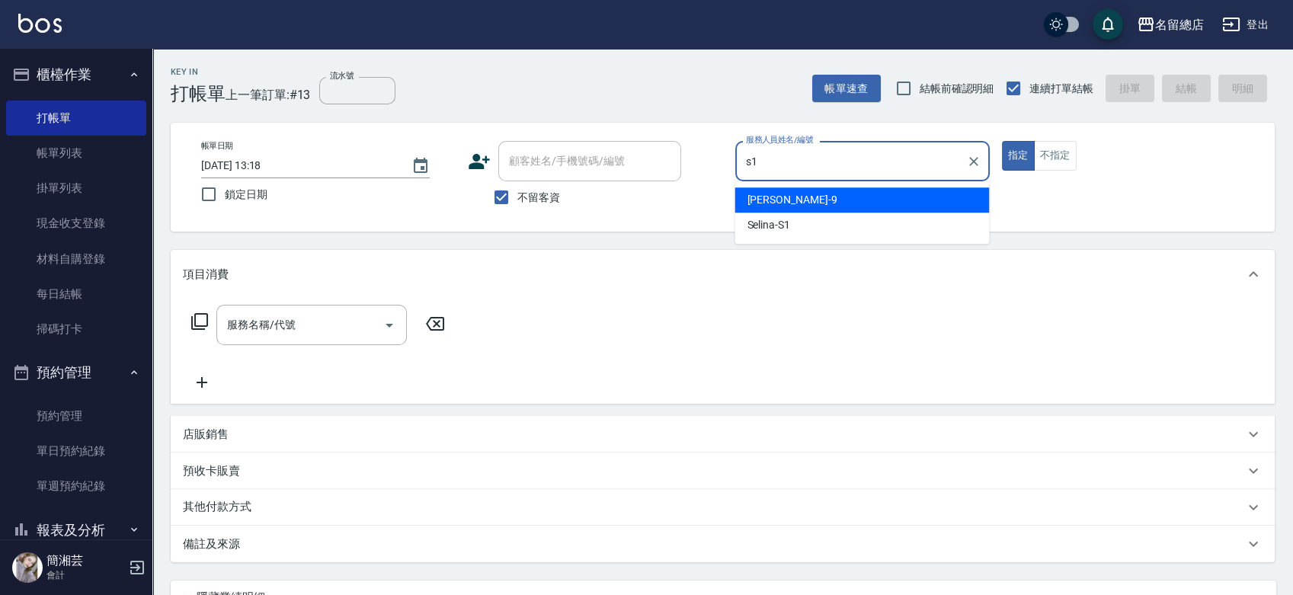
type input "Selina-S1"
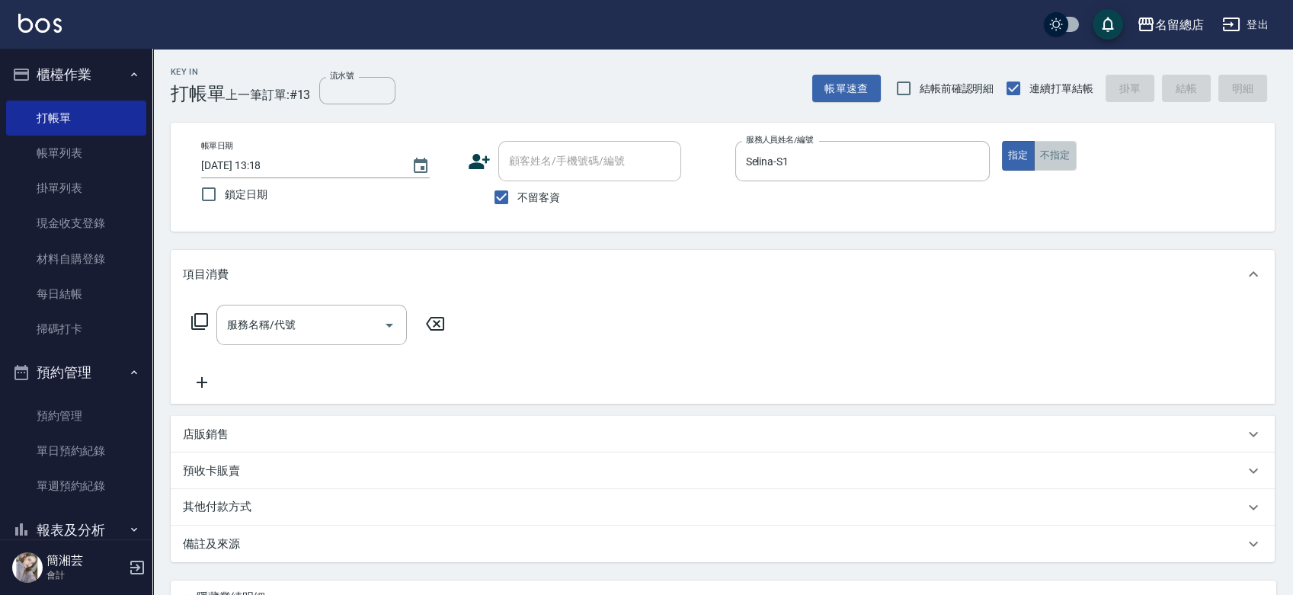
click at [1037, 155] on button "不指定" at bounding box center [1055, 156] width 43 height 30
click at [260, 320] on input "服務名稱/代號" at bounding box center [300, 325] width 154 height 27
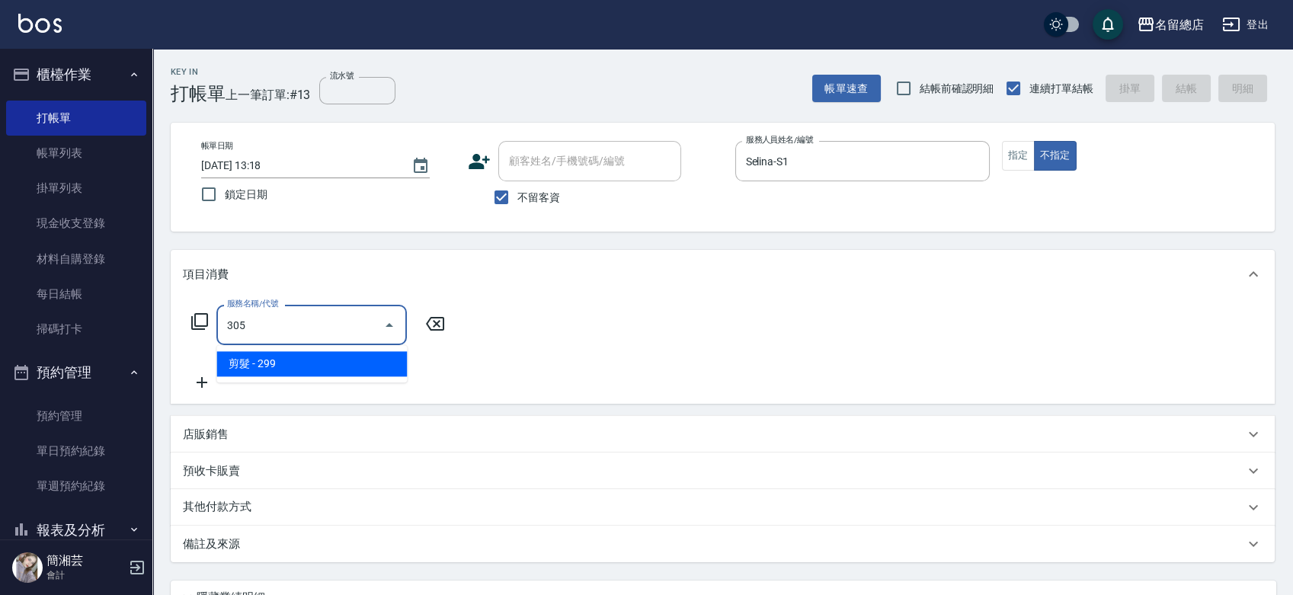
type input "剪髮(305)"
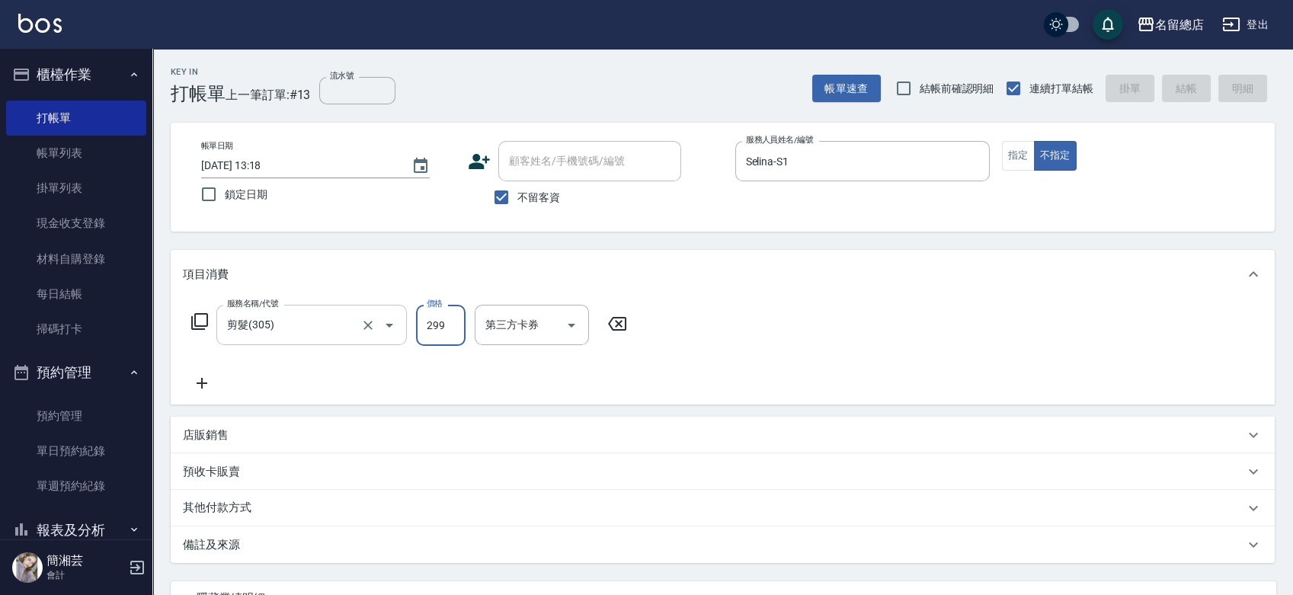
type input "[DATE] 13:19"
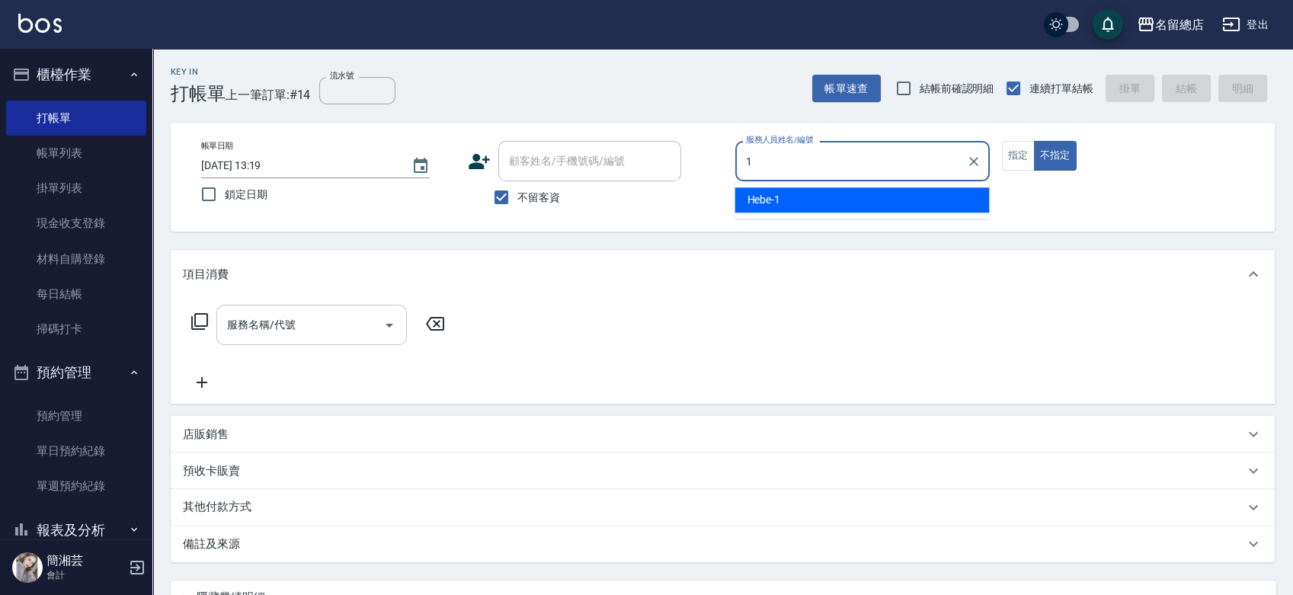
type input "Hebe-1"
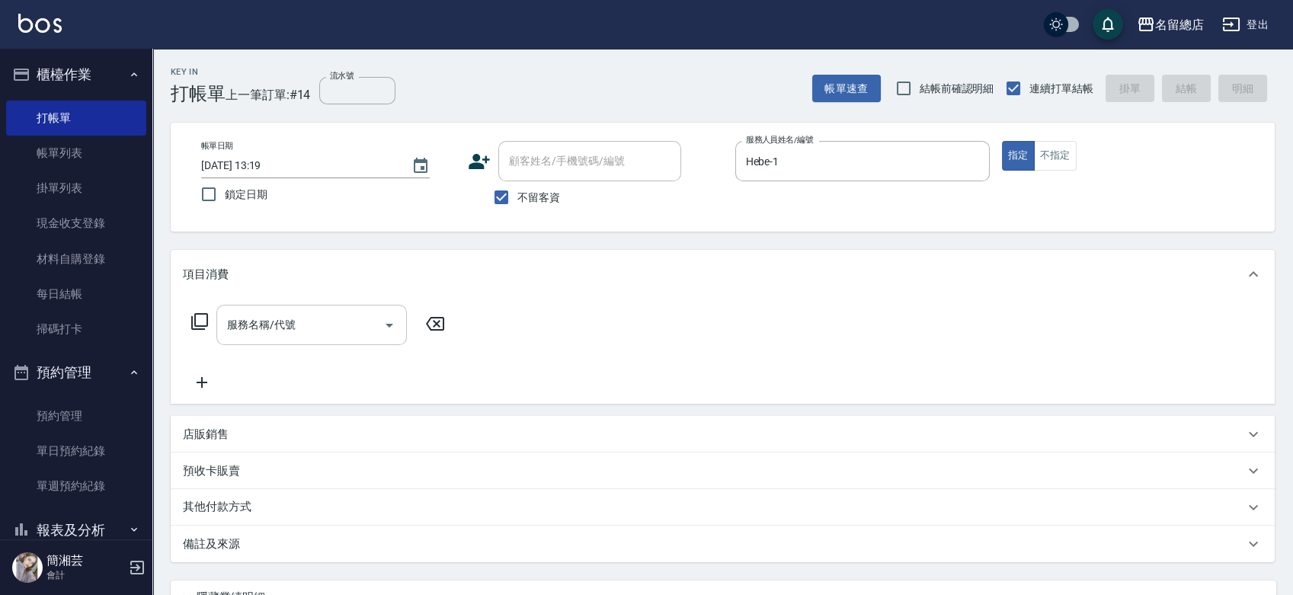
click at [287, 318] on input "服務名稱/代號" at bounding box center [300, 325] width 154 height 27
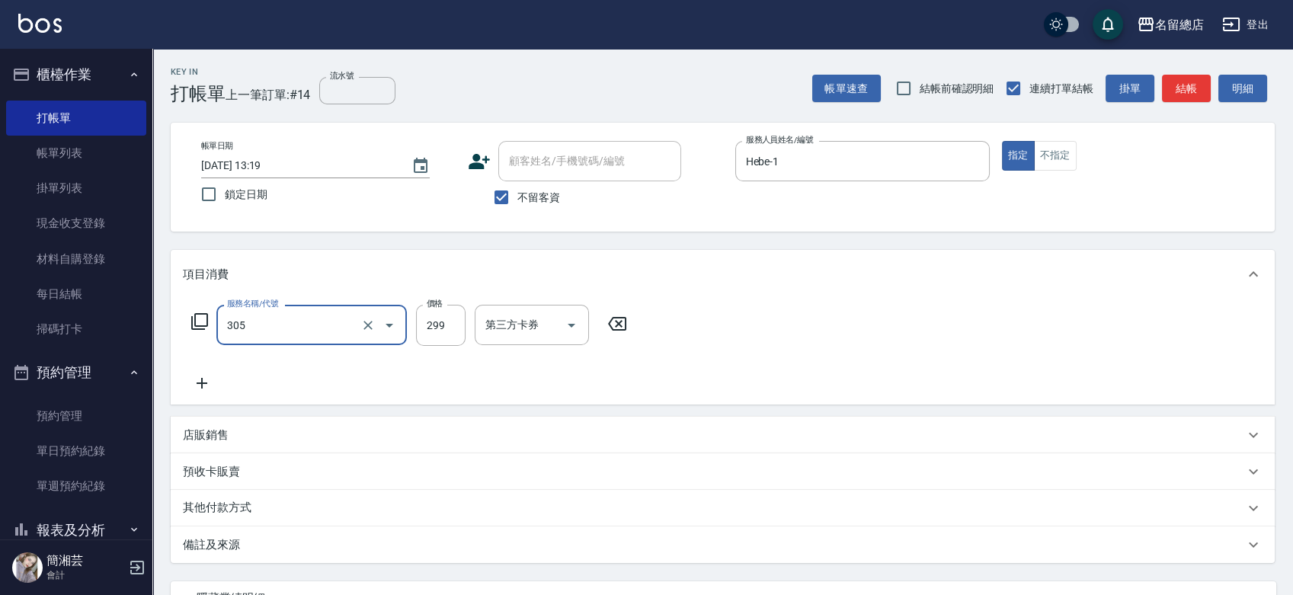
type input "剪髮(305)"
type input "500"
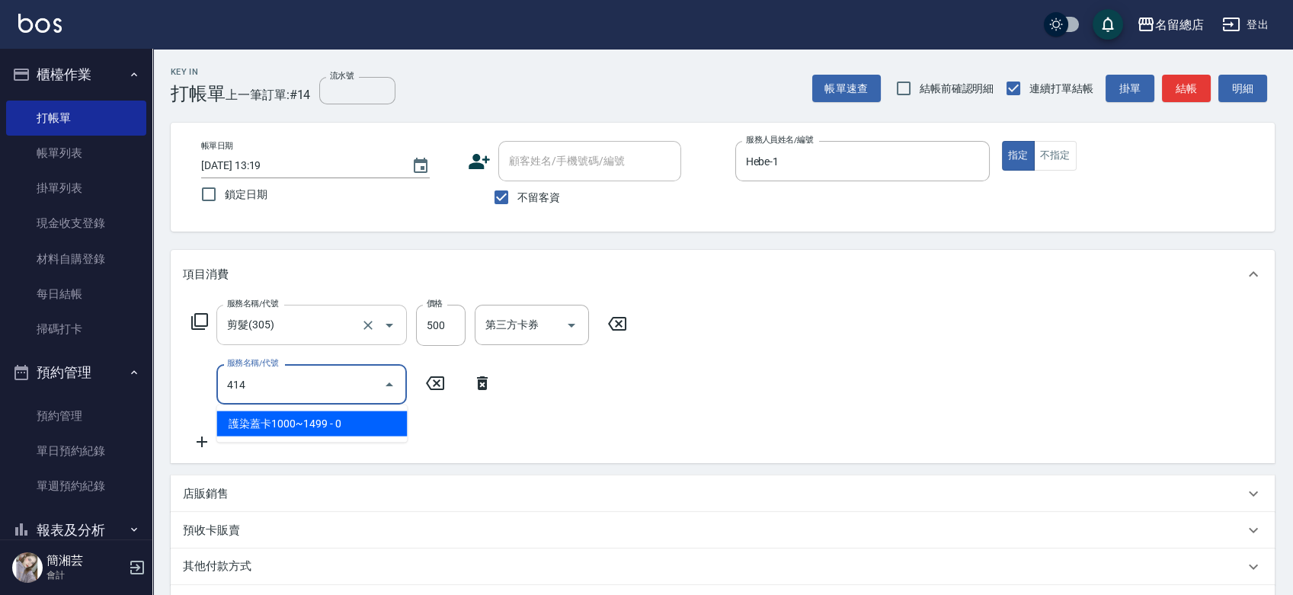
type input "護染蓋卡1000~1499(414)"
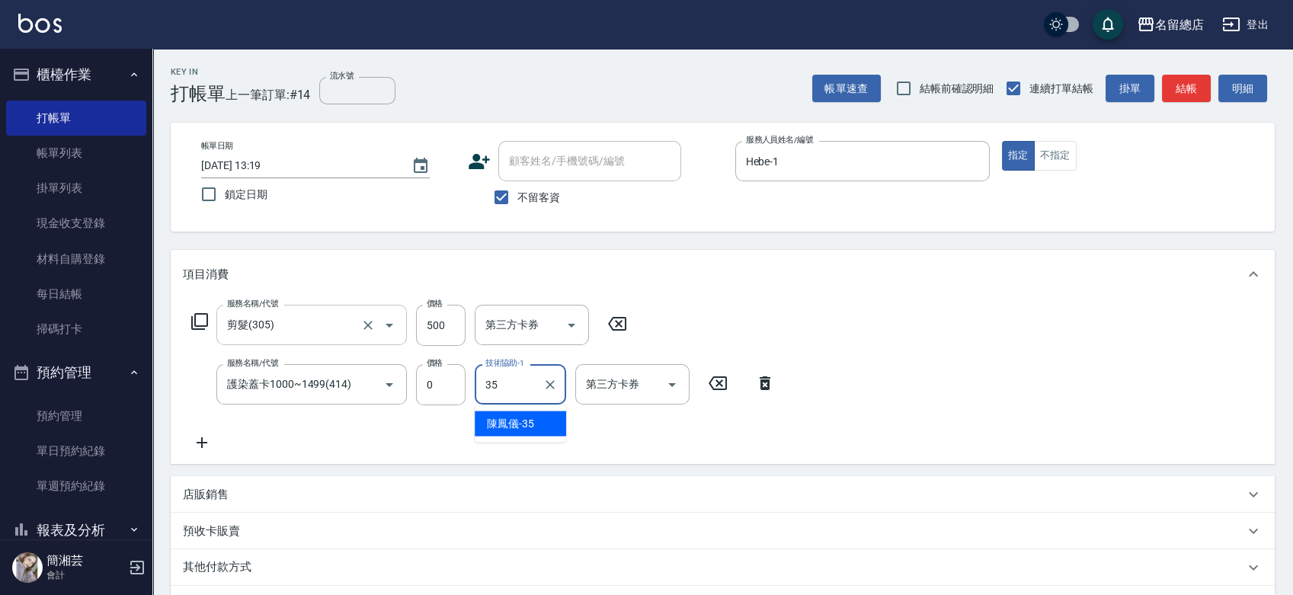
type input "[PERSON_NAME]-35"
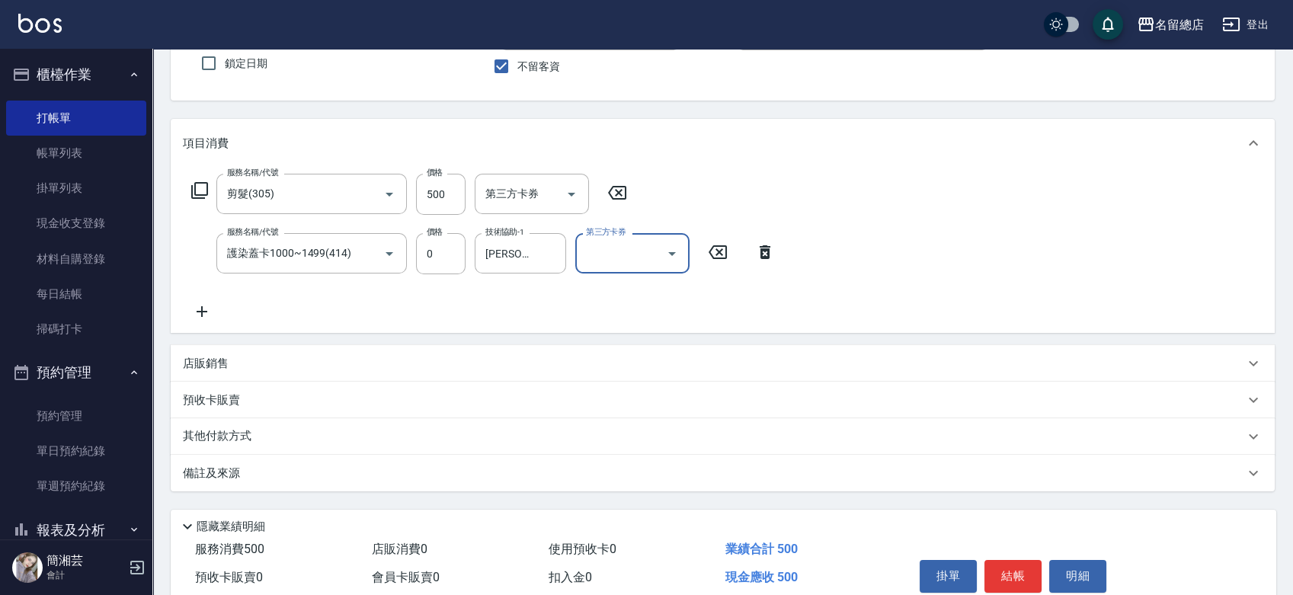
scroll to position [28, 0]
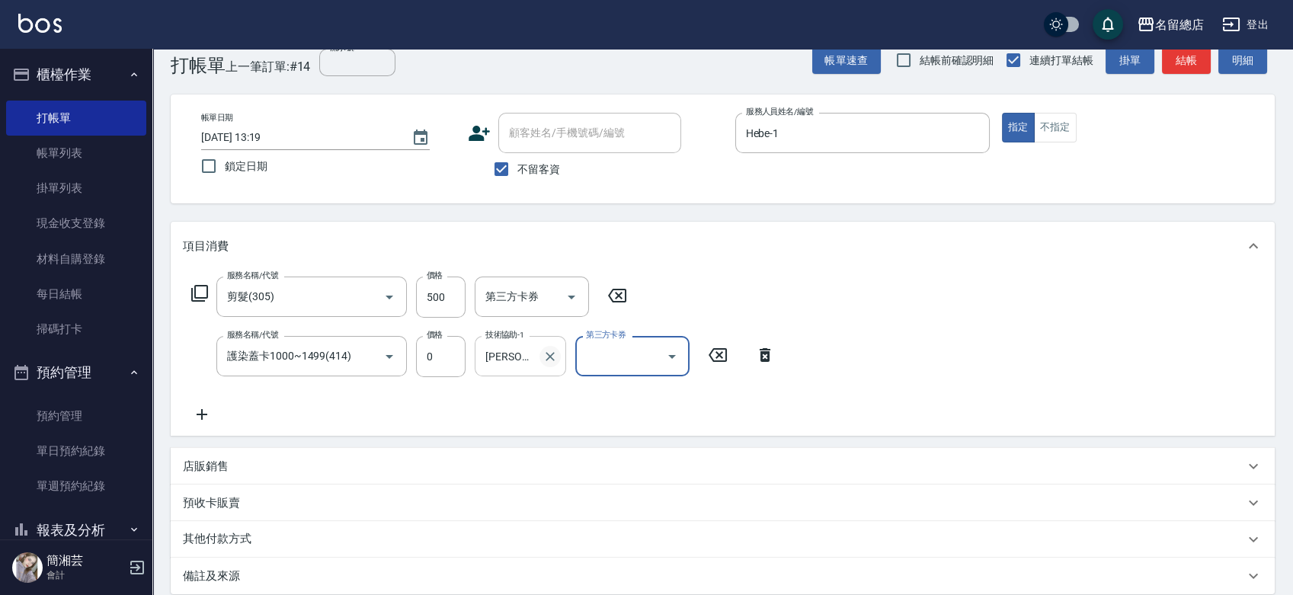
click at [549, 357] on icon "Clear" at bounding box center [550, 356] width 9 height 9
type input "[PERSON_NAME]-55"
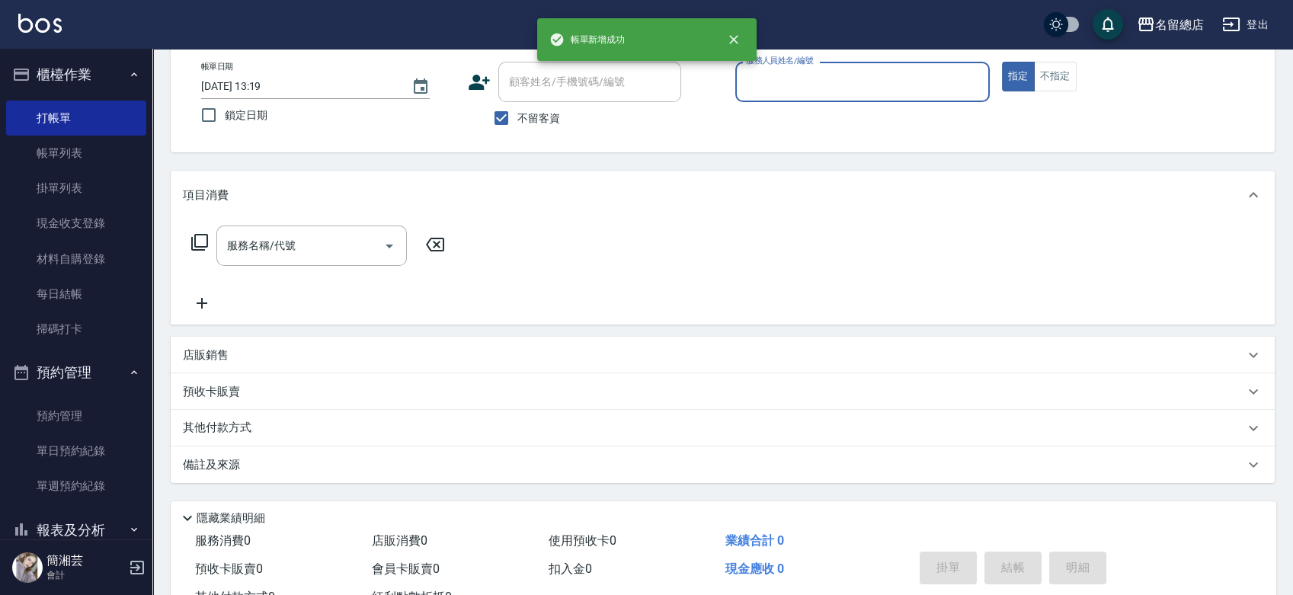
scroll to position [0, 0]
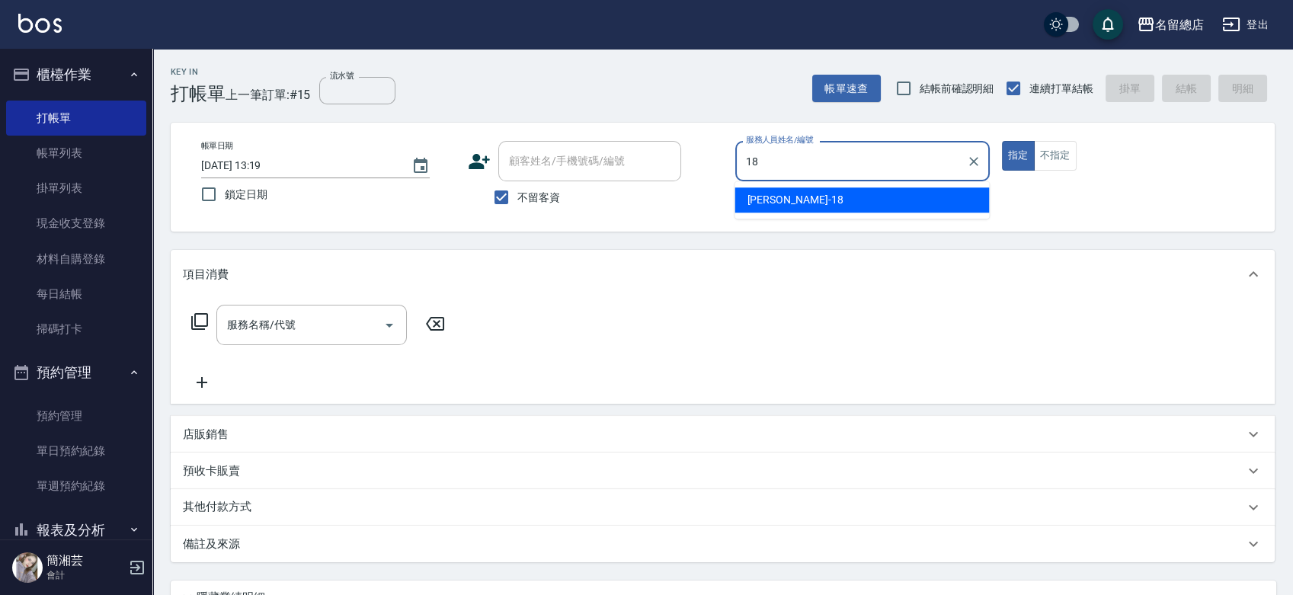
type input "[PERSON_NAME]-18"
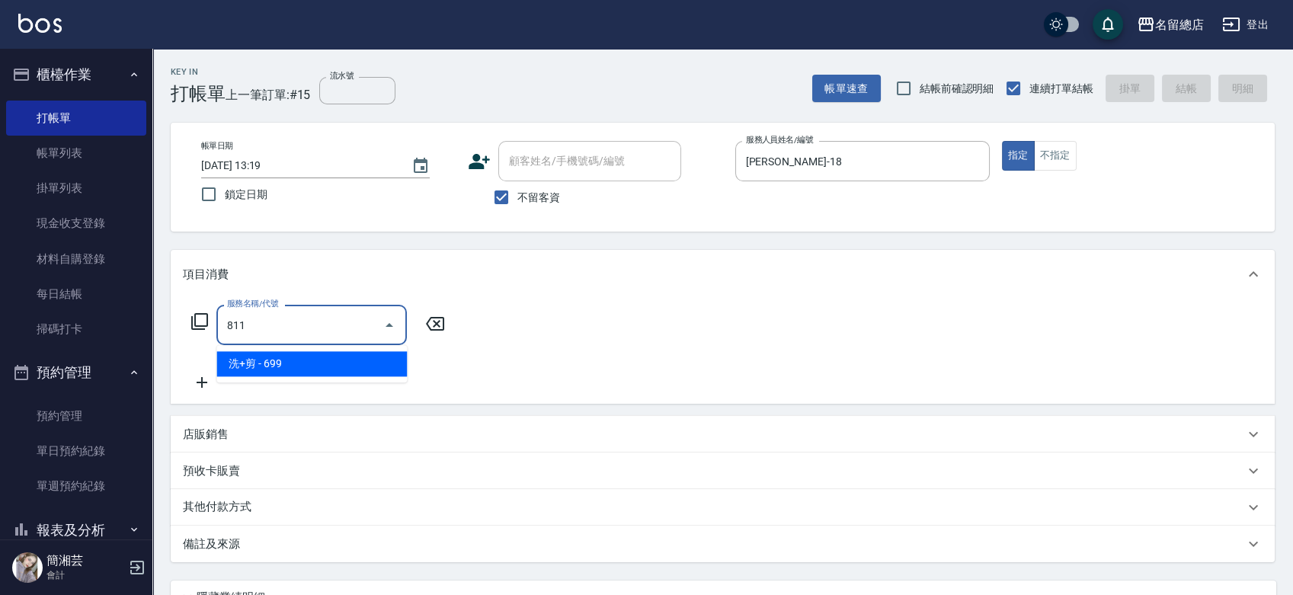
type input "洗+剪(811)"
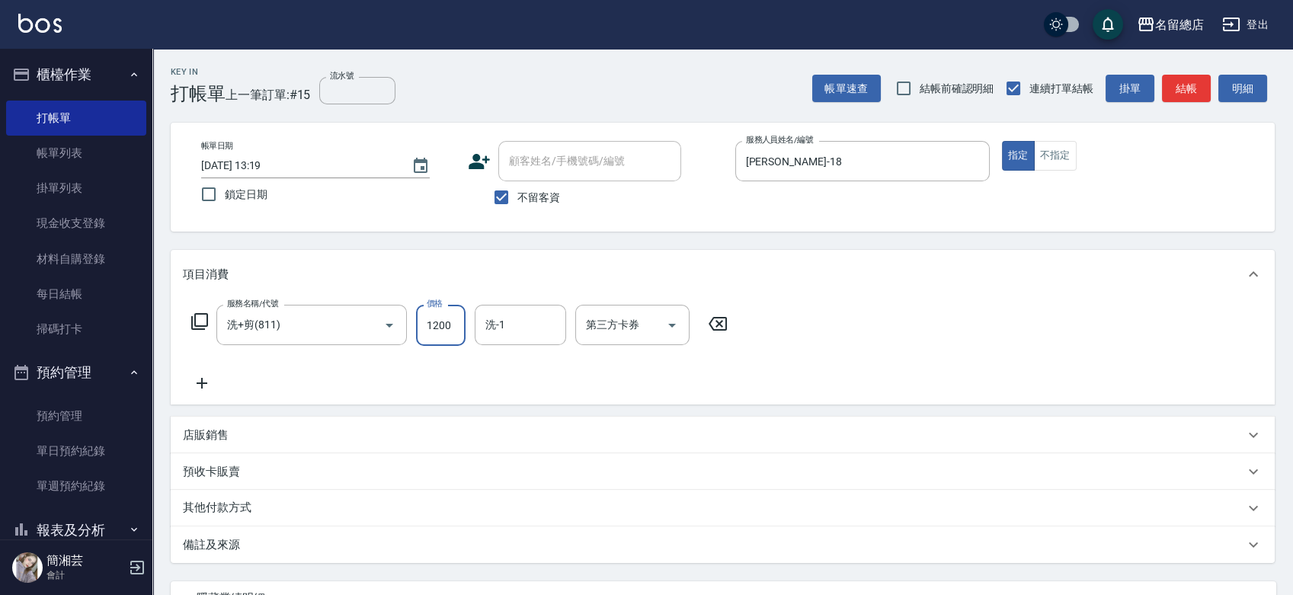
type input "1200"
type input "[PERSON_NAME]-66"
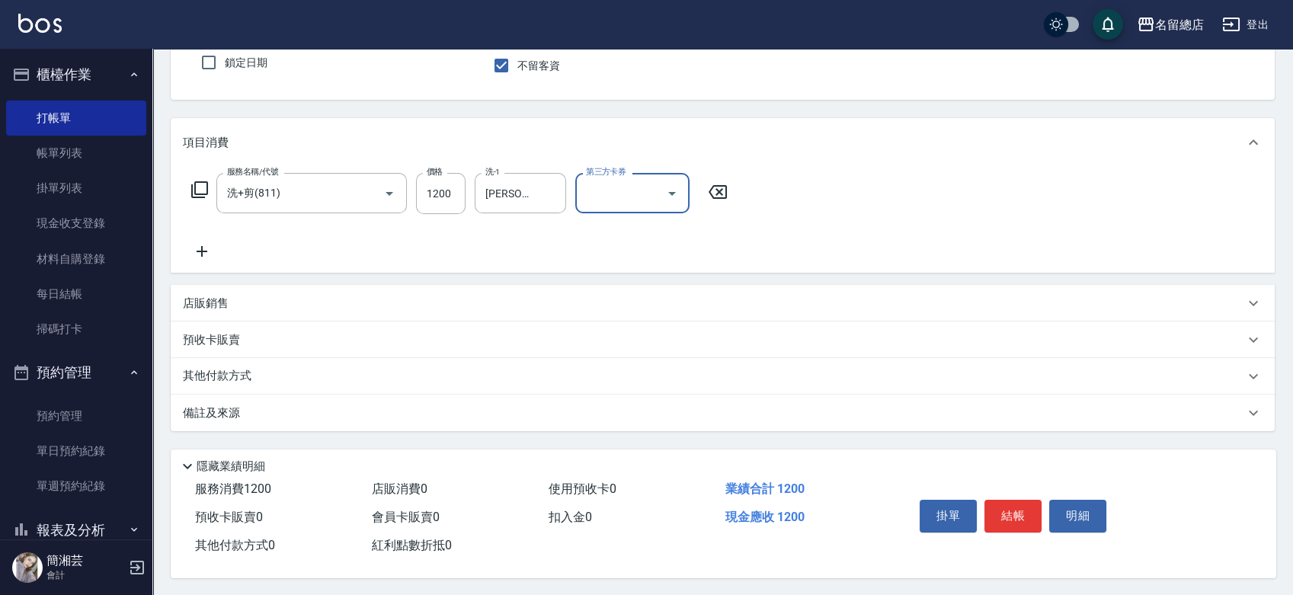
scroll to position [138, 0]
click at [253, 367] on p "其他付款方式" at bounding box center [221, 375] width 76 height 17
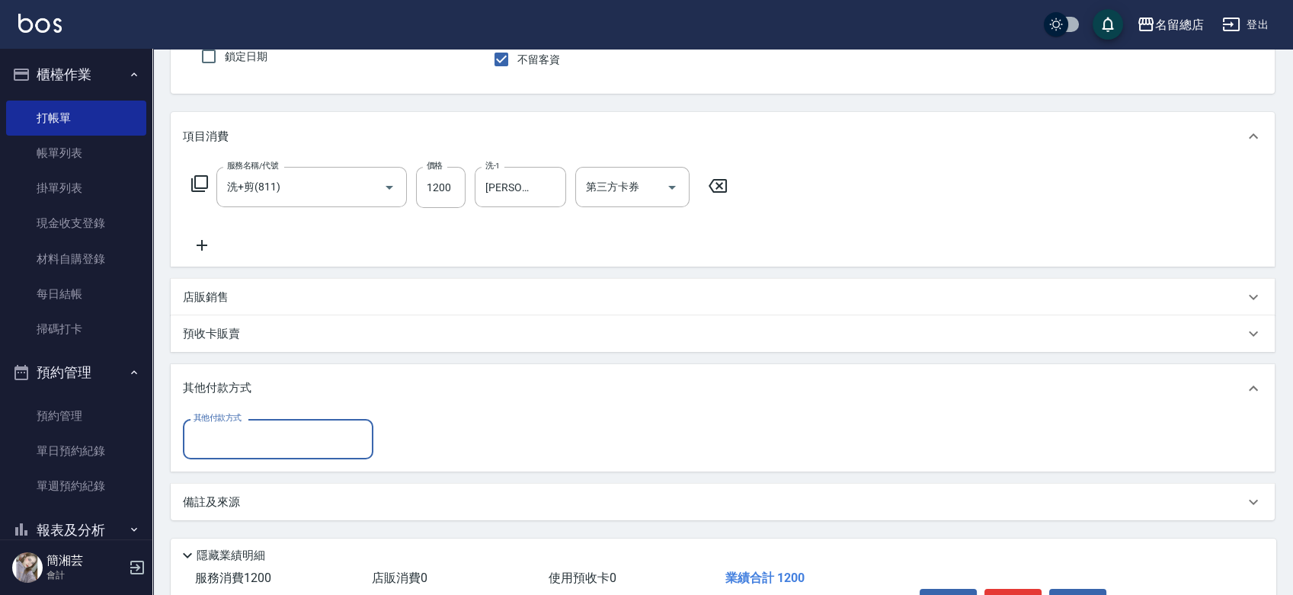
scroll to position [0, 0]
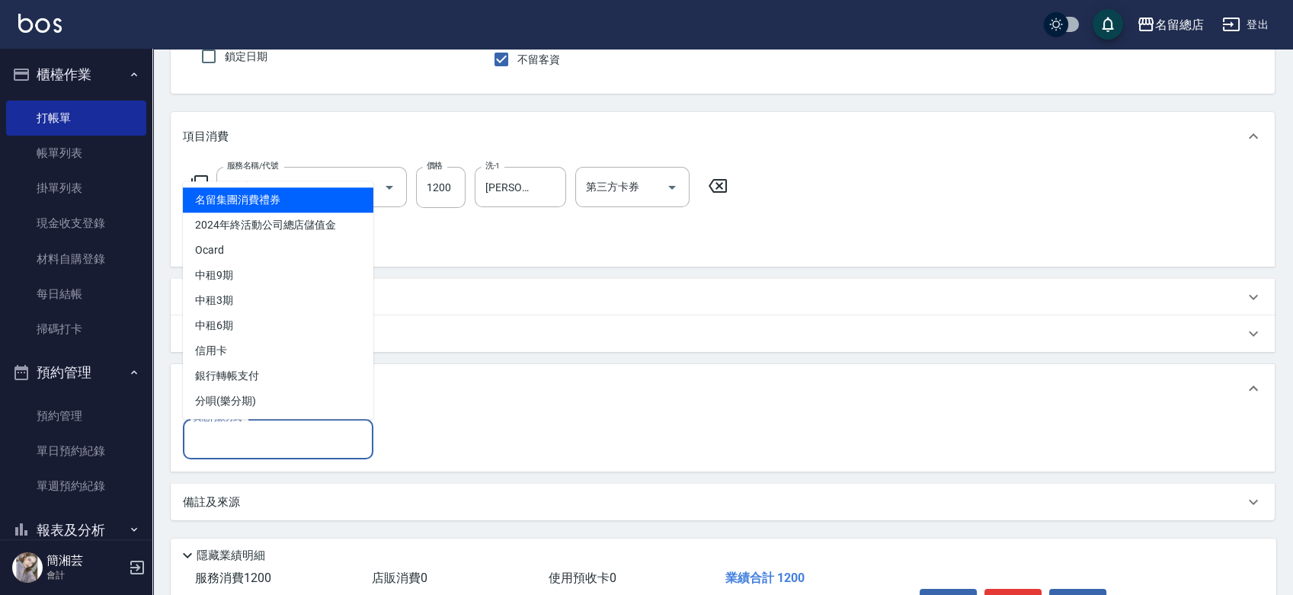
drag, startPoint x: 257, startPoint y: 444, endPoint x: 258, endPoint y: 390, distance: 53.4
click at [258, 444] on input "其他付款方式" at bounding box center [278, 439] width 177 height 27
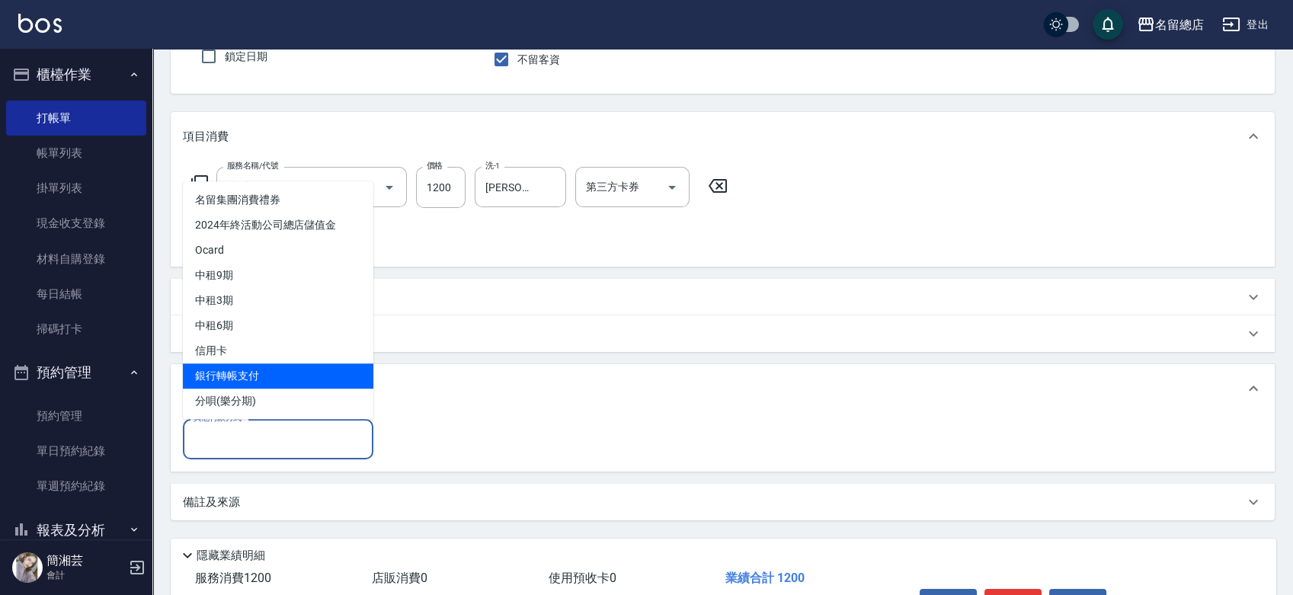
click at [252, 373] on span "銀行轉帳支付" at bounding box center [278, 376] width 191 height 25
type input "銀行轉帳支付"
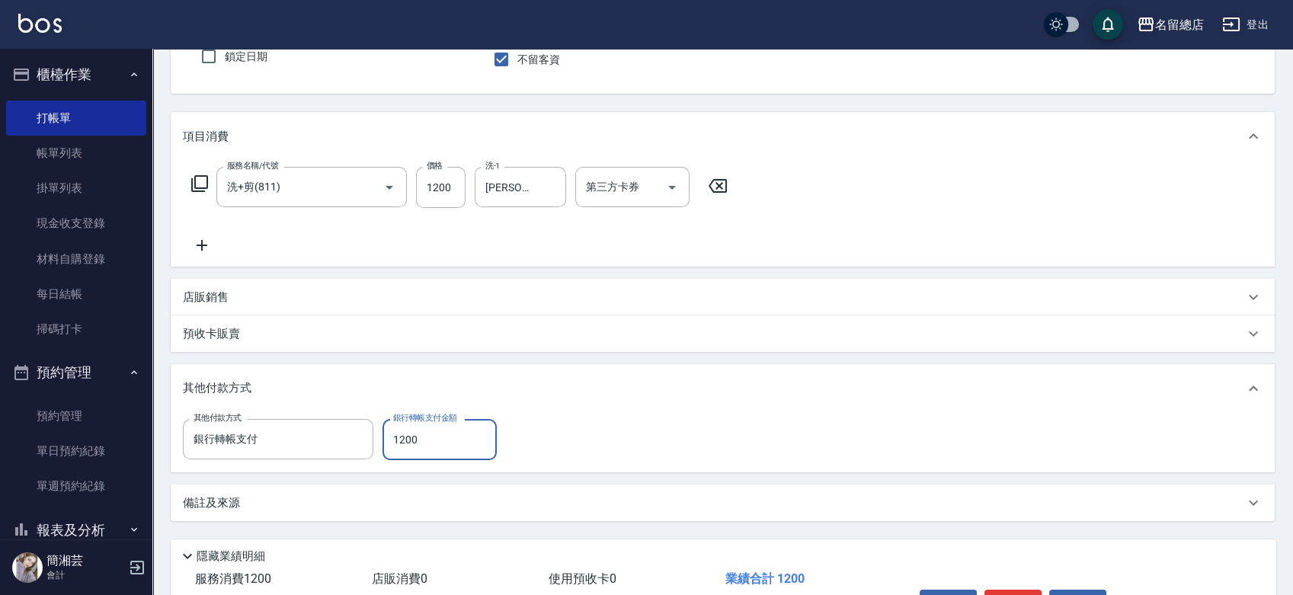
type input "1200"
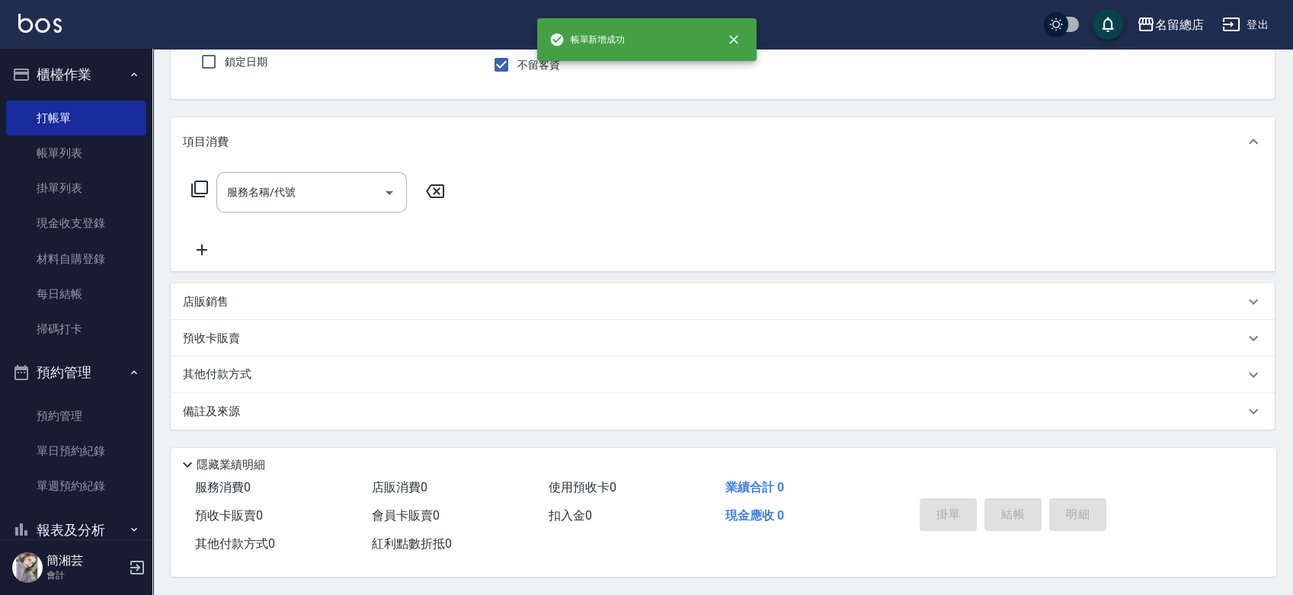
scroll to position [137, 0]
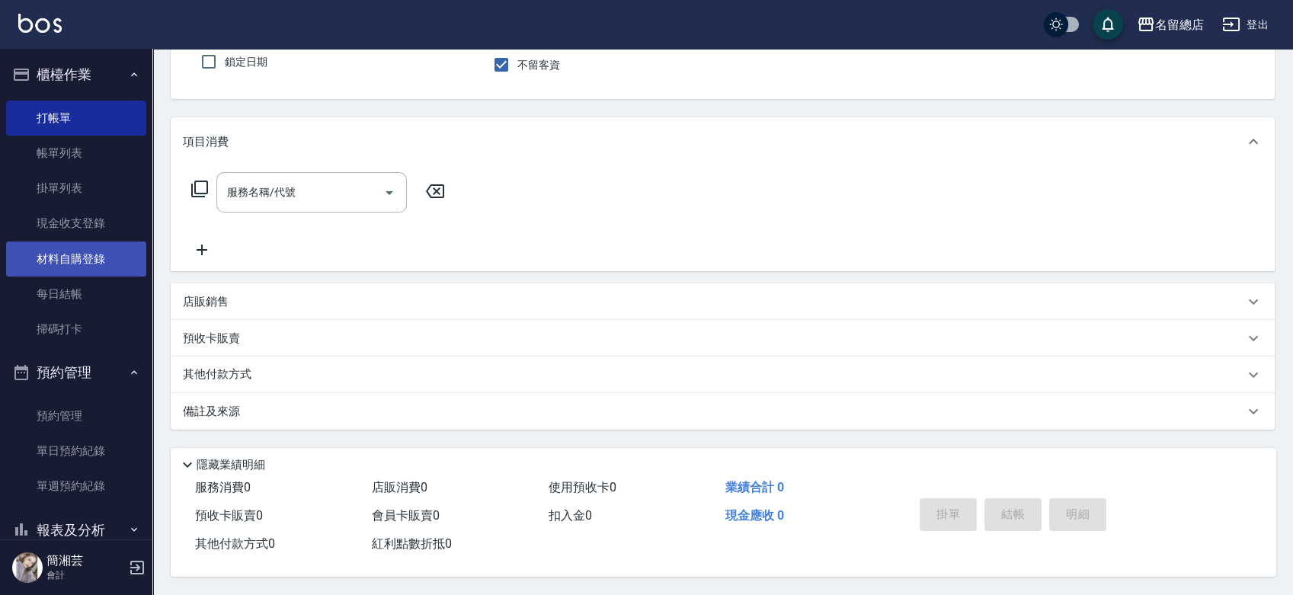
click at [23, 258] on link "材料自購登錄" at bounding box center [76, 259] width 140 height 35
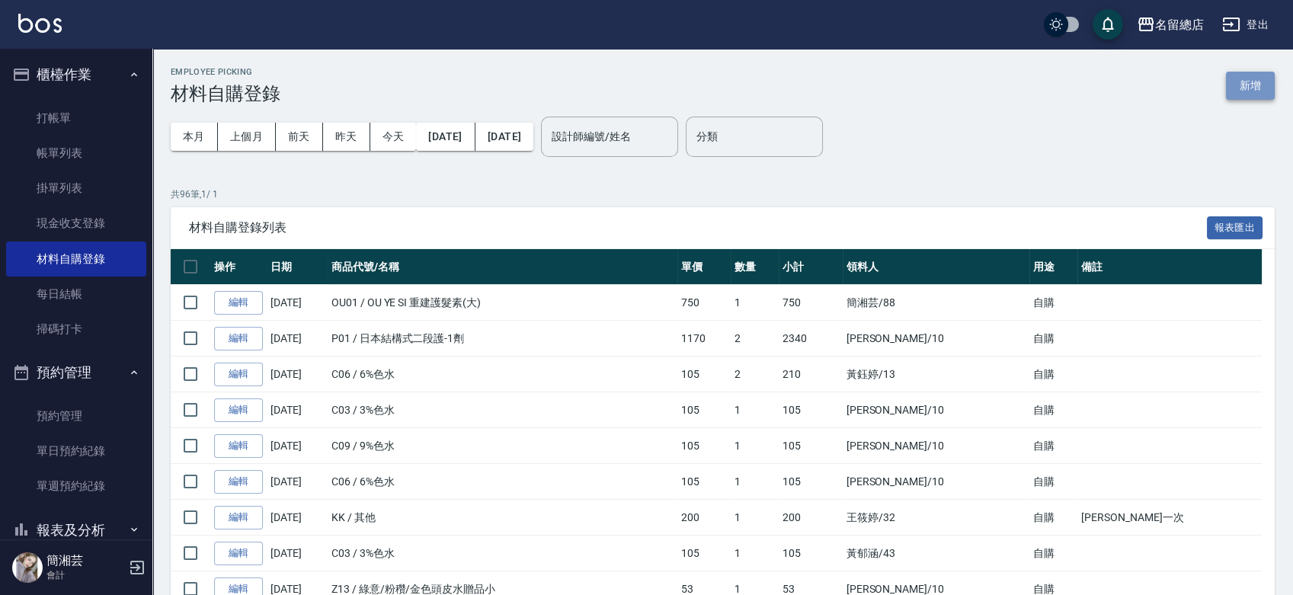
click at [1243, 85] on button "新增" at bounding box center [1250, 86] width 49 height 28
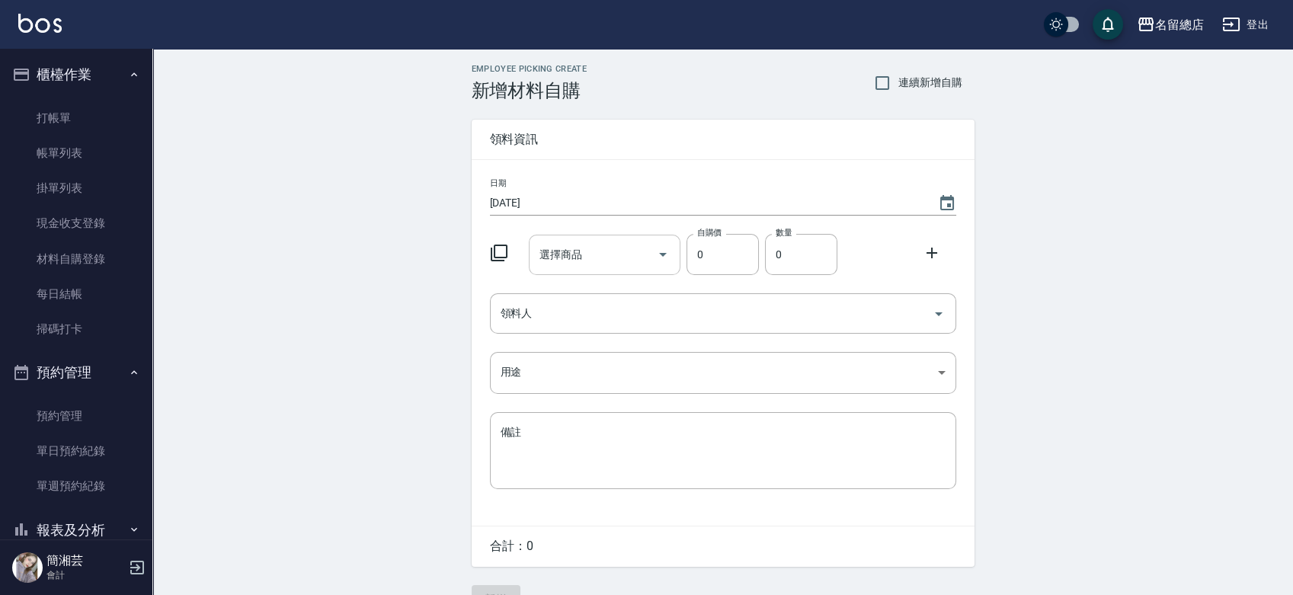
click at [614, 250] on input "選擇商品" at bounding box center [593, 255] width 115 height 27
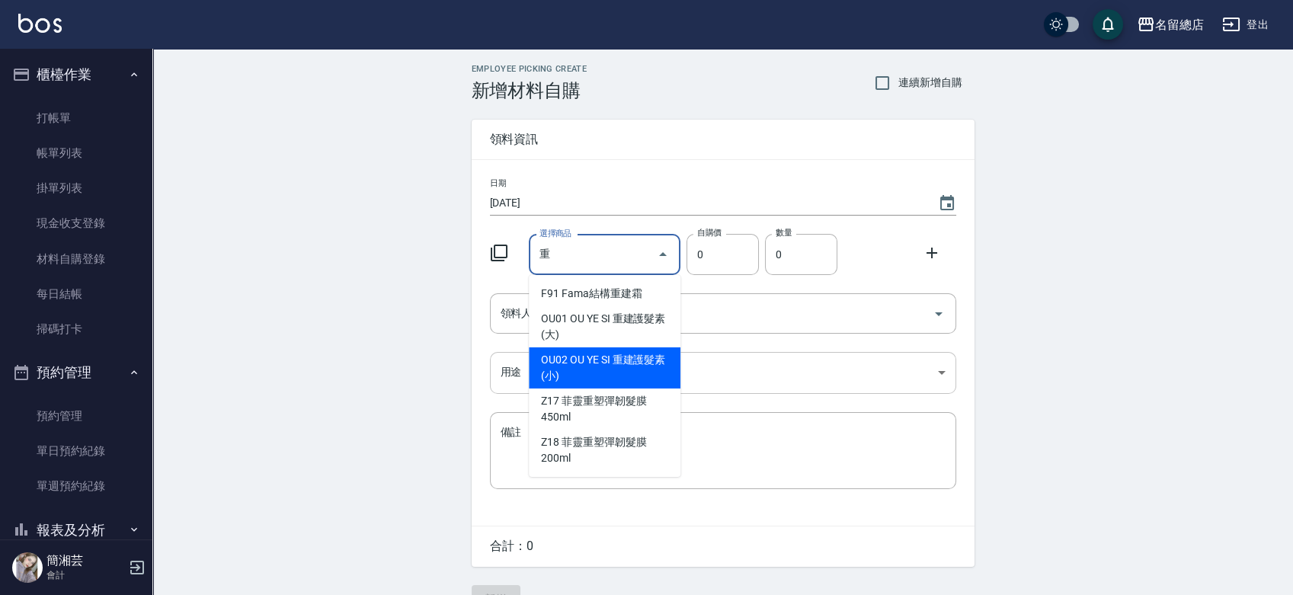
click at [640, 365] on li "OU02 OU YE SI 重建護髮素(小)" at bounding box center [605, 368] width 152 height 41
type input "OU YE SI 重建護髮素(小)"
type input "550"
type input "1"
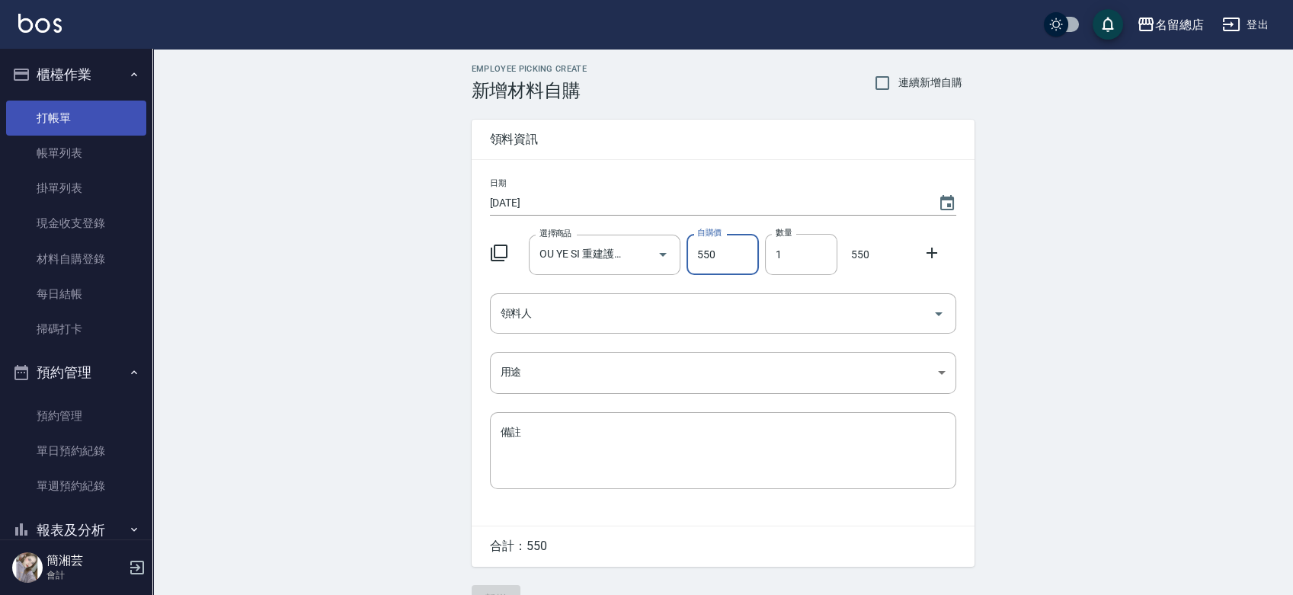
click at [75, 108] on link "打帳單" at bounding box center [76, 118] width 140 height 35
